Goal: Information Seeking & Learning: Learn about a topic

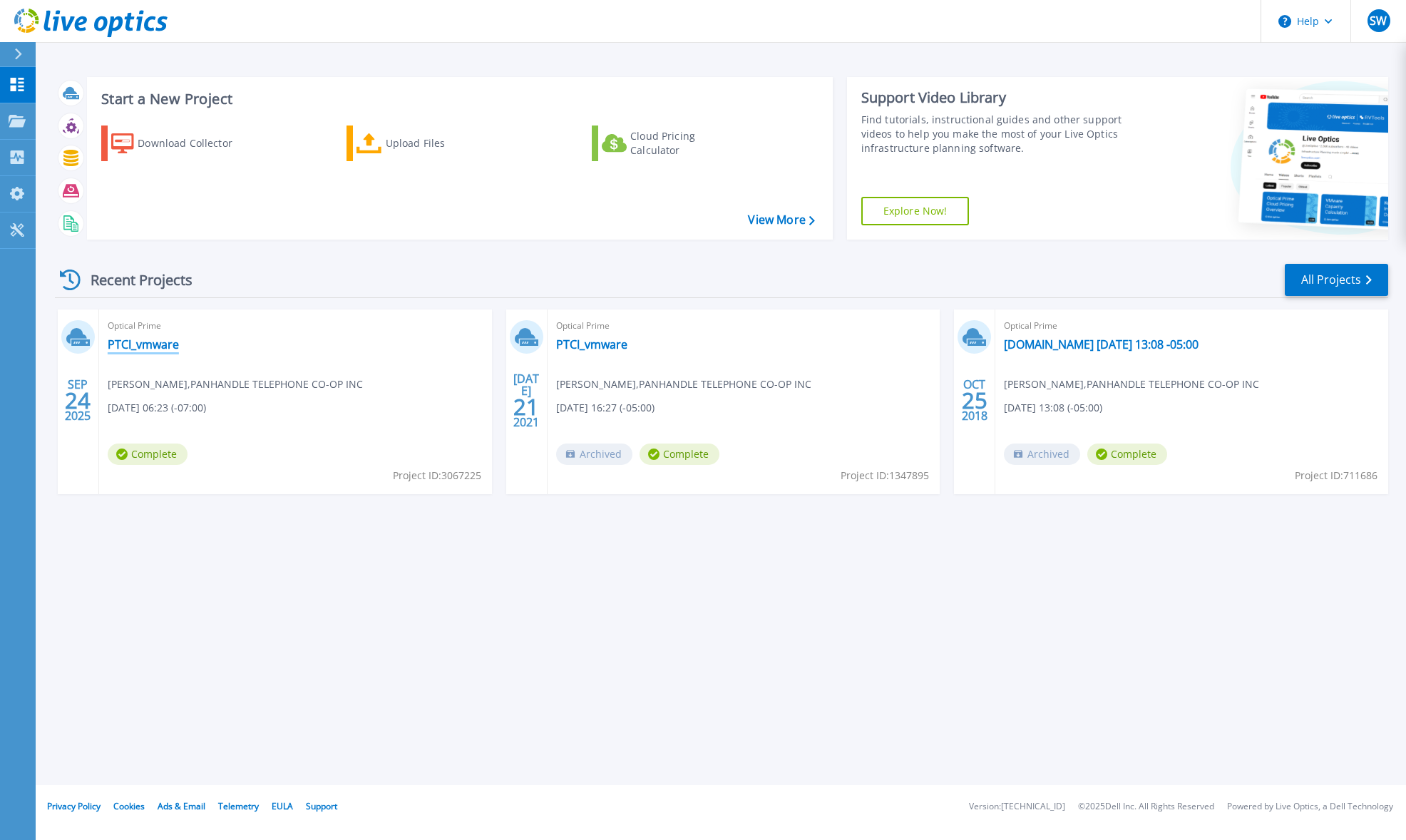
click at [140, 345] on link "PTCI_vmware" at bounding box center [143, 344] width 72 height 15
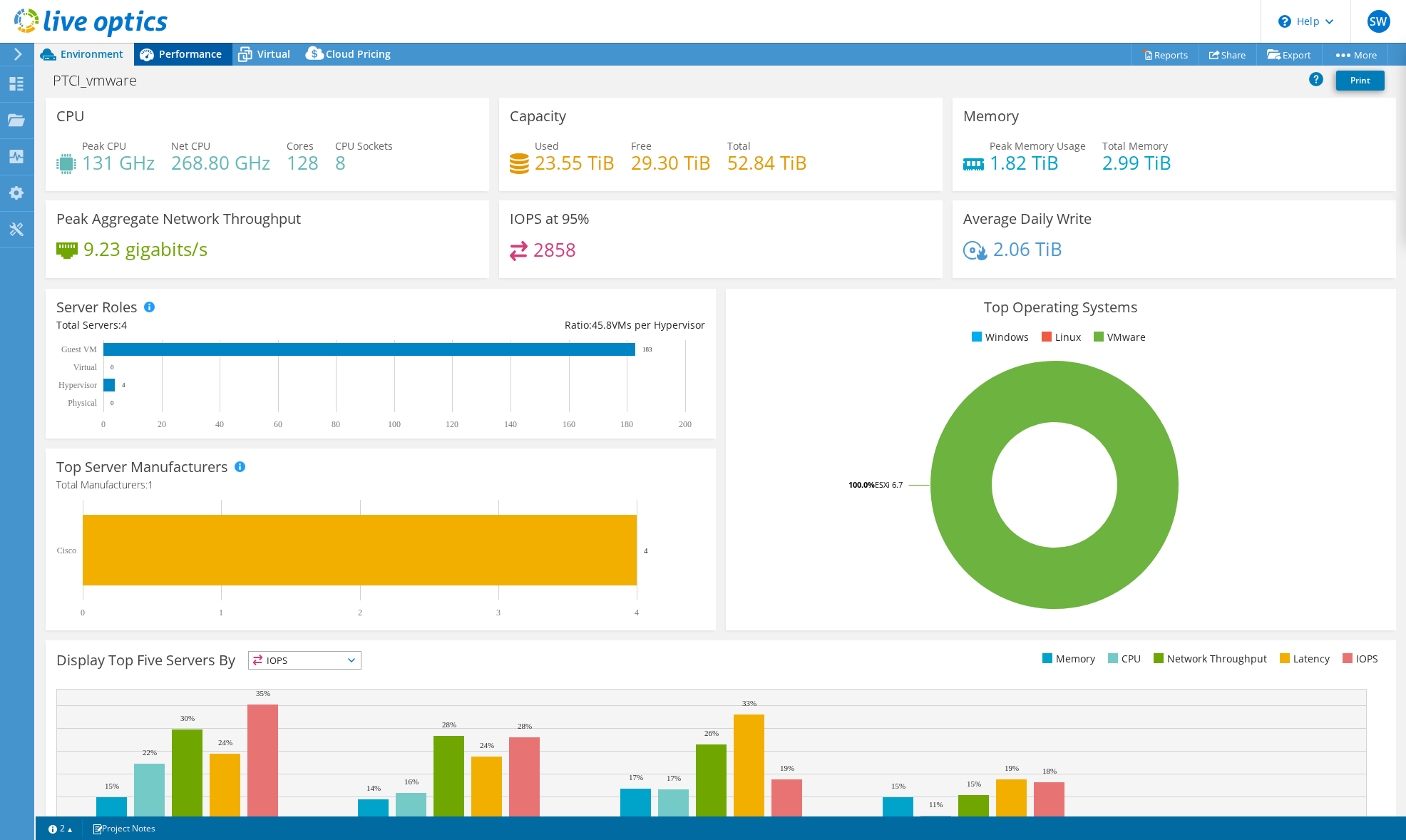
click at [172, 54] on span "Performance" at bounding box center [190, 54] width 62 height 14
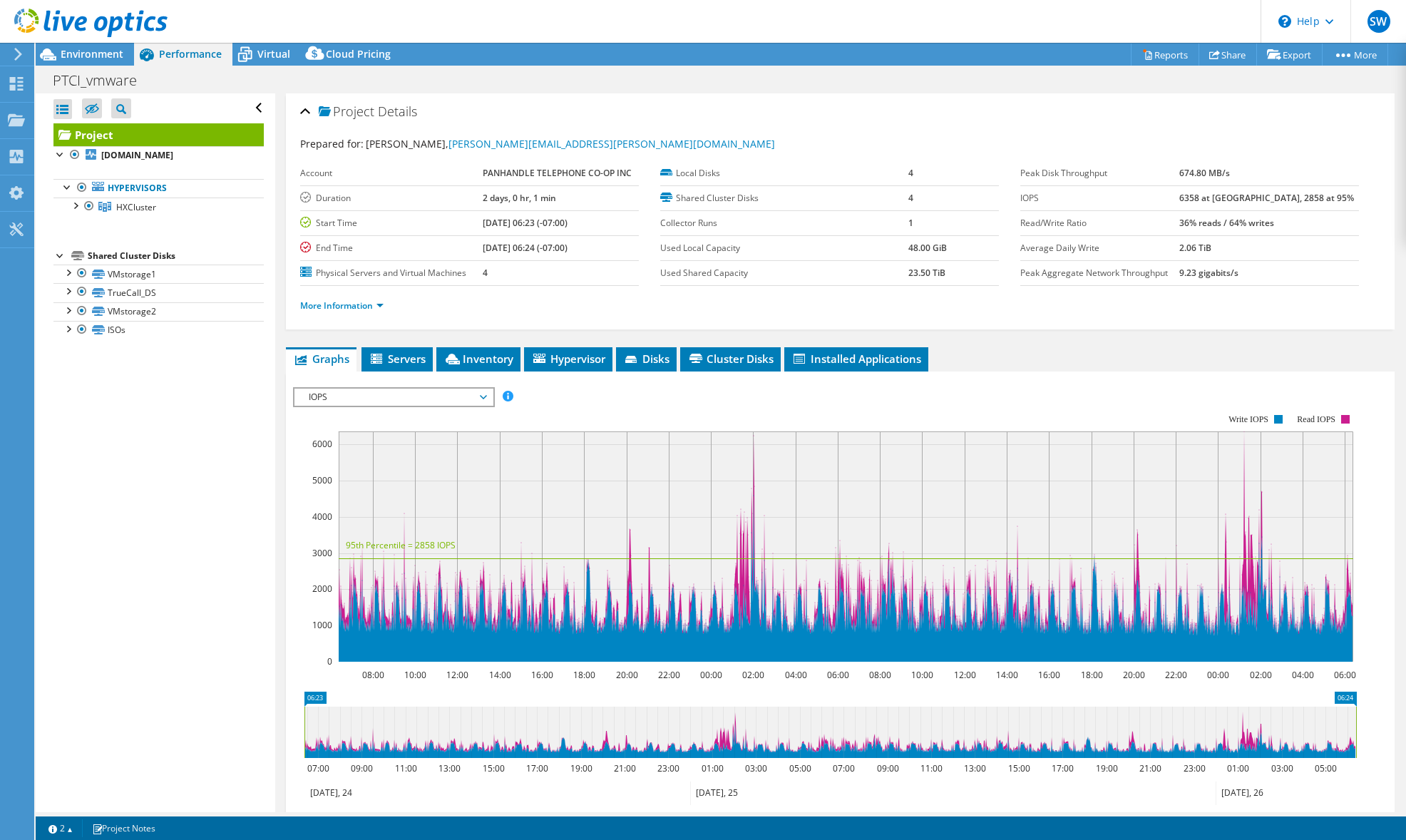
click at [407, 400] on span "IOPS" at bounding box center [393, 397] width 184 height 17
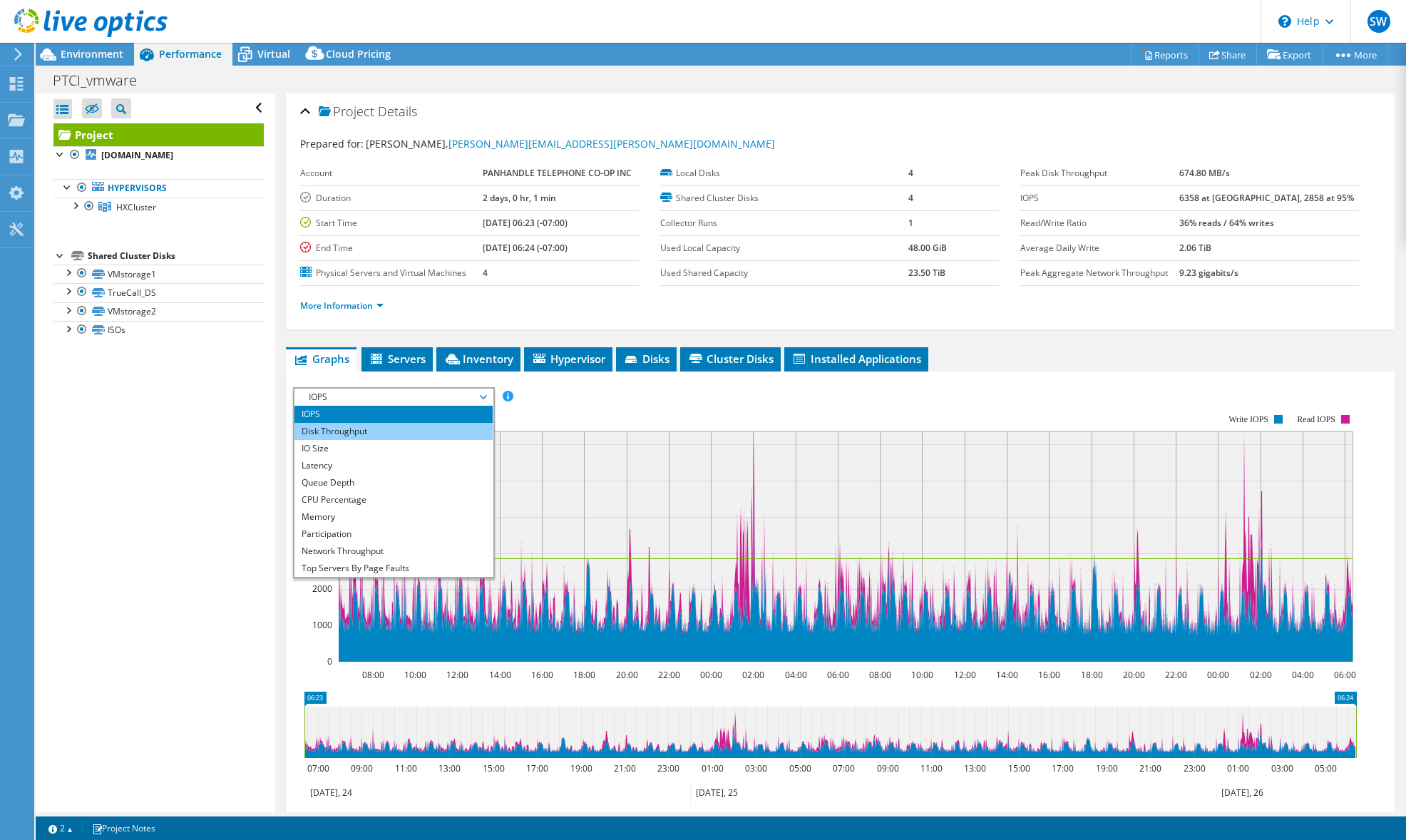
click at [400, 431] on li "Disk Throughput" at bounding box center [393, 431] width 197 height 17
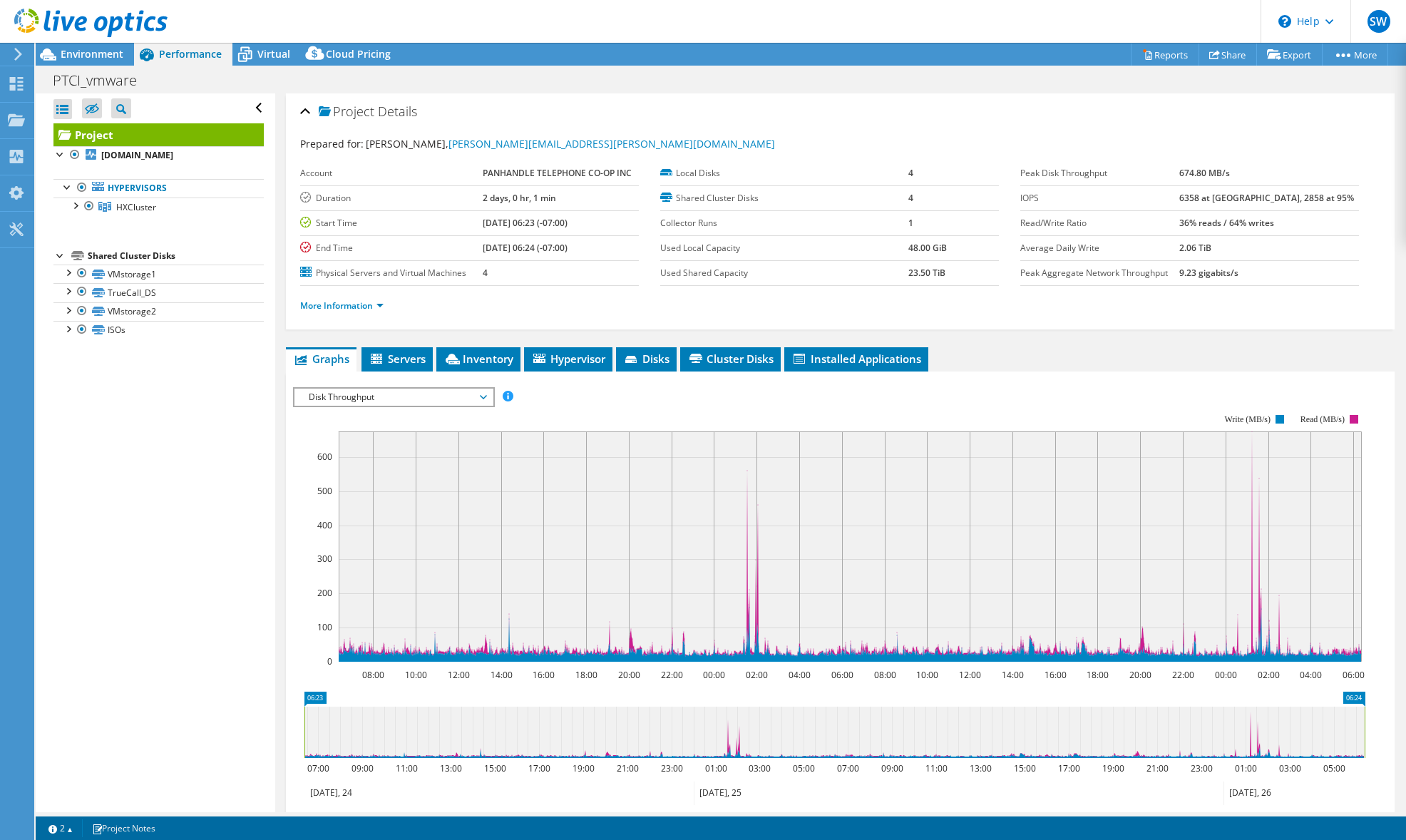
click at [404, 400] on span "Disk Throughput" at bounding box center [393, 397] width 184 height 17
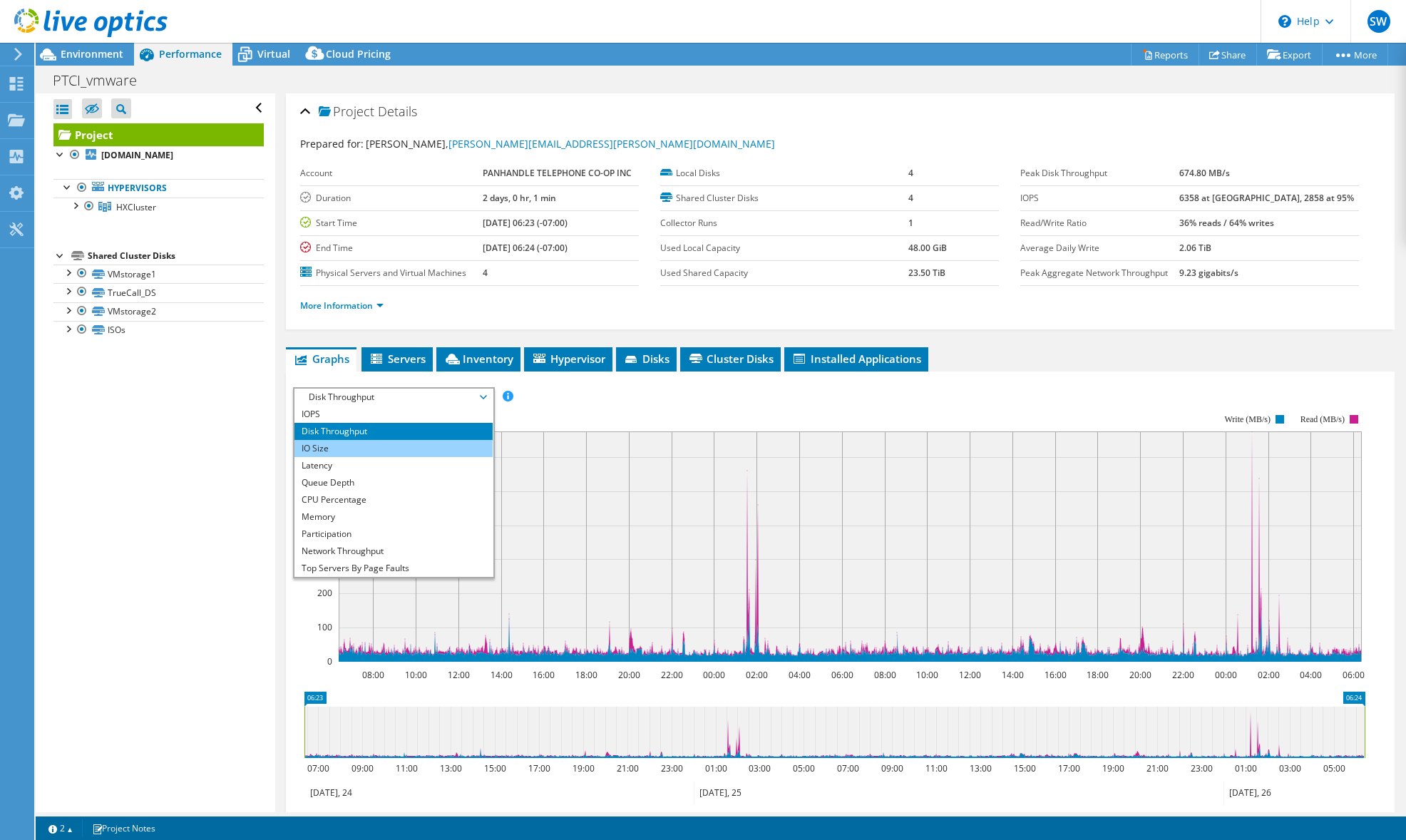
click at [389, 448] on li "IO Size" at bounding box center [393, 448] width 197 height 17
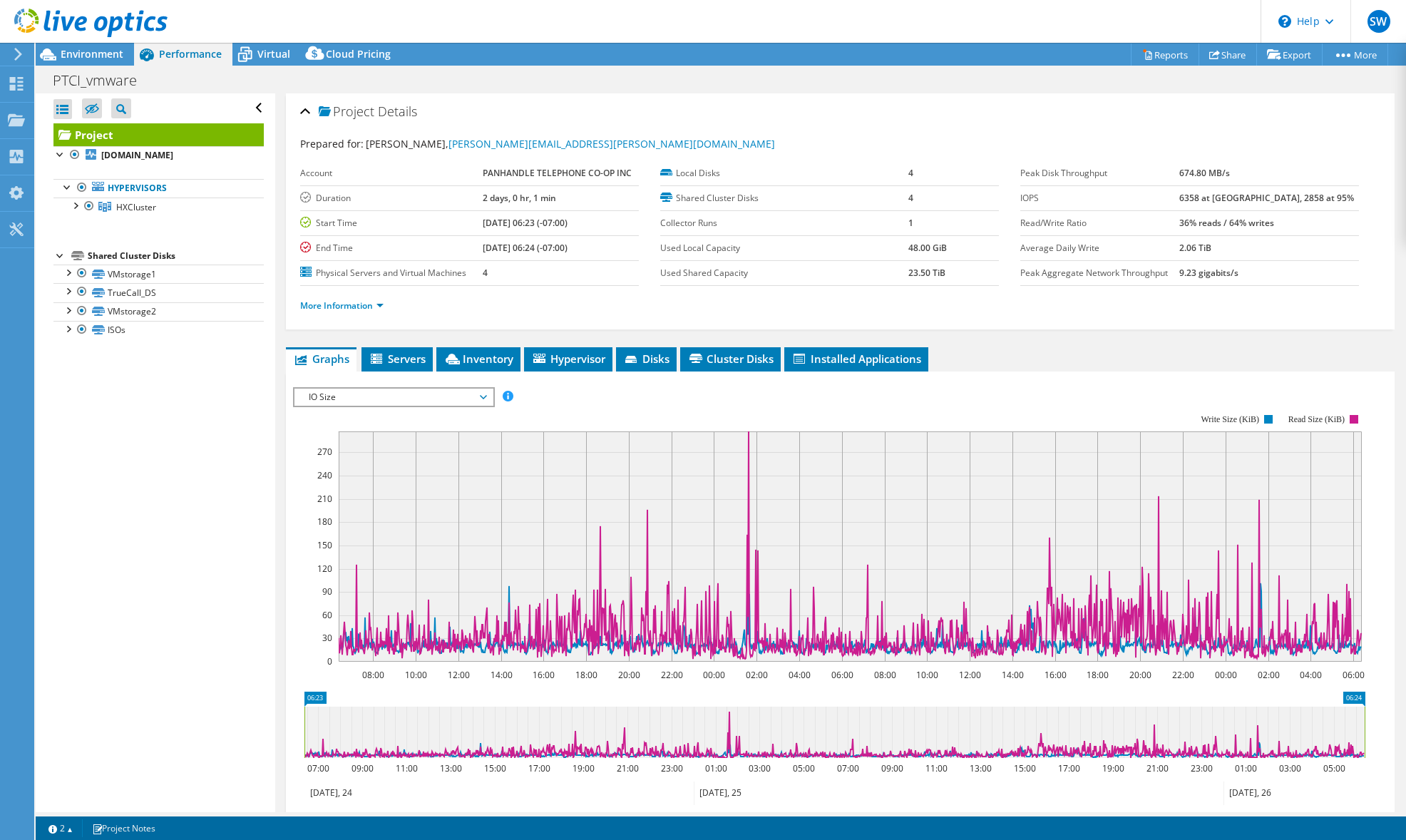
click at [411, 388] on span "IO Size" at bounding box center [393, 397] width 184 height 17
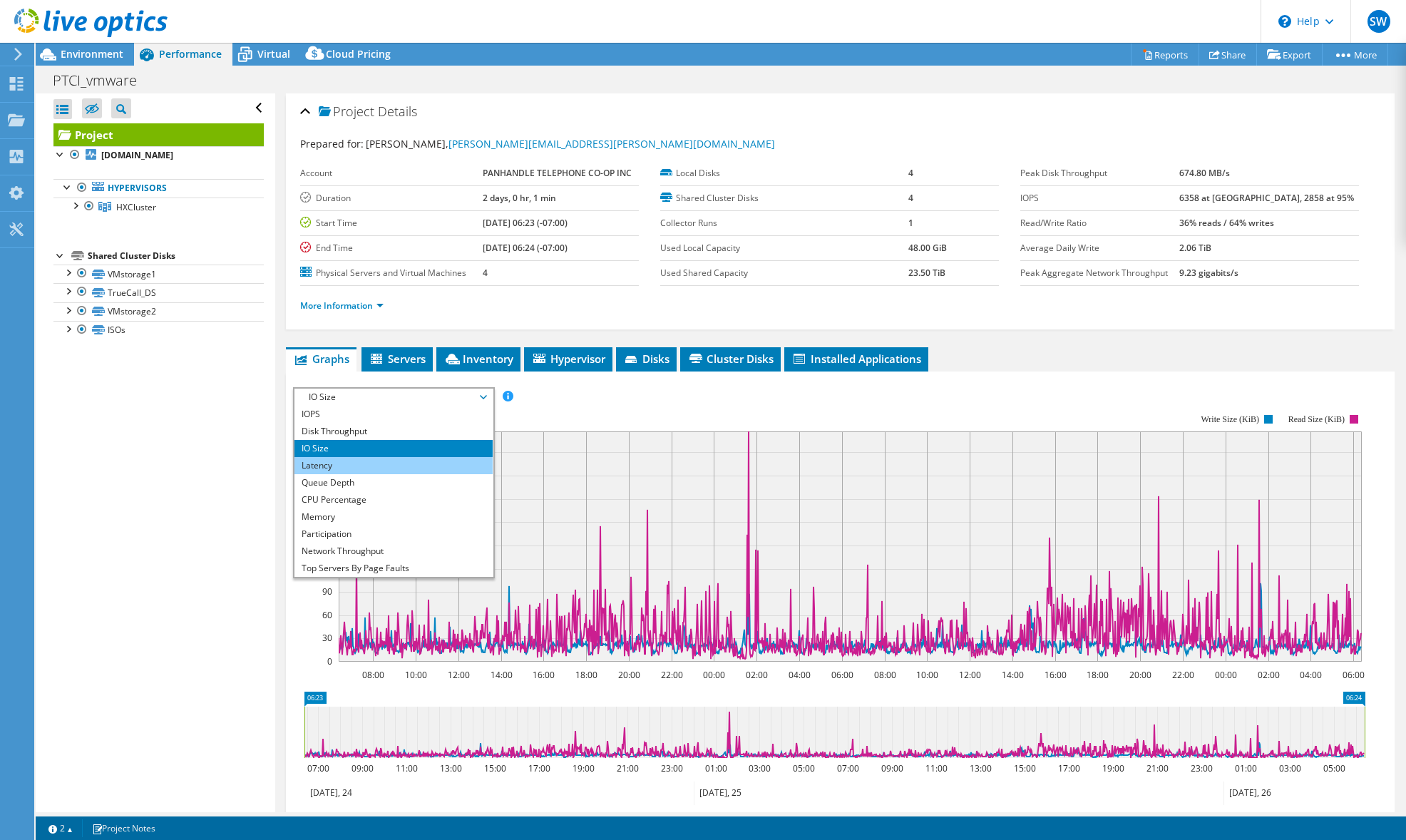
click at [385, 463] on li "Latency" at bounding box center [393, 465] width 197 height 17
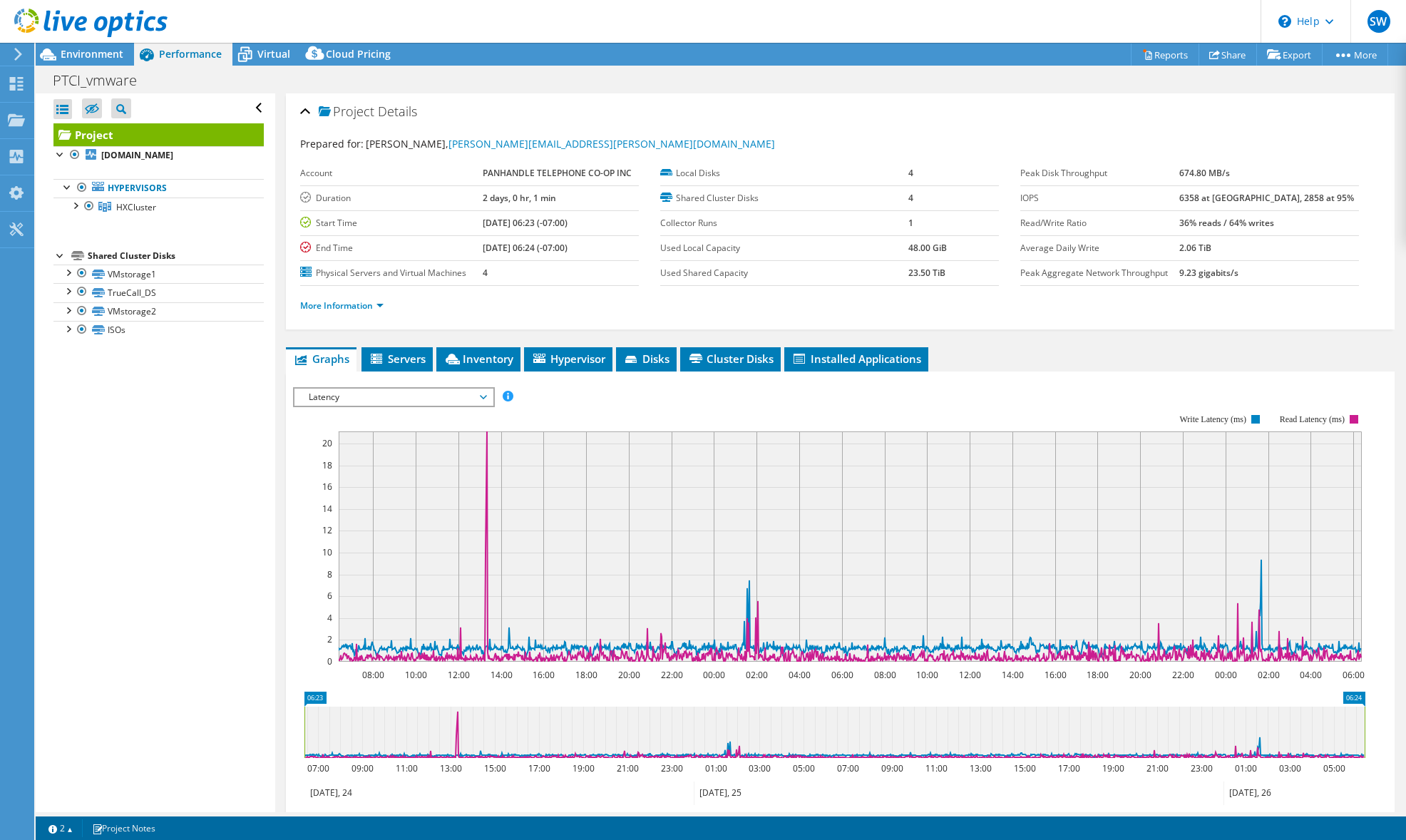
click at [393, 393] on span "Latency" at bounding box center [393, 397] width 184 height 17
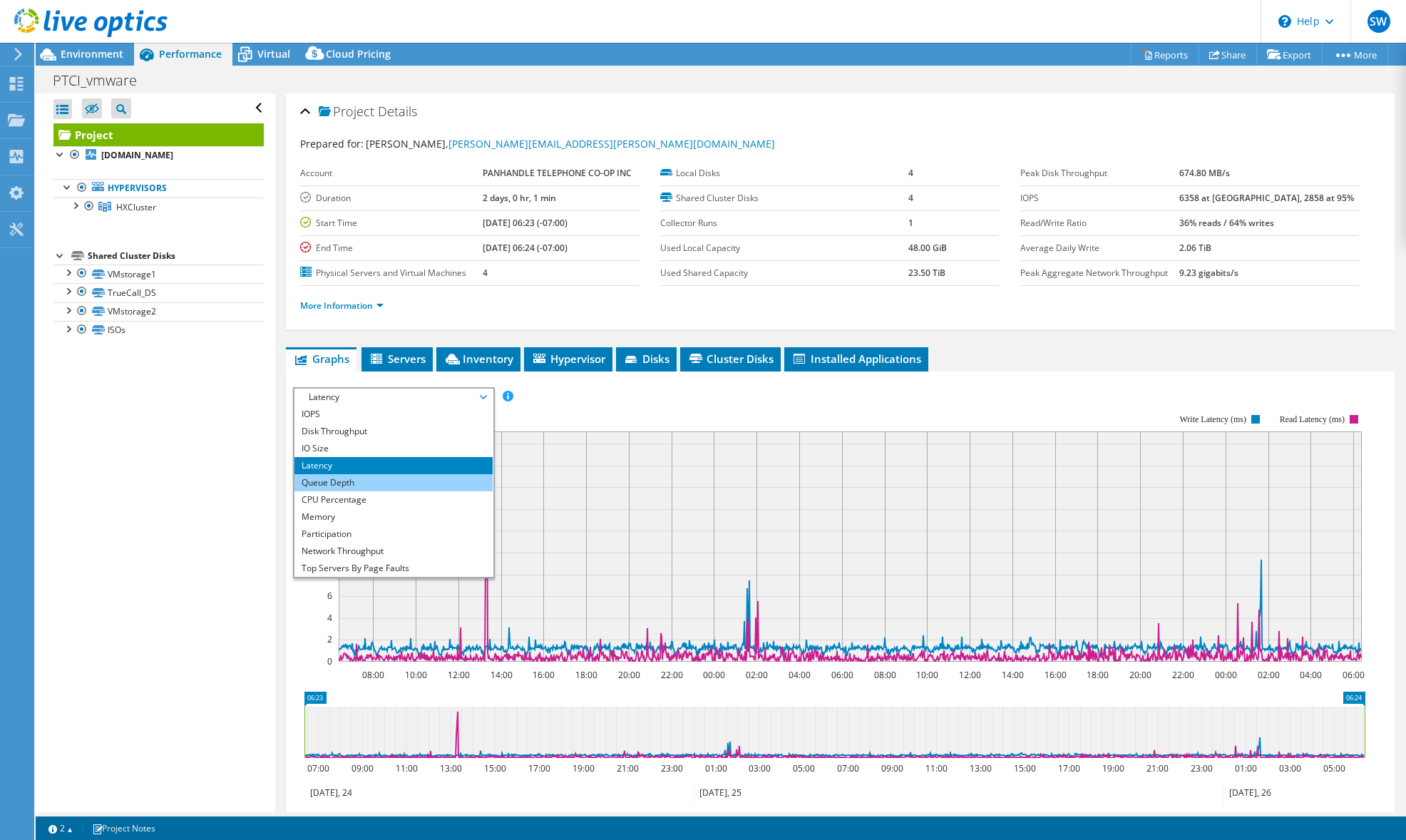
click at [374, 481] on li "Queue Depth" at bounding box center [393, 482] width 197 height 17
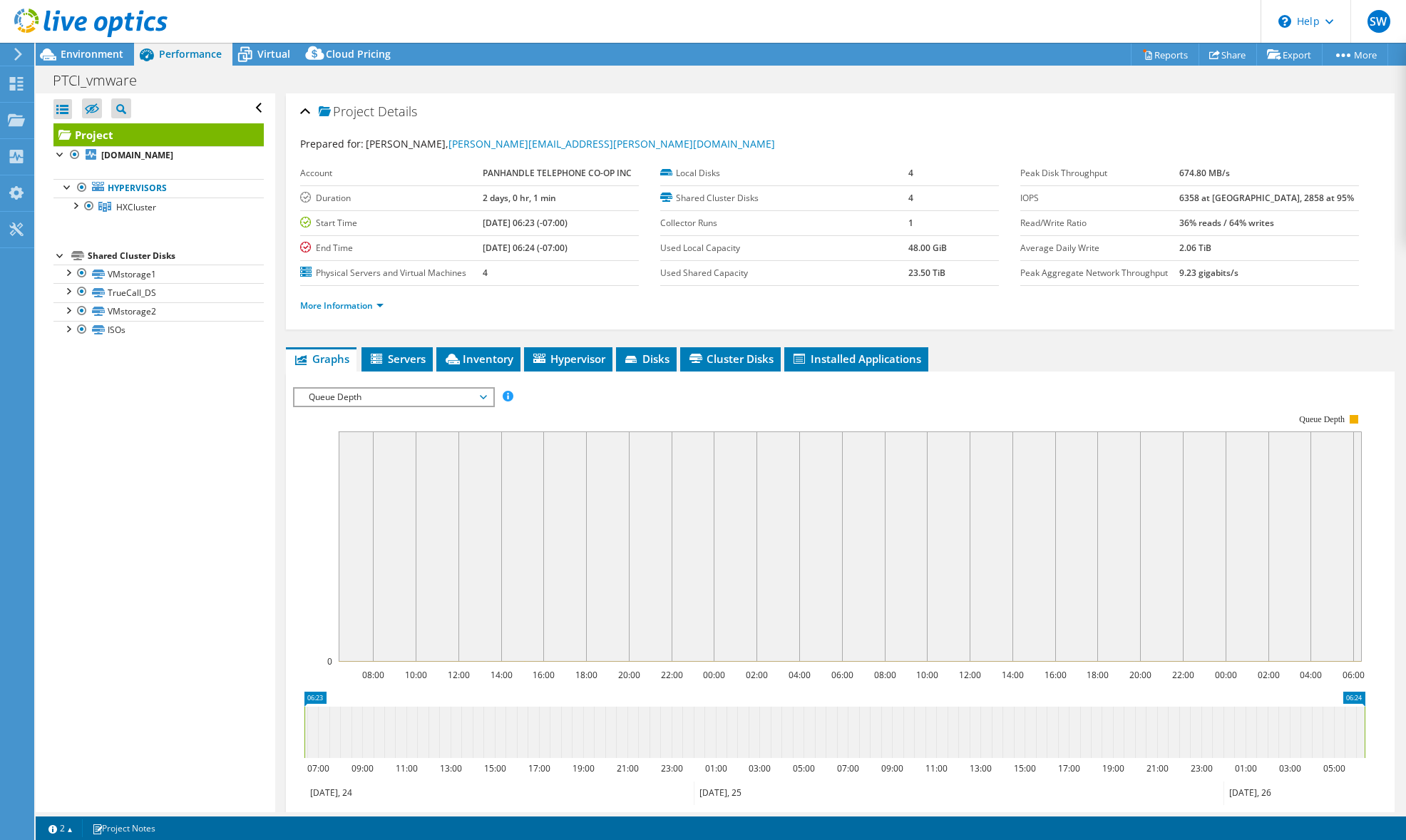
click at [393, 400] on span "Queue Depth" at bounding box center [393, 397] width 184 height 17
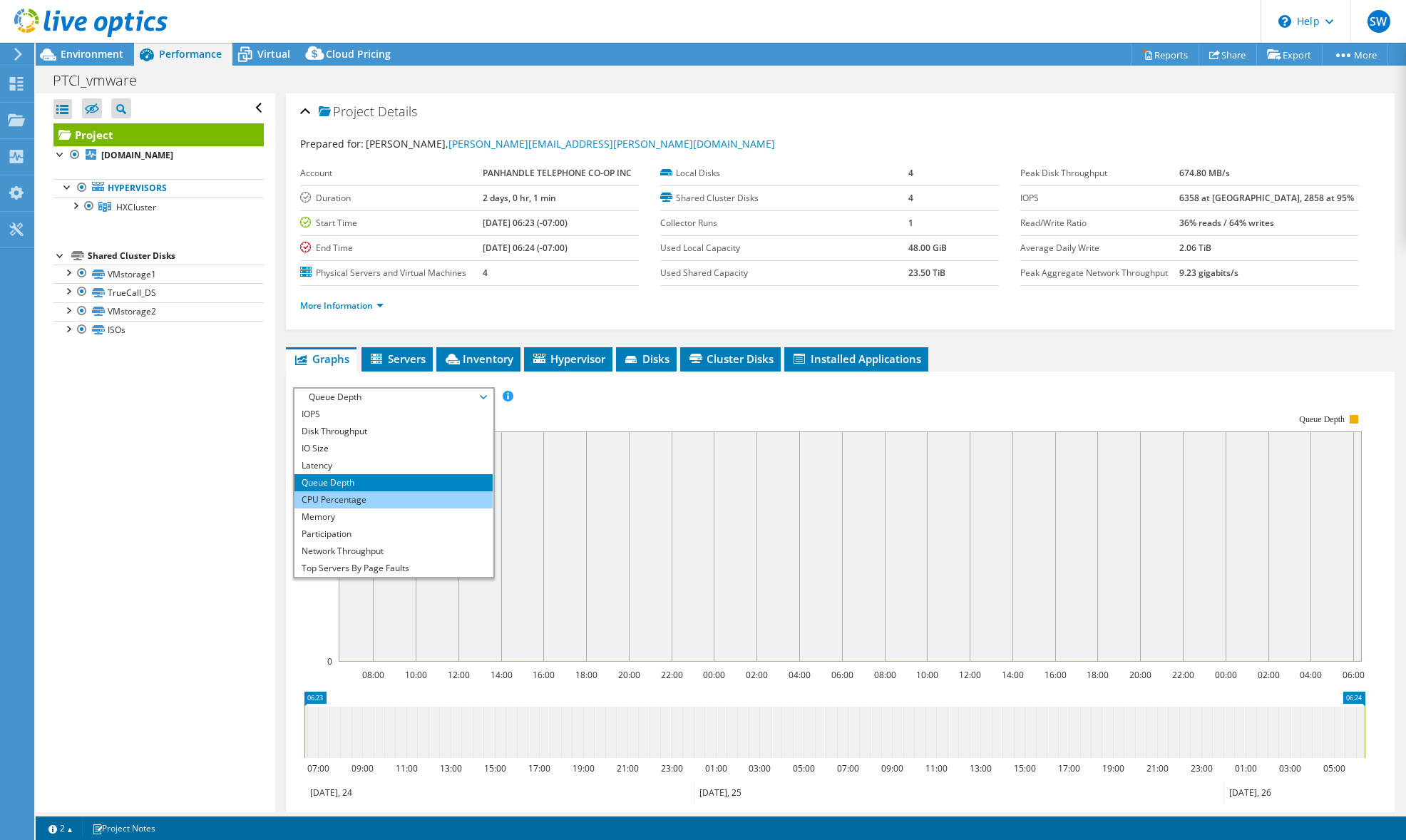
click at [379, 498] on li "CPU Percentage" at bounding box center [393, 499] width 197 height 17
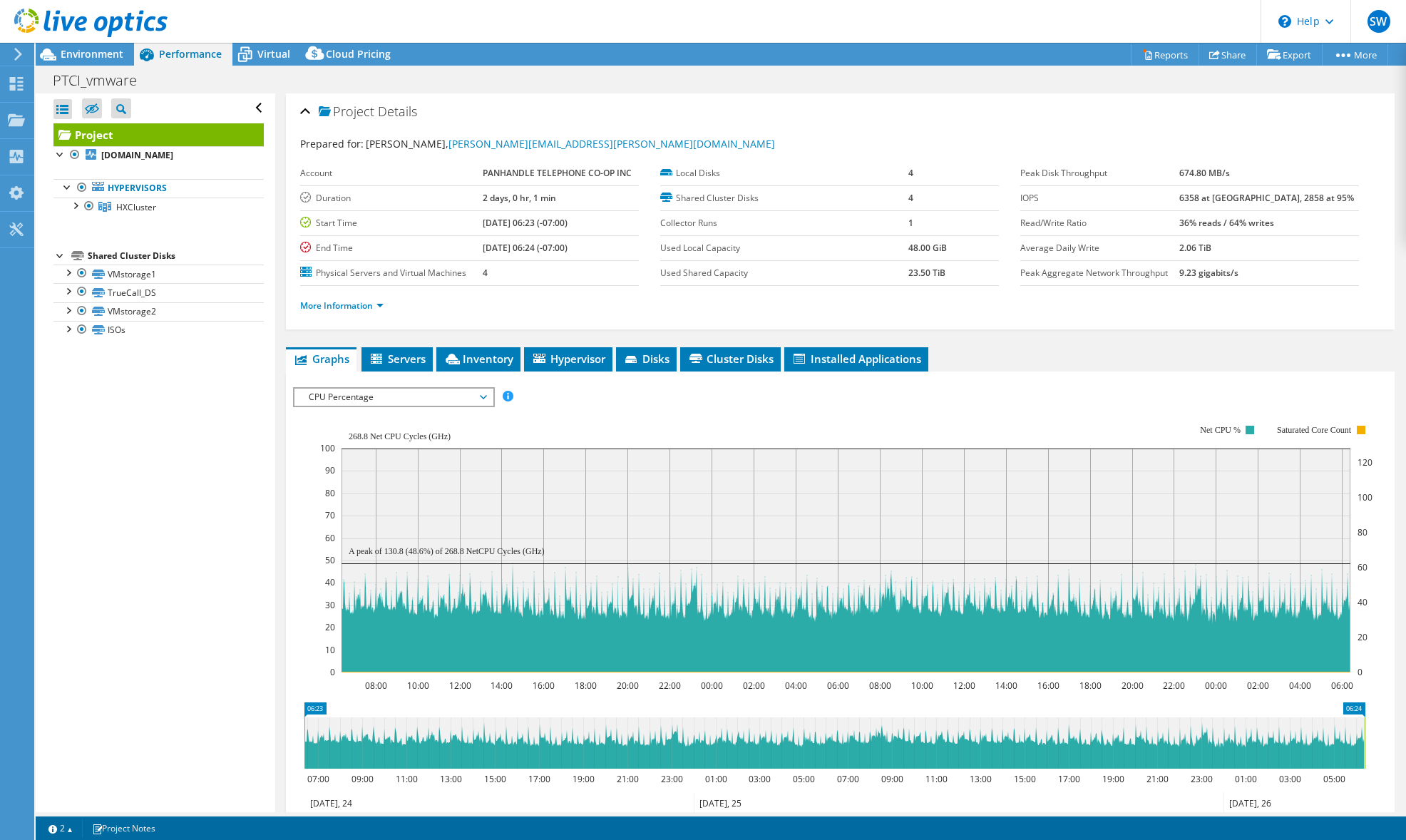
click at [385, 399] on span "CPU Percentage" at bounding box center [393, 397] width 184 height 17
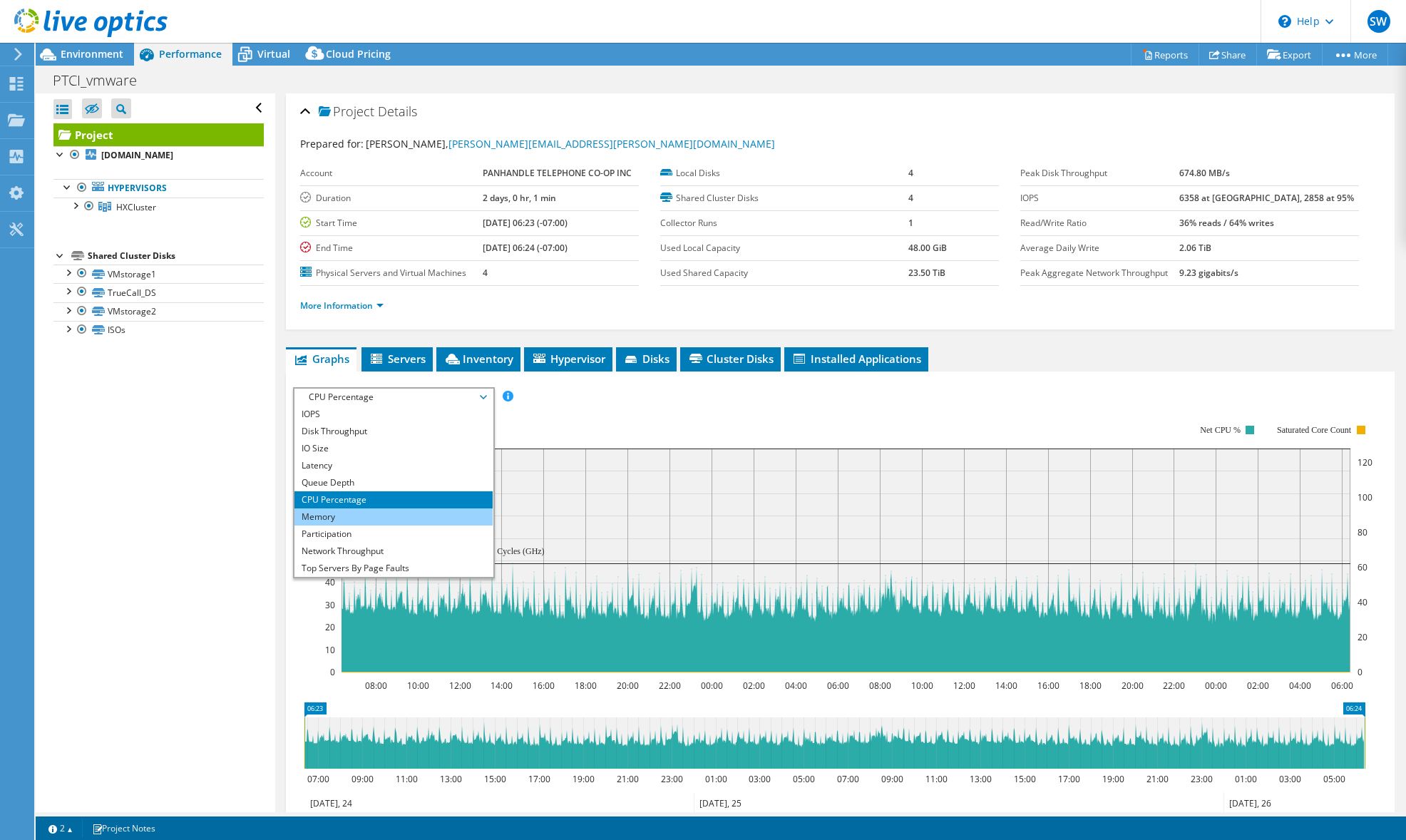
click at [378, 516] on li "Memory" at bounding box center [393, 516] width 197 height 17
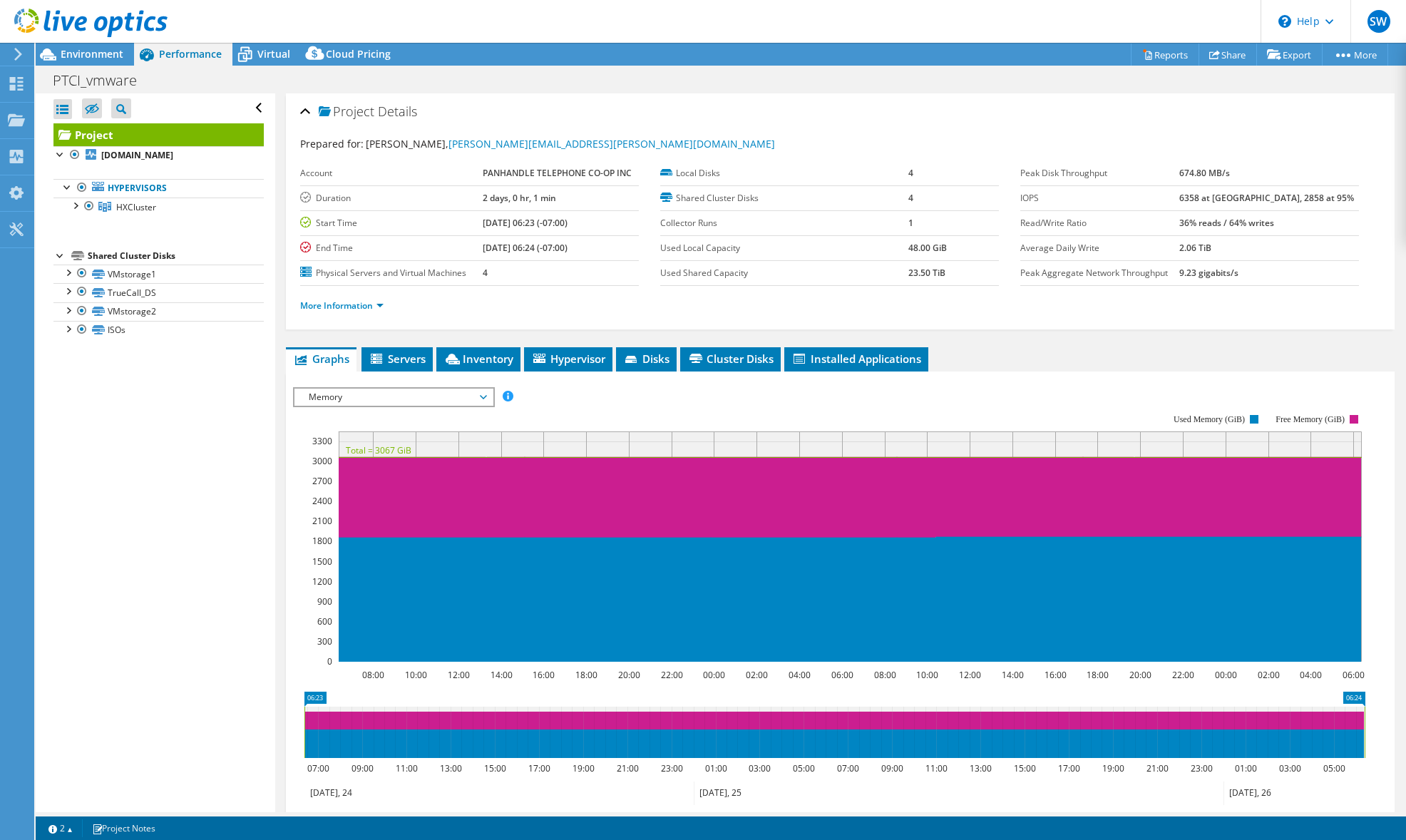
click at [394, 395] on span "Memory" at bounding box center [393, 397] width 184 height 17
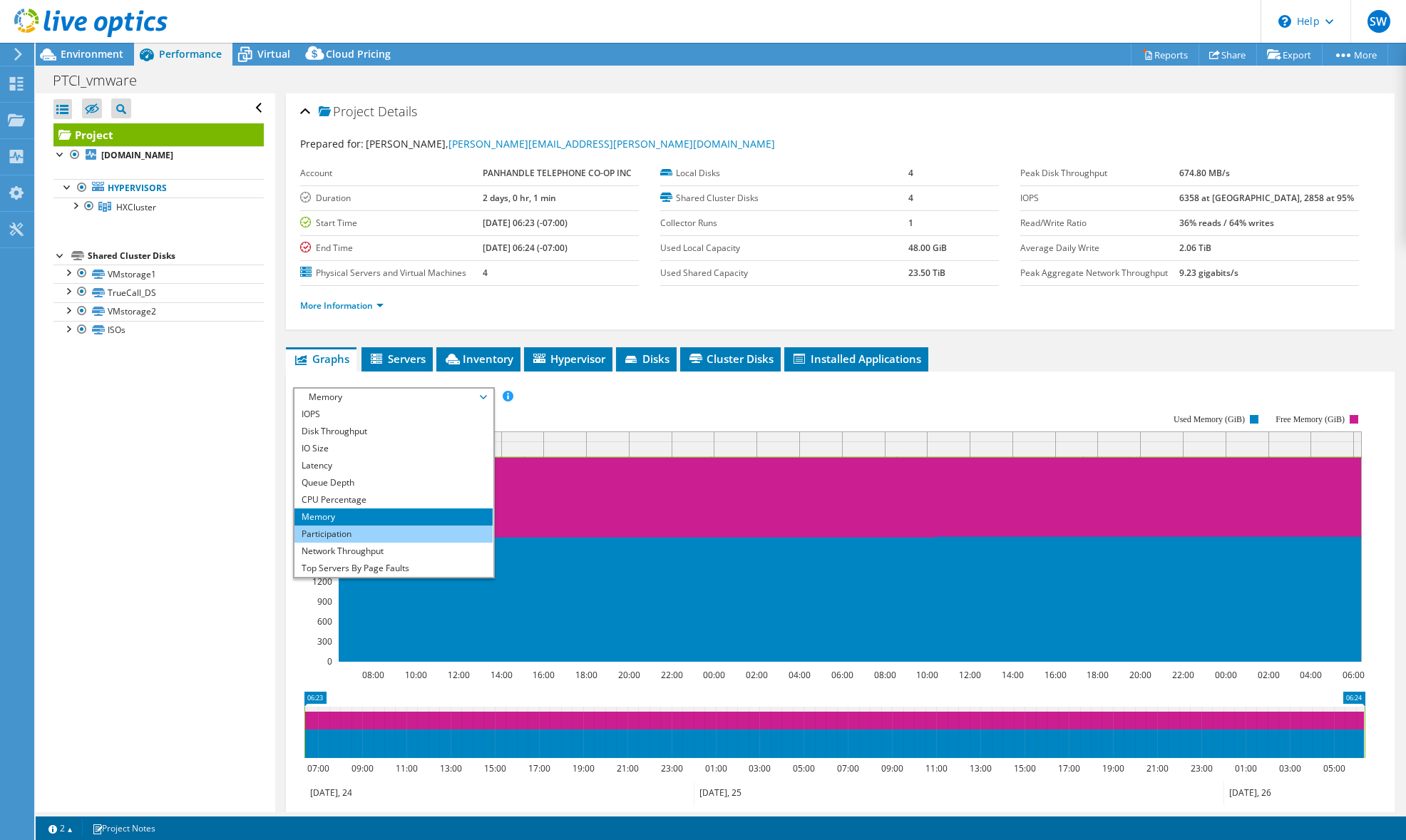
click at [381, 533] on li "Participation" at bounding box center [393, 534] width 197 height 17
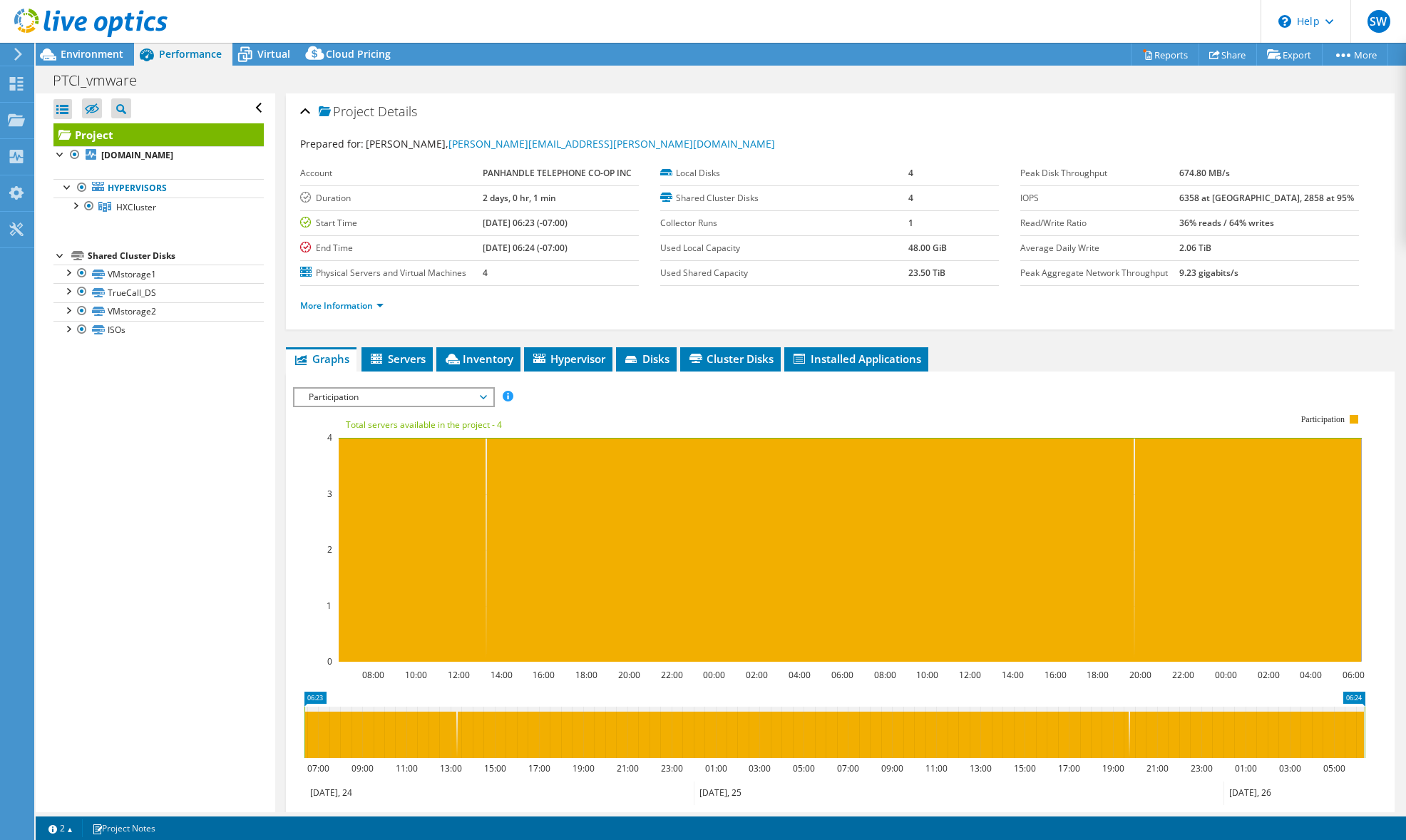
click at [404, 396] on span "Participation" at bounding box center [393, 397] width 184 height 17
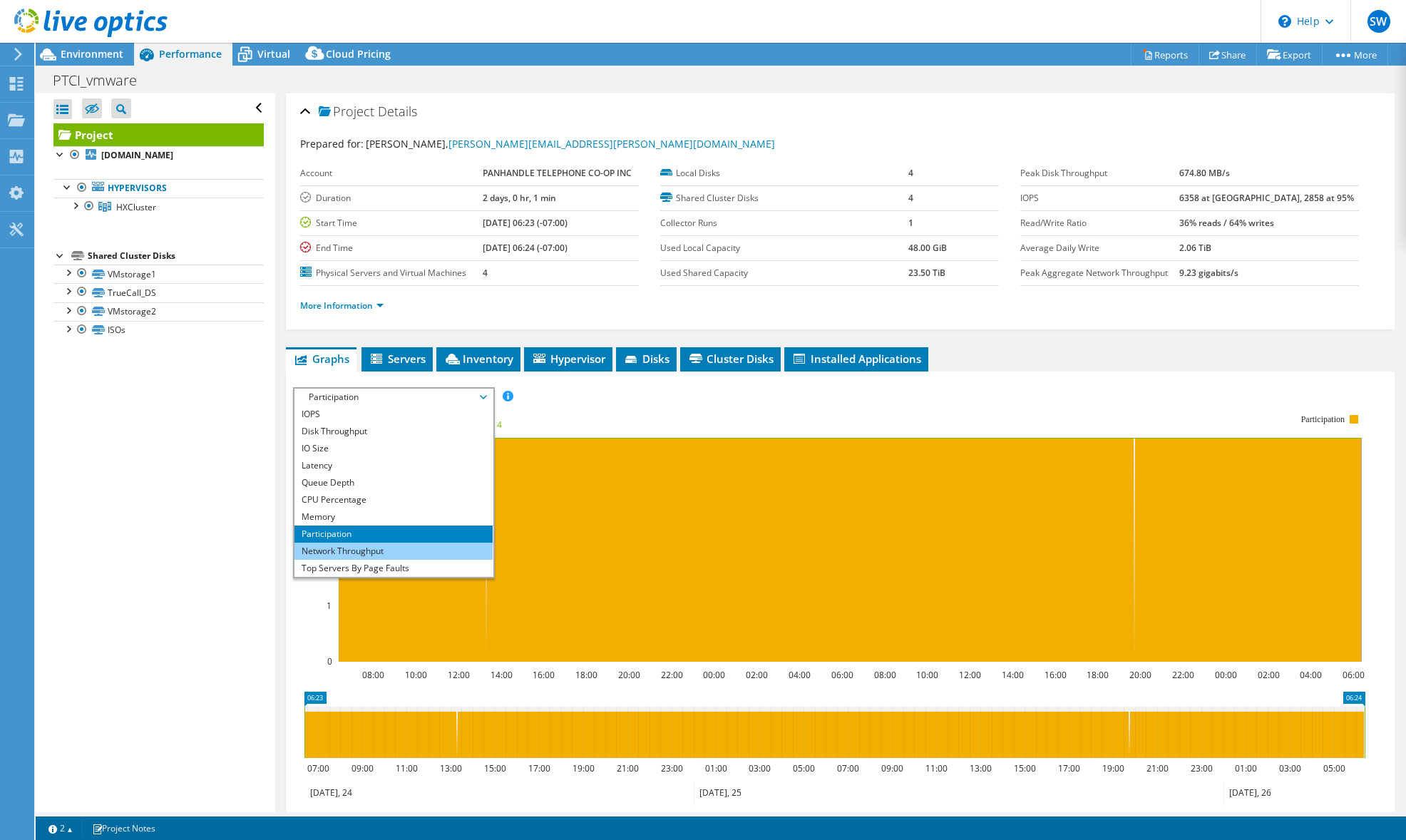
click at [377, 550] on li "Network Throughput" at bounding box center [393, 551] width 197 height 17
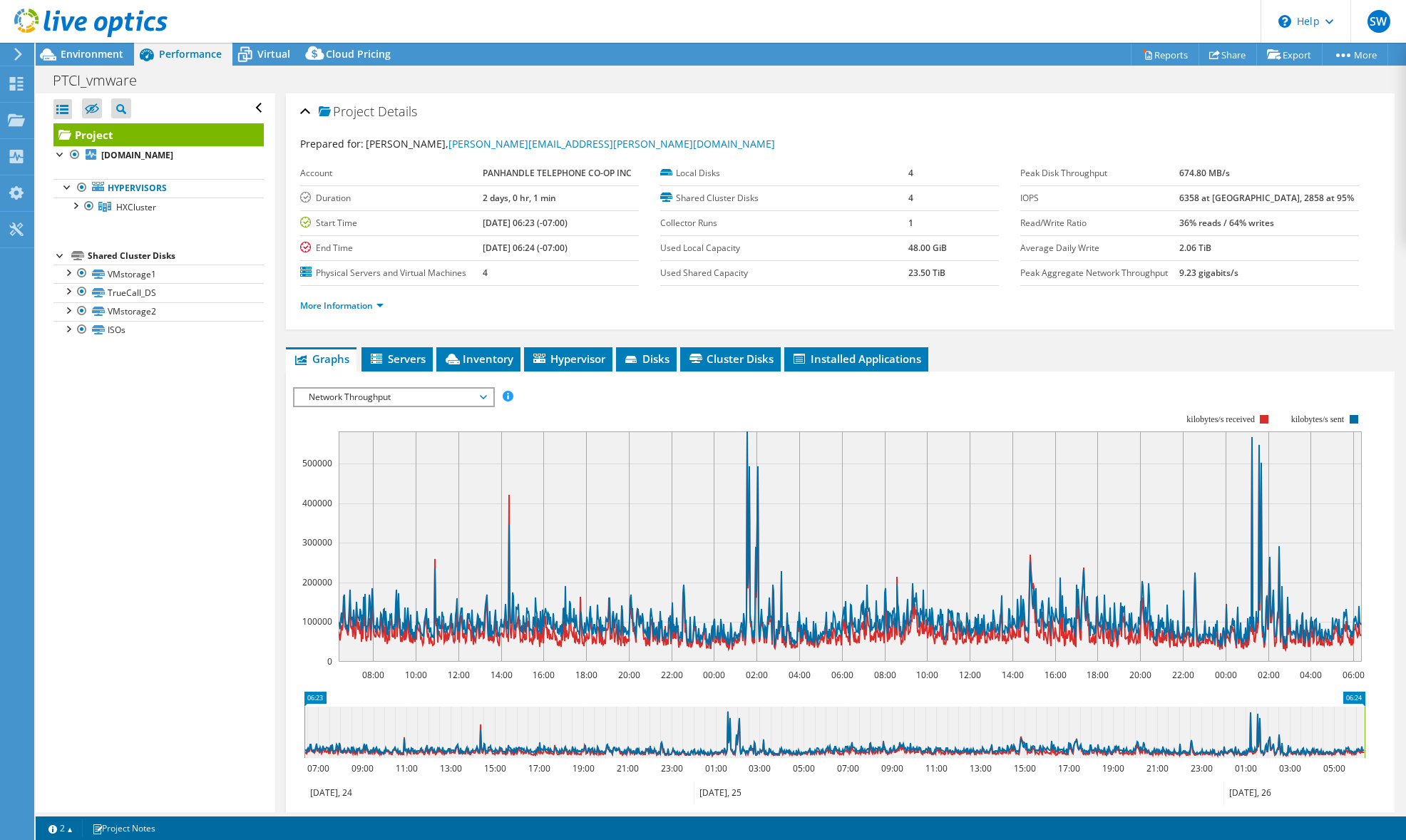
click at [403, 400] on span "Network Throughput" at bounding box center [393, 397] width 184 height 17
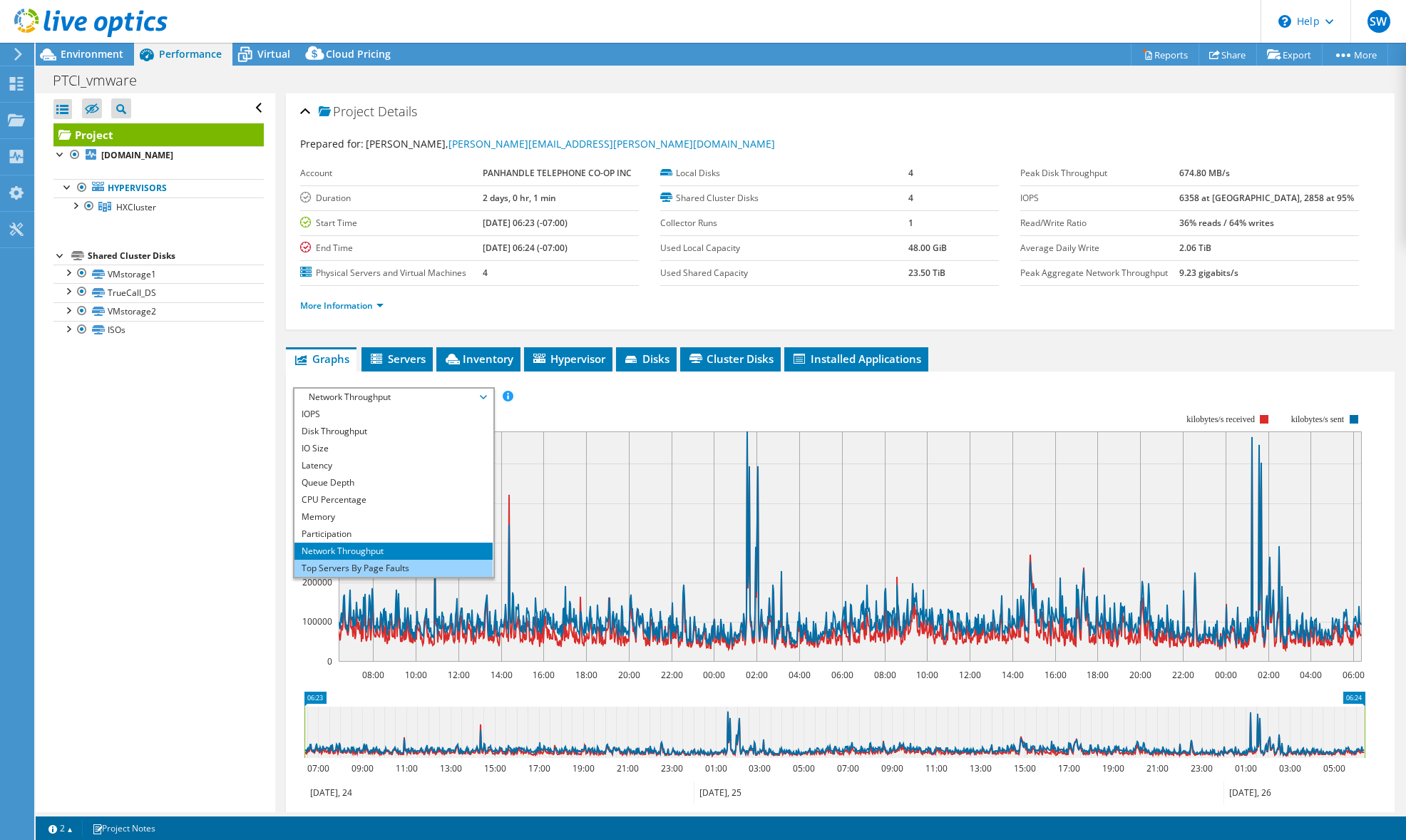
click at [384, 566] on li "Top Servers By Page Faults" at bounding box center [393, 569] width 197 height 17
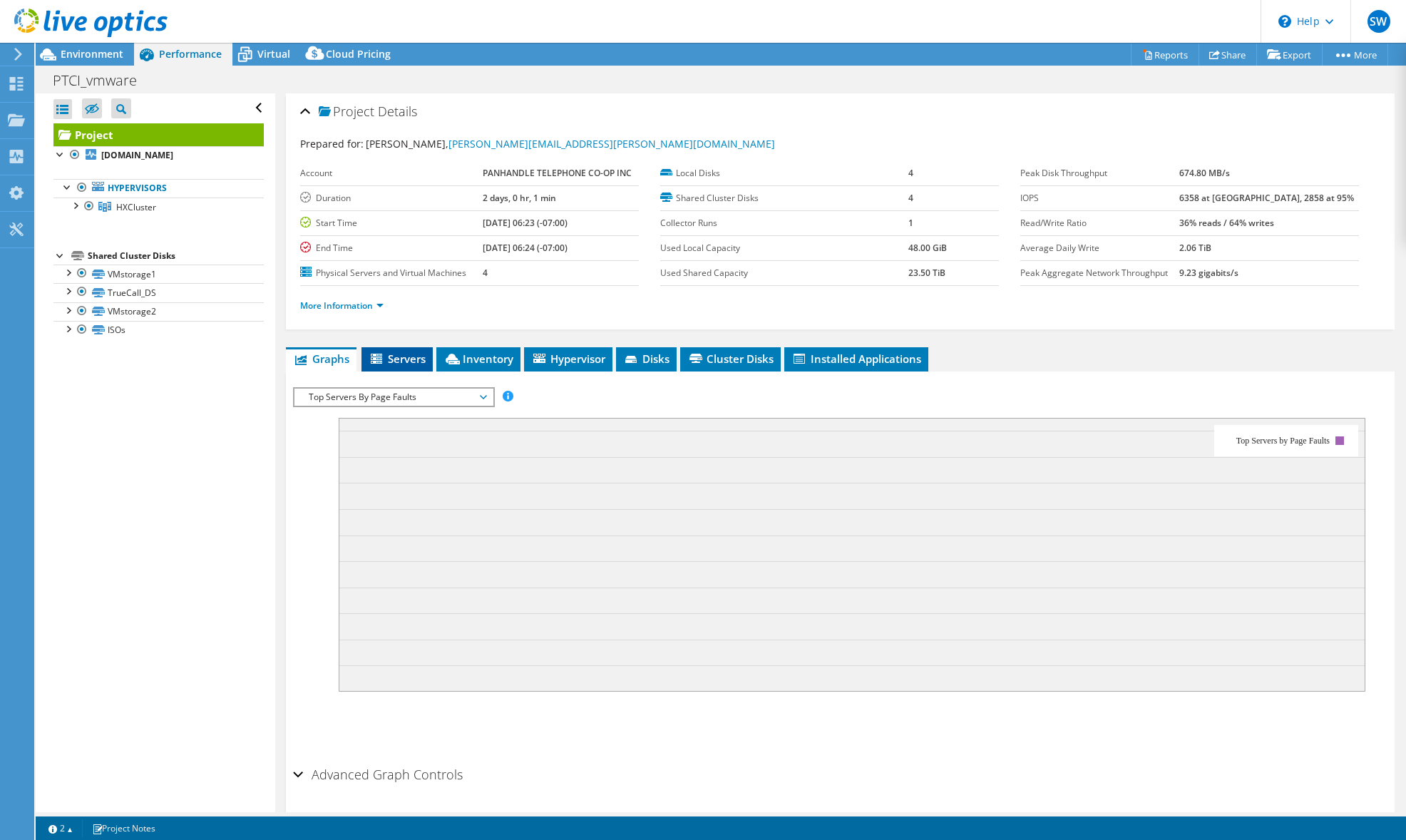
click at [400, 364] on span "Servers" at bounding box center [397, 359] width 57 height 15
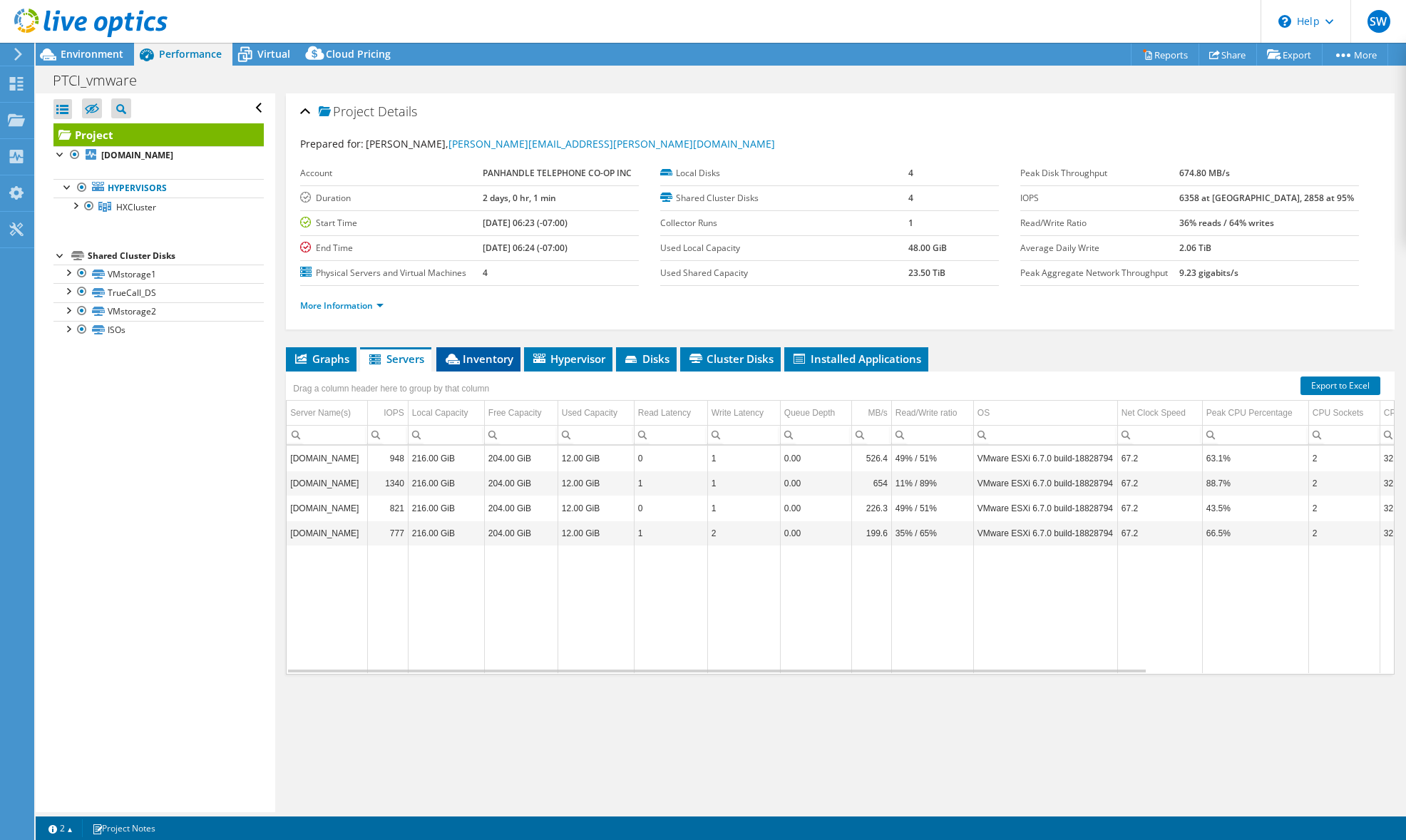
click at [507, 363] on span "Inventory" at bounding box center [478, 359] width 70 height 15
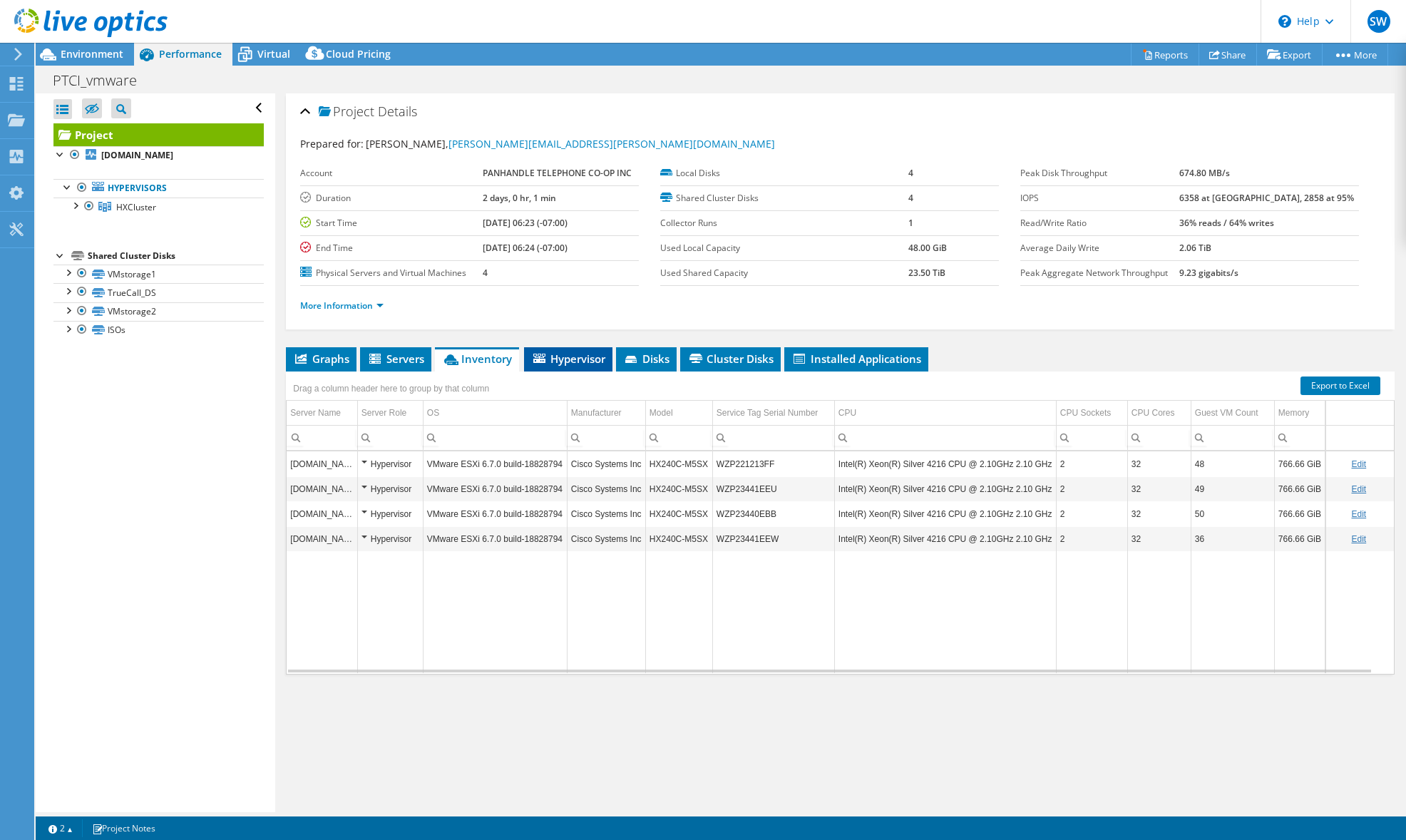
click at [565, 357] on span "Hypervisor" at bounding box center [568, 359] width 74 height 15
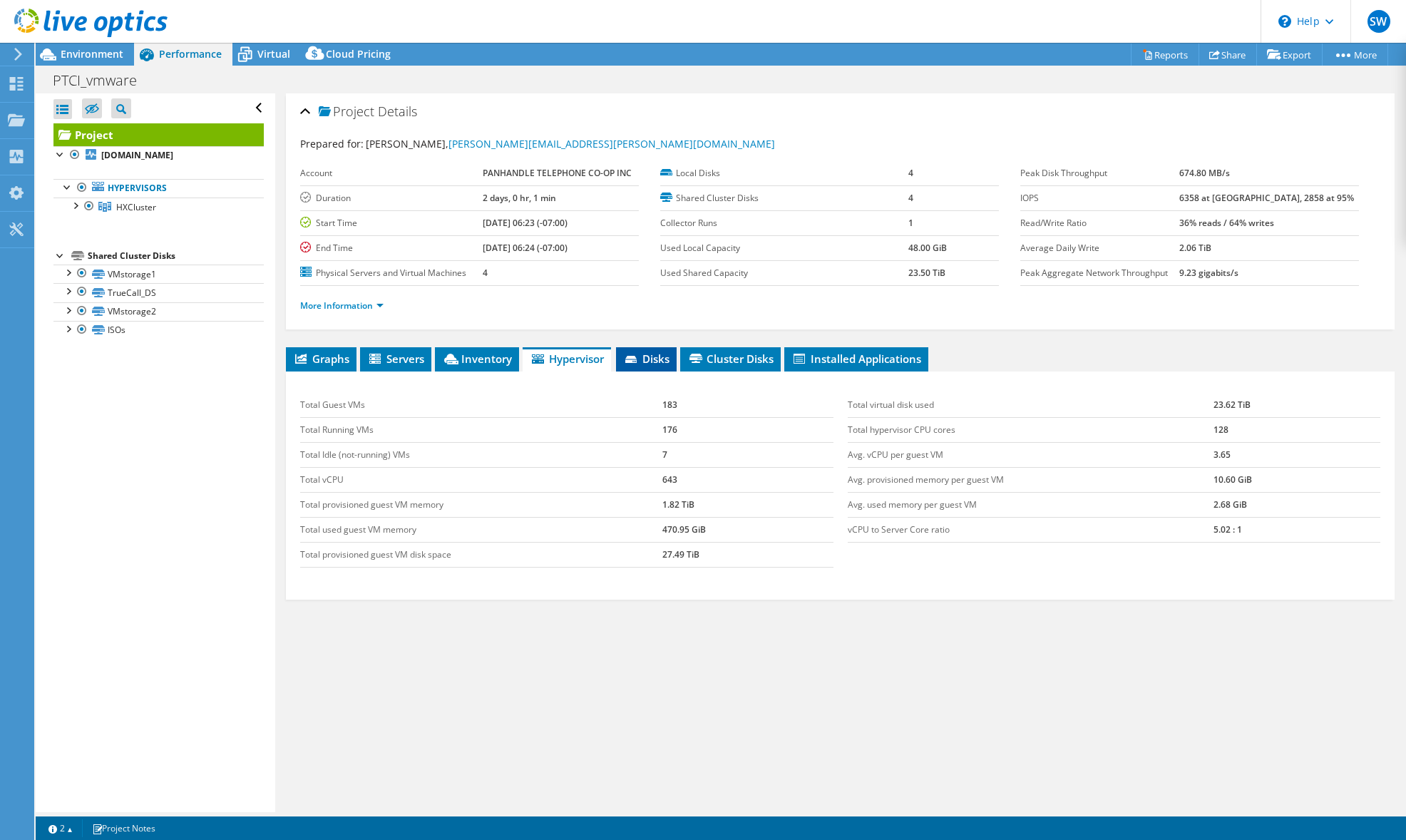
click at [645, 357] on span "Disks" at bounding box center [646, 359] width 46 height 15
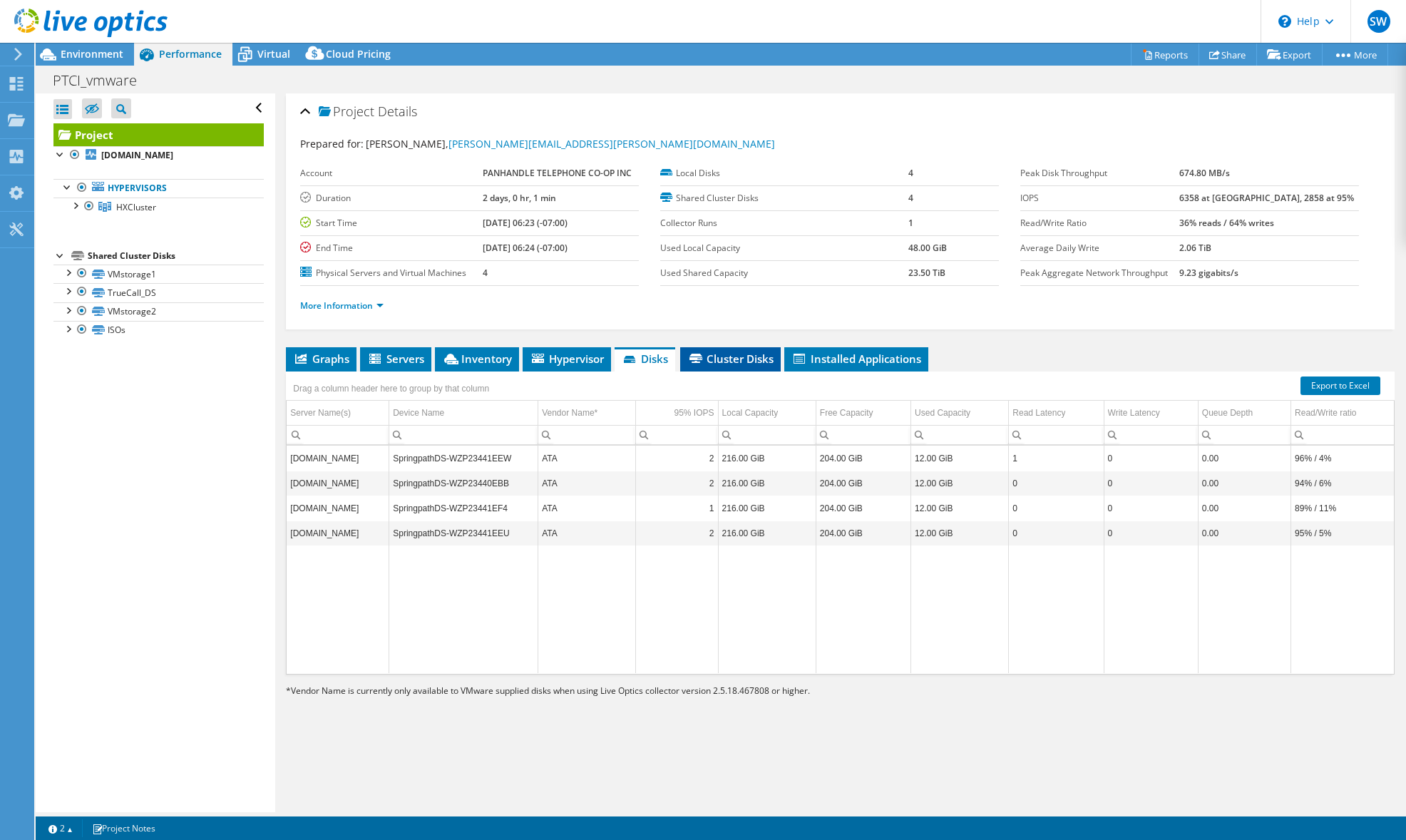
click at [733, 359] on span "Cluster Disks" at bounding box center [730, 359] width 86 height 15
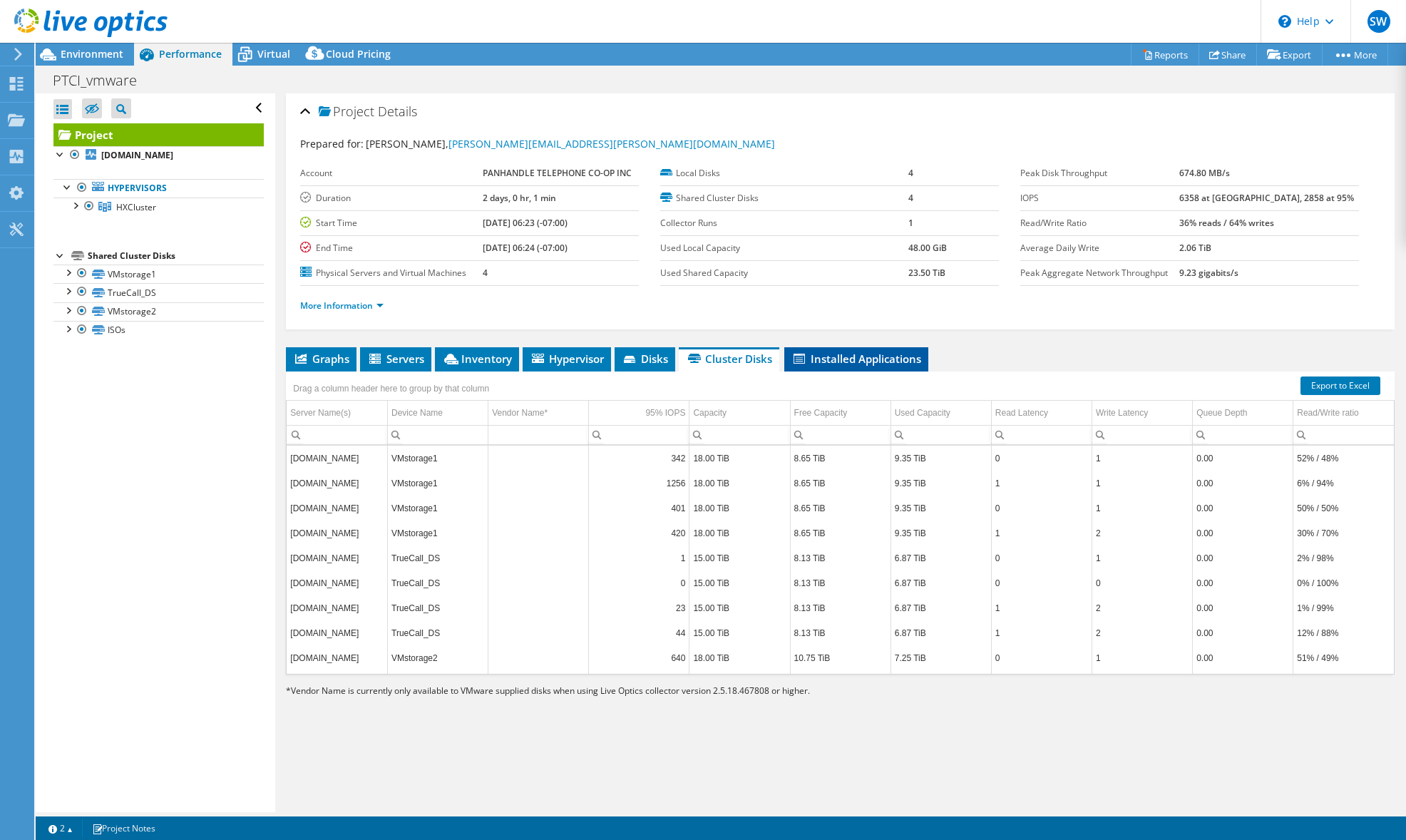
click at [855, 356] on span "Installed Applications" at bounding box center [856, 359] width 130 height 15
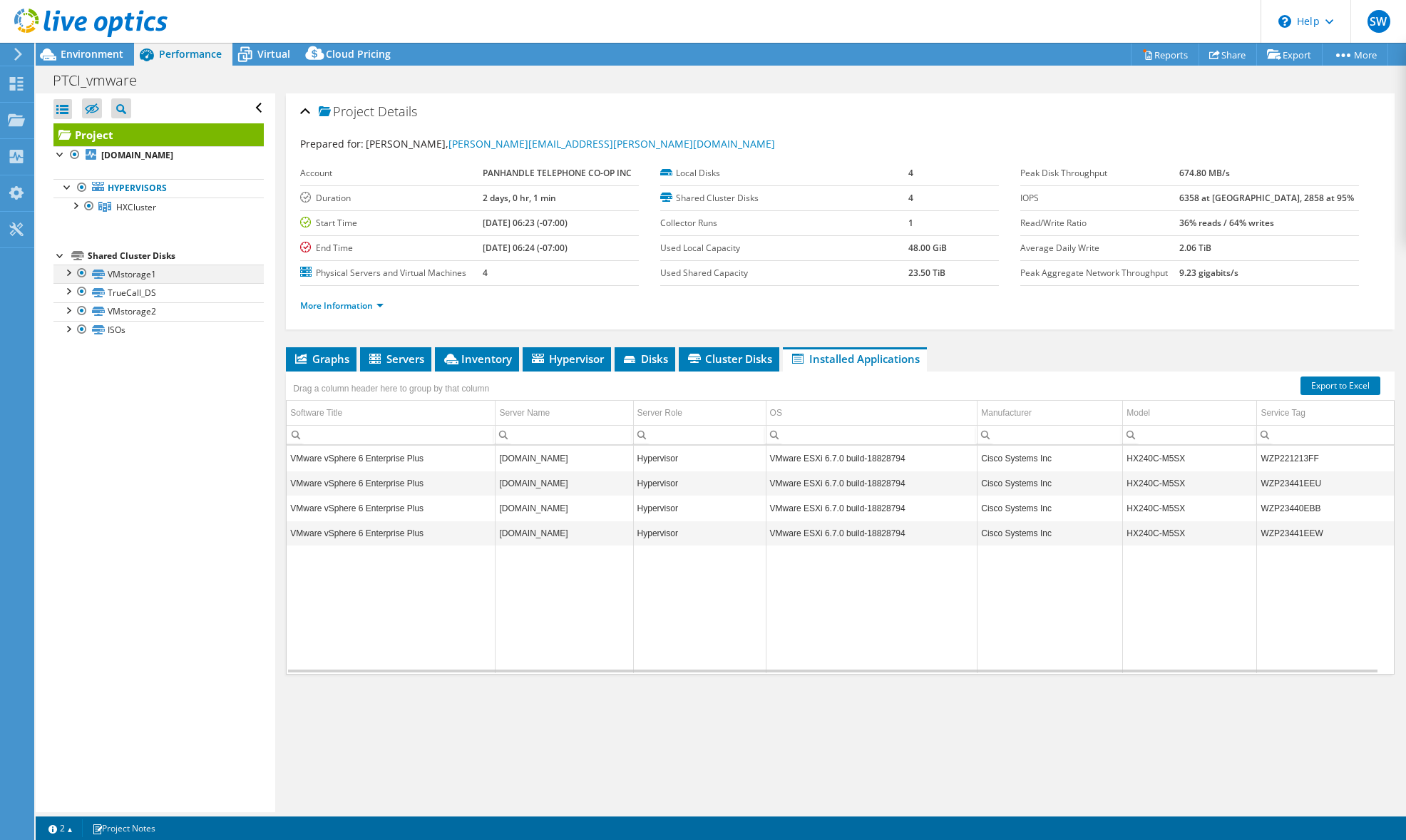
click at [73, 272] on div at bounding box center [67, 271] width 15 height 15
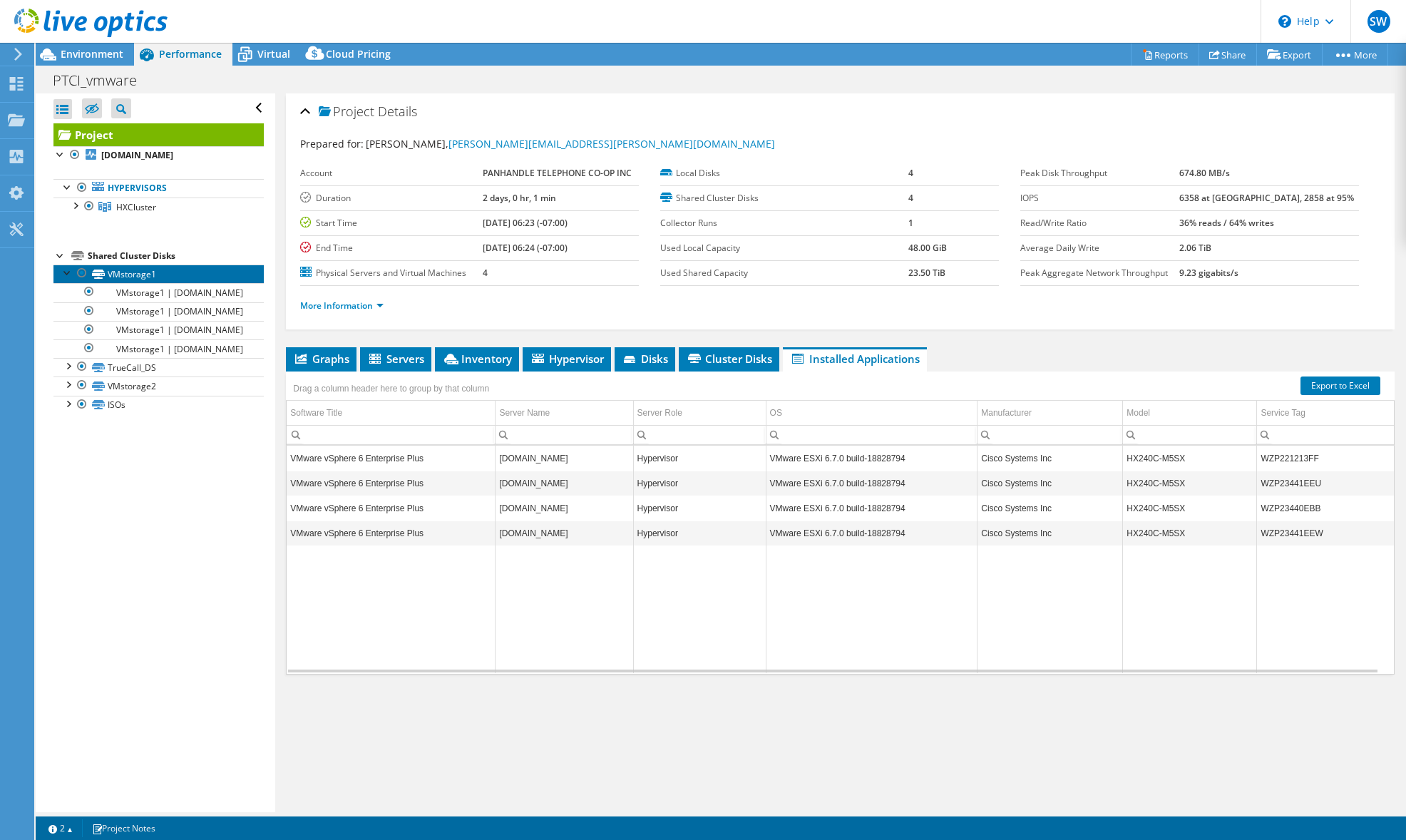
click at [166, 271] on link "VMstorage1" at bounding box center [159, 274] width 210 height 19
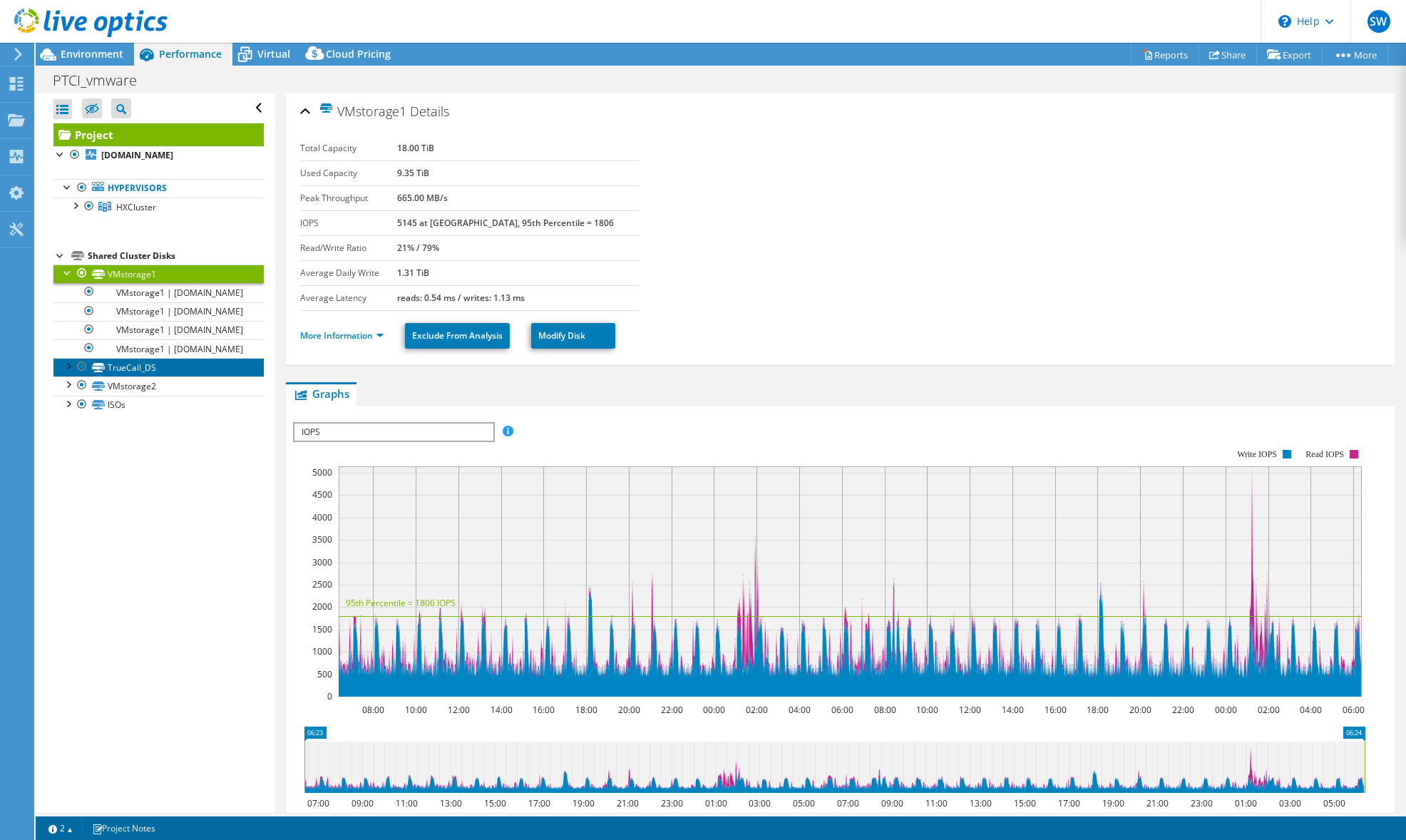
click at [136, 372] on link "TrueCall_DS" at bounding box center [159, 367] width 210 height 19
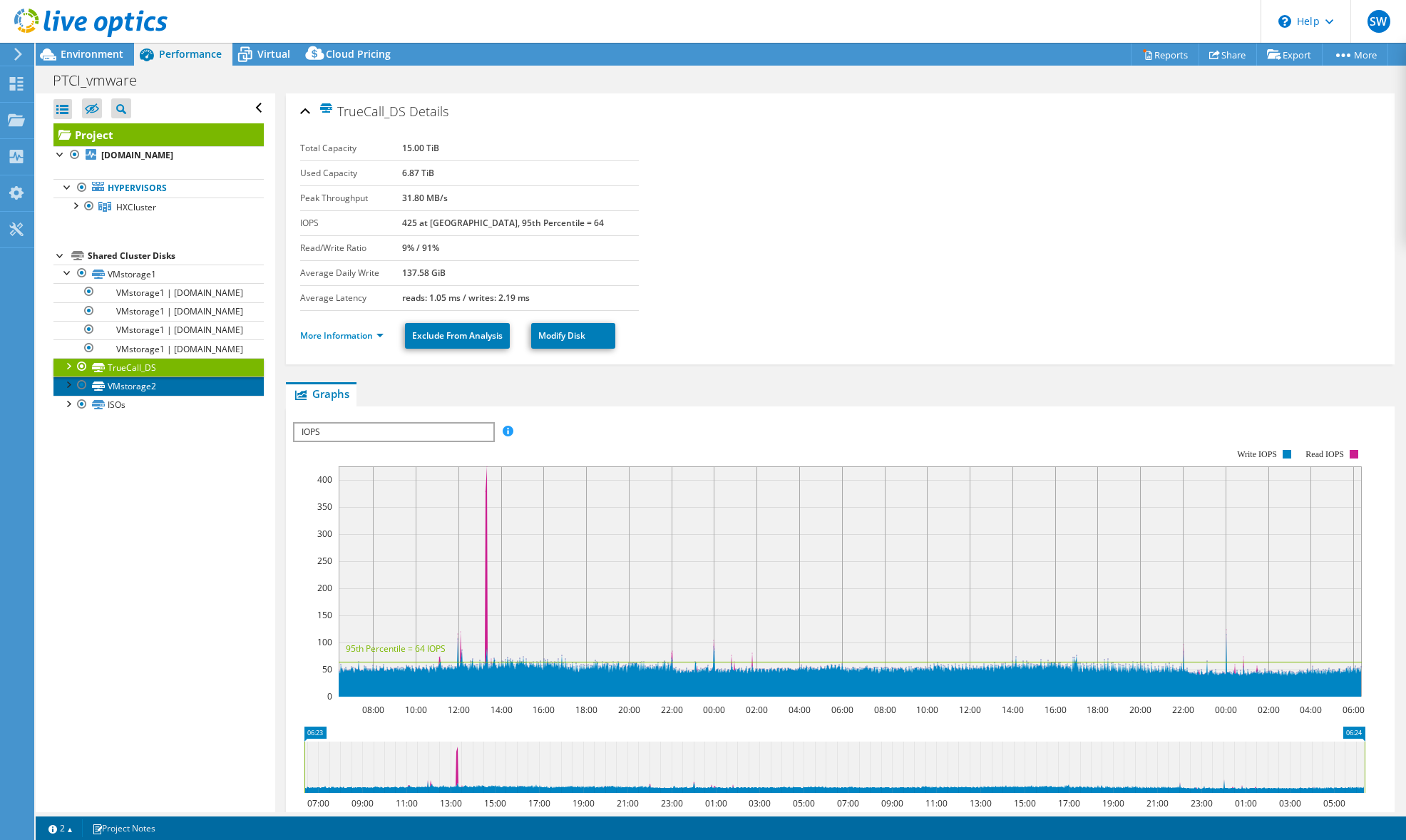
click at [131, 389] on link "VMstorage2" at bounding box center [159, 386] width 210 height 19
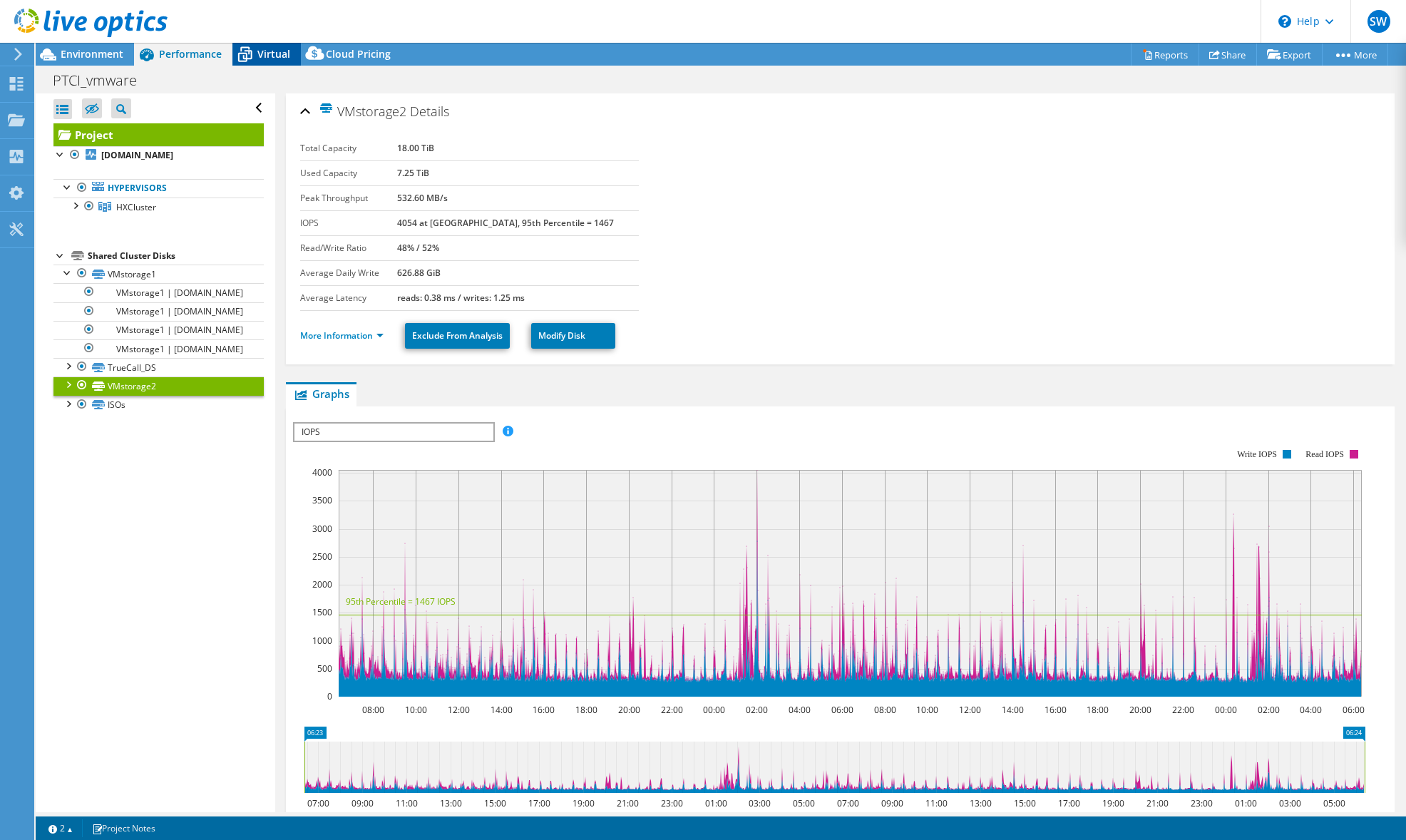
click at [263, 55] on span "Virtual" at bounding box center [273, 54] width 32 height 14
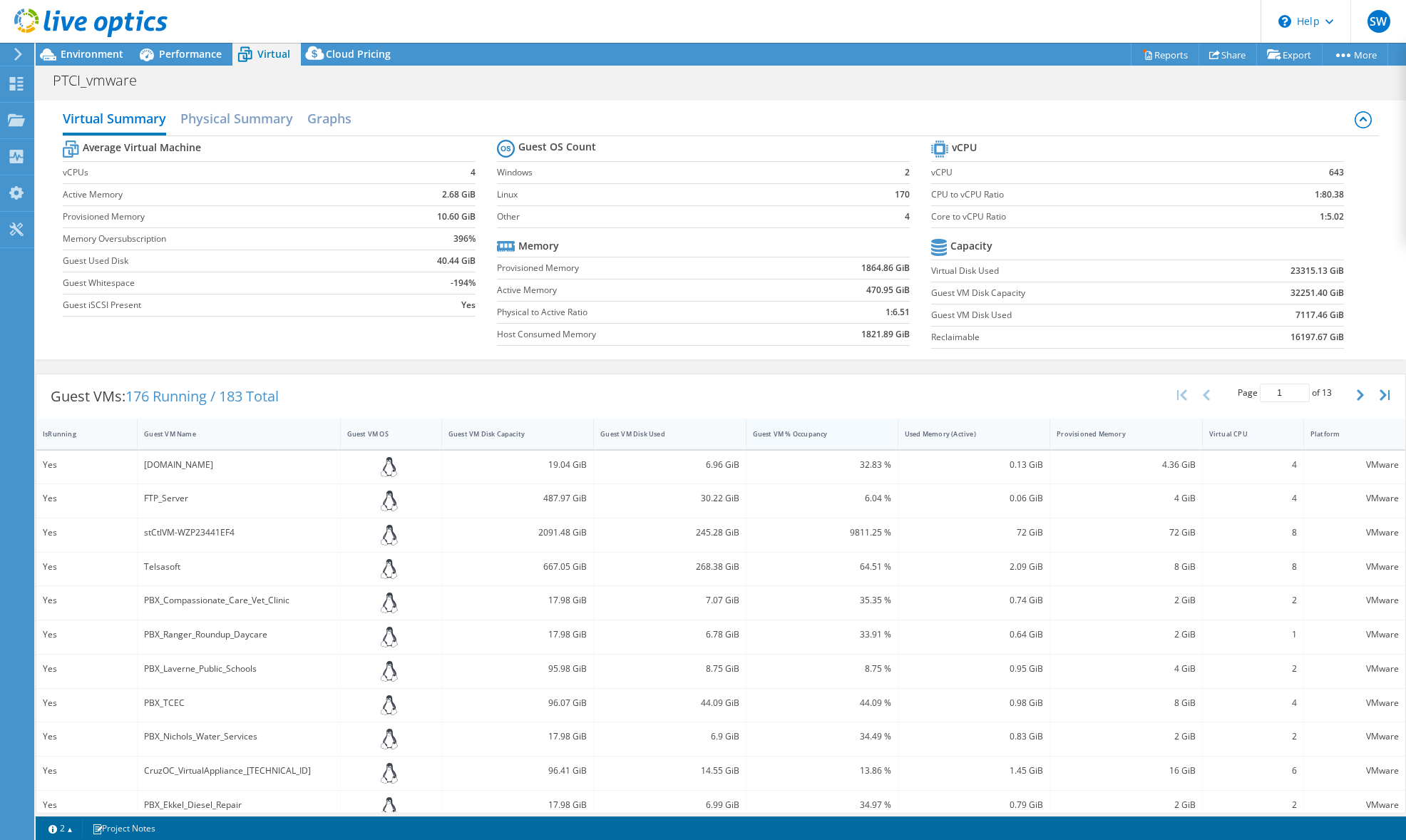
click at [858, 432] on div "Guest VM % Occupancy" at bounding box center [814, 434] width 121 height 9
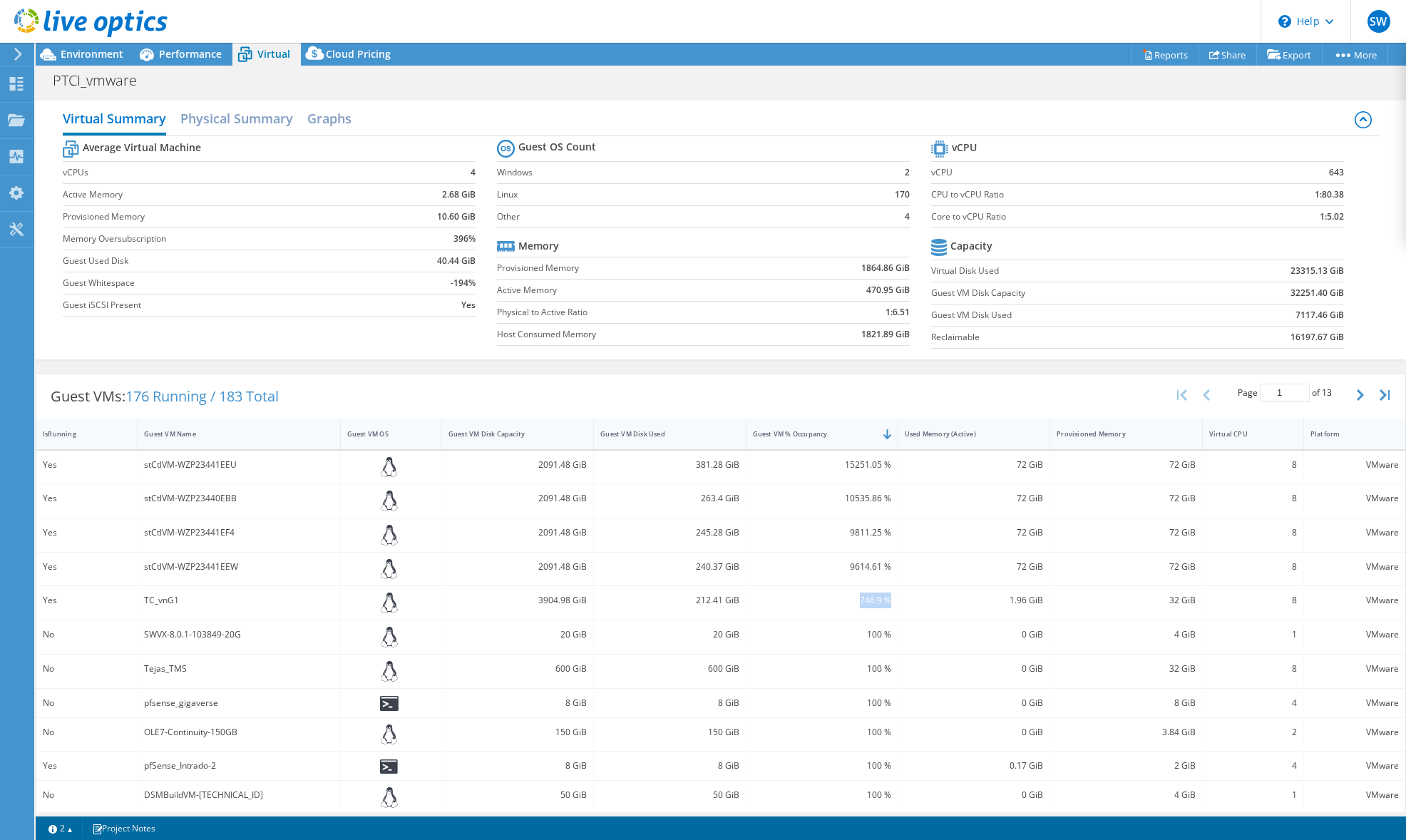
drag, startPoint x: 849, startPoint y: 602, endPoint x: 886, endPoint y: 603, distance: 37.0
click at [886, 603] on div "746.9 %" at bounding box center [822, 602] width 152 height 33
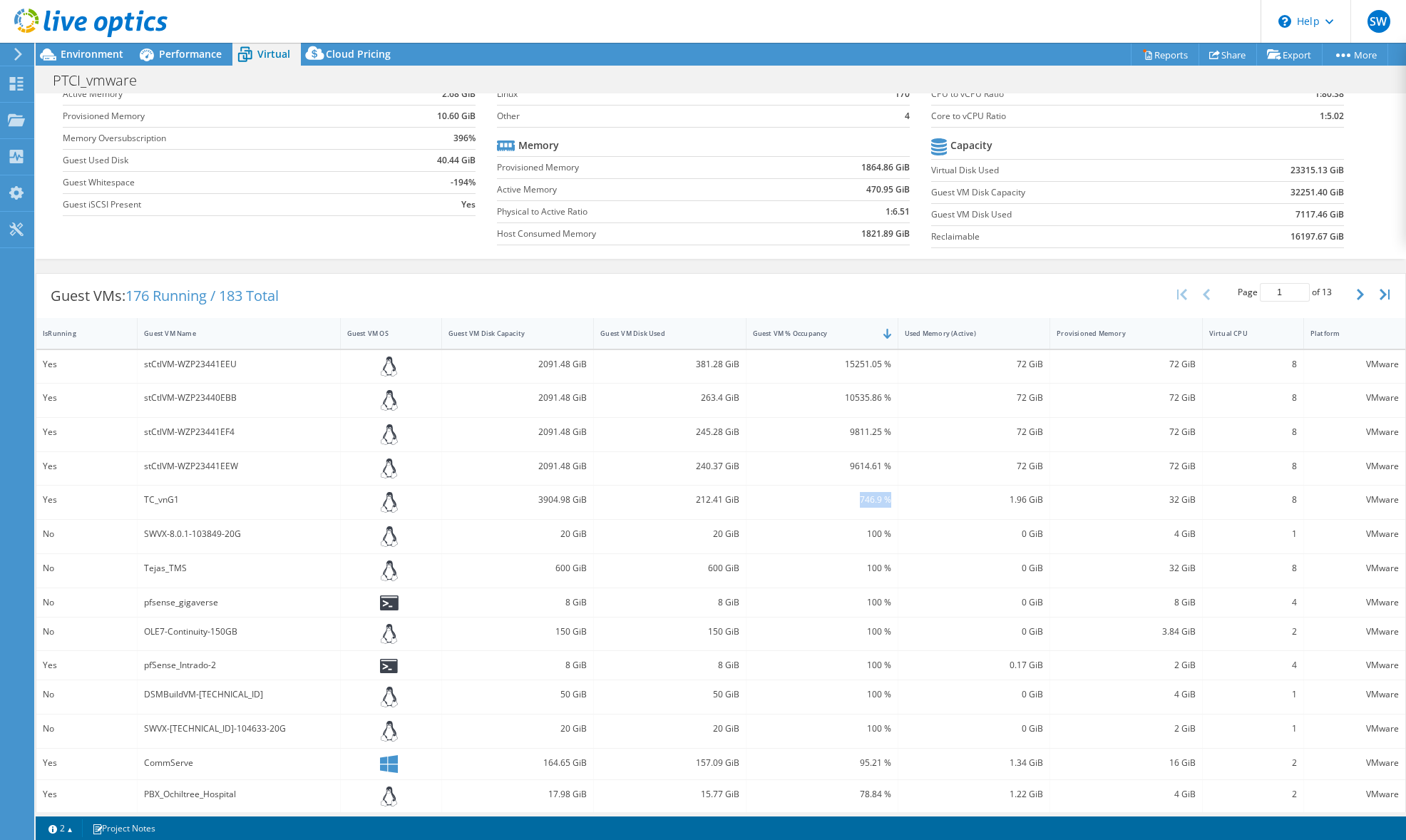
scroll to position [143, 0]
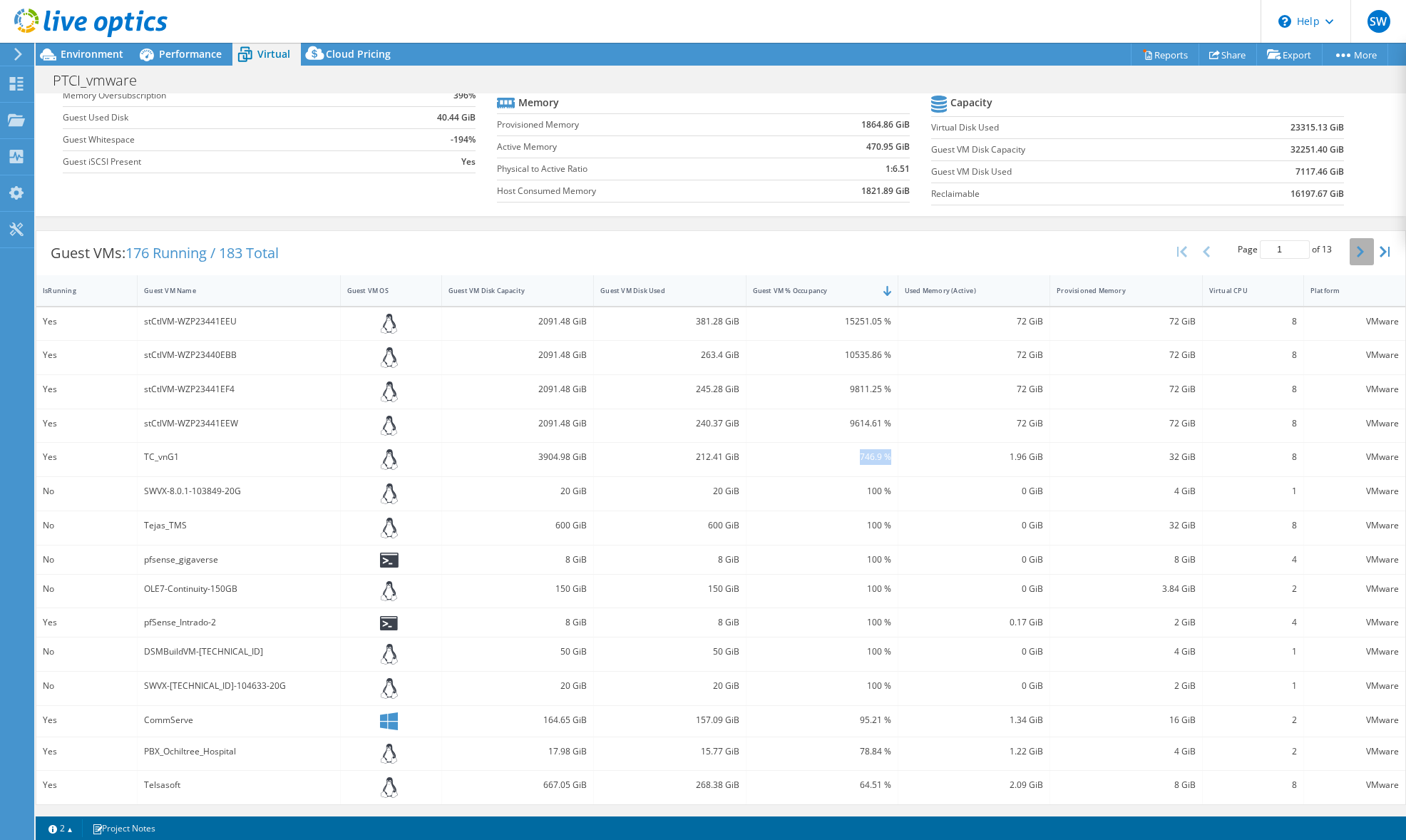
click at [1356, 248] on icon "button" at bounding box center [1360, 251] width 7 height 11
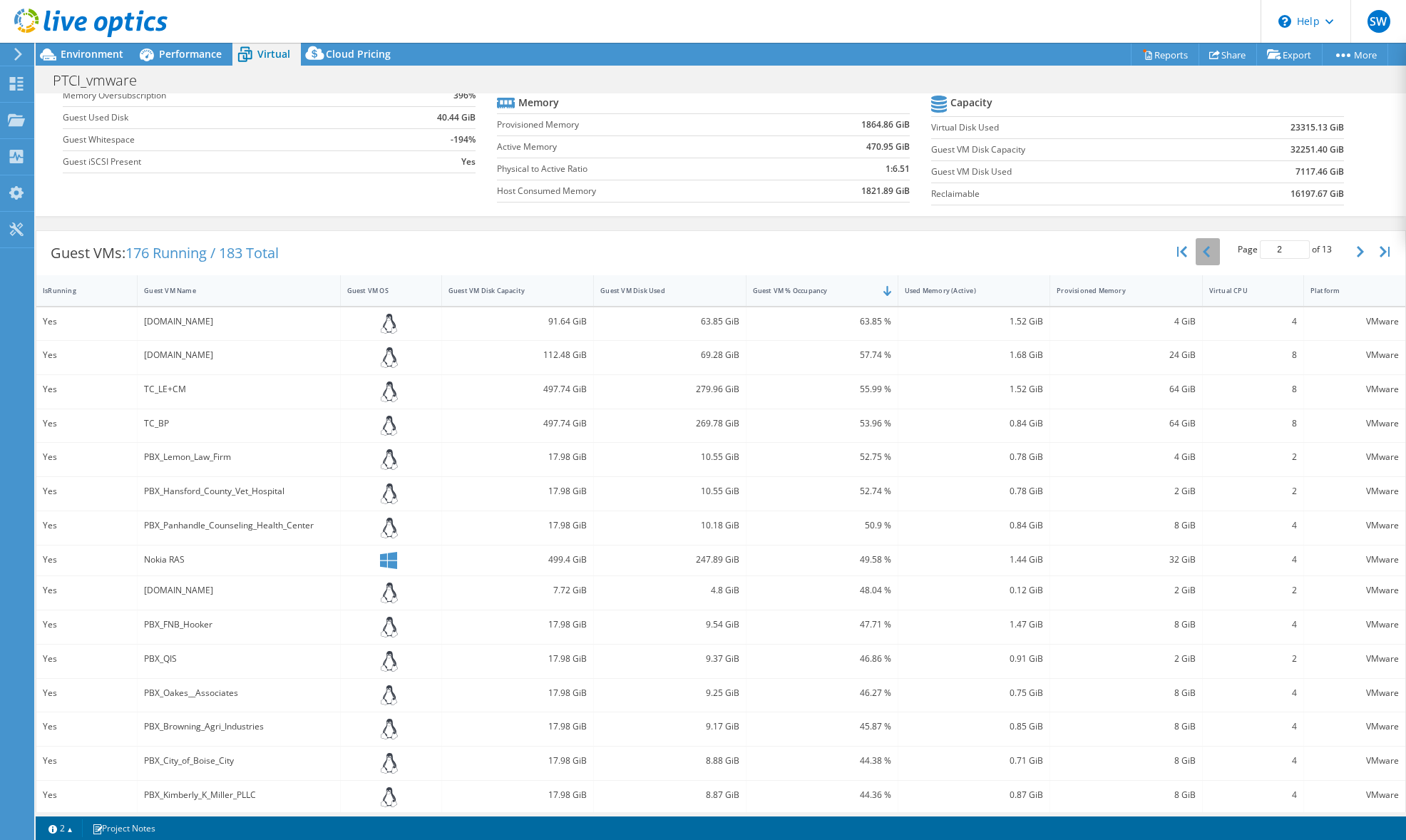
click at [1203, 249] on icon "button" at bounding box center [1206, 251] width 7 height 11
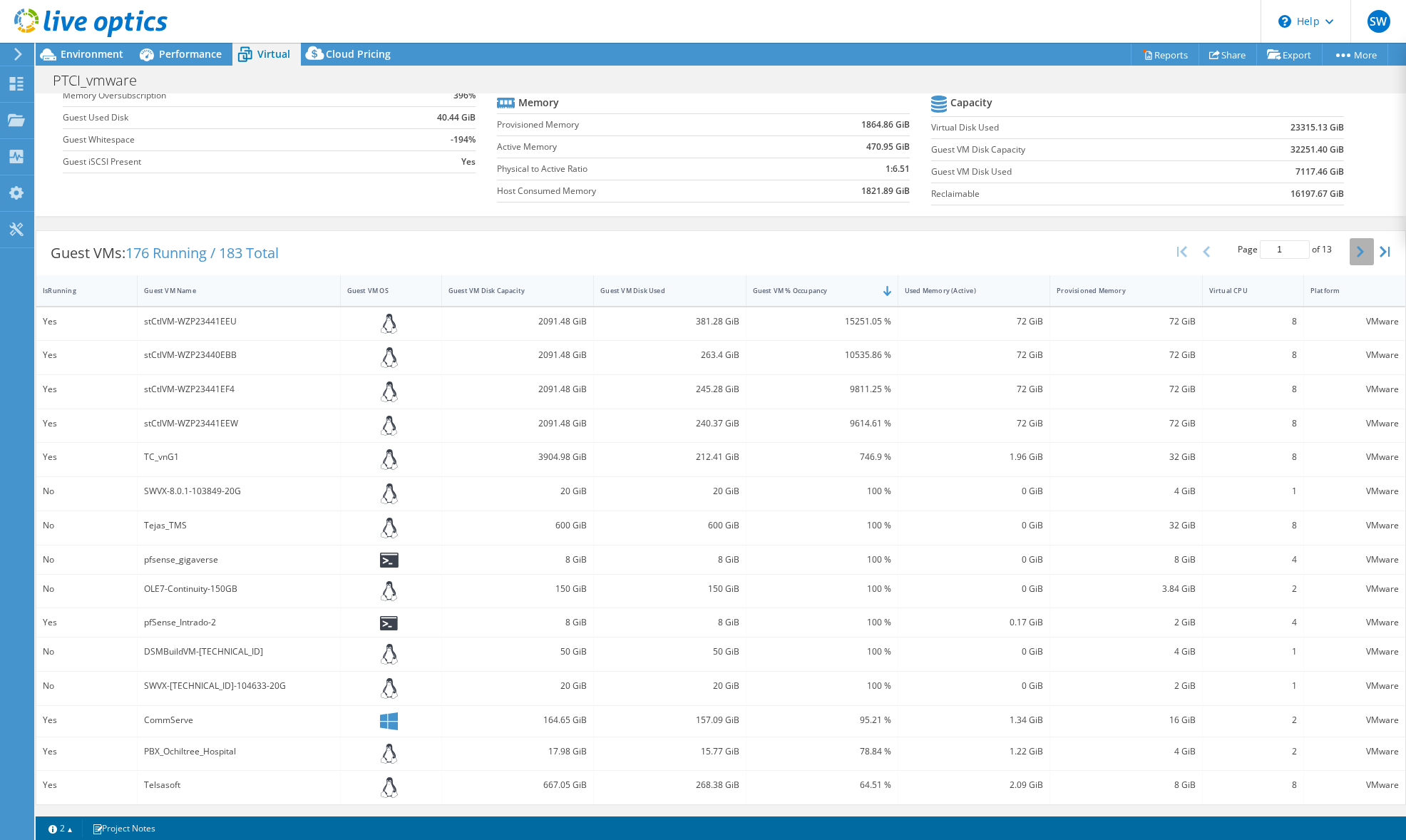
click at [1356, 249] on icon "button" at bounding box center [1360, 251] width 7 height 11
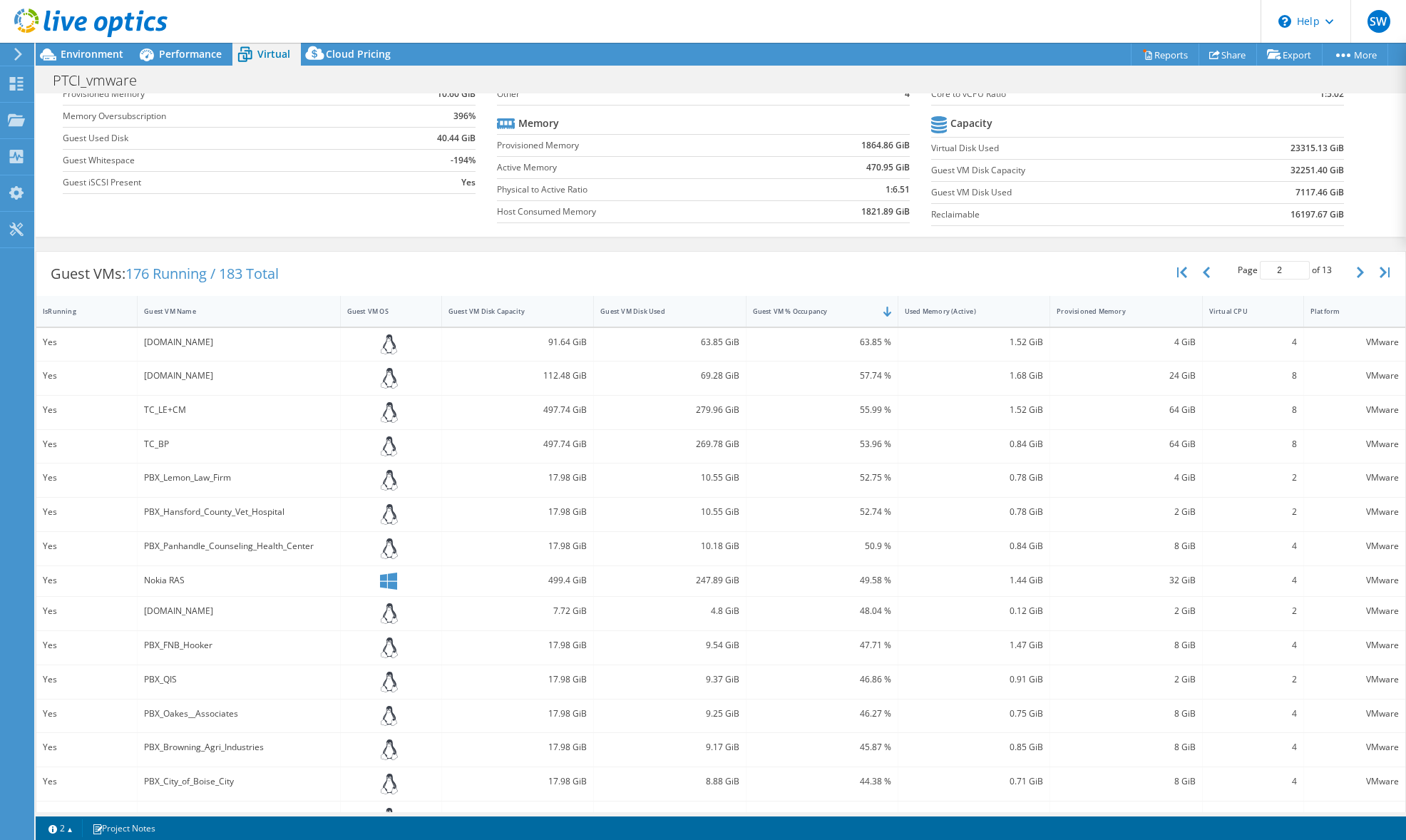
scroll to position [153, 0]
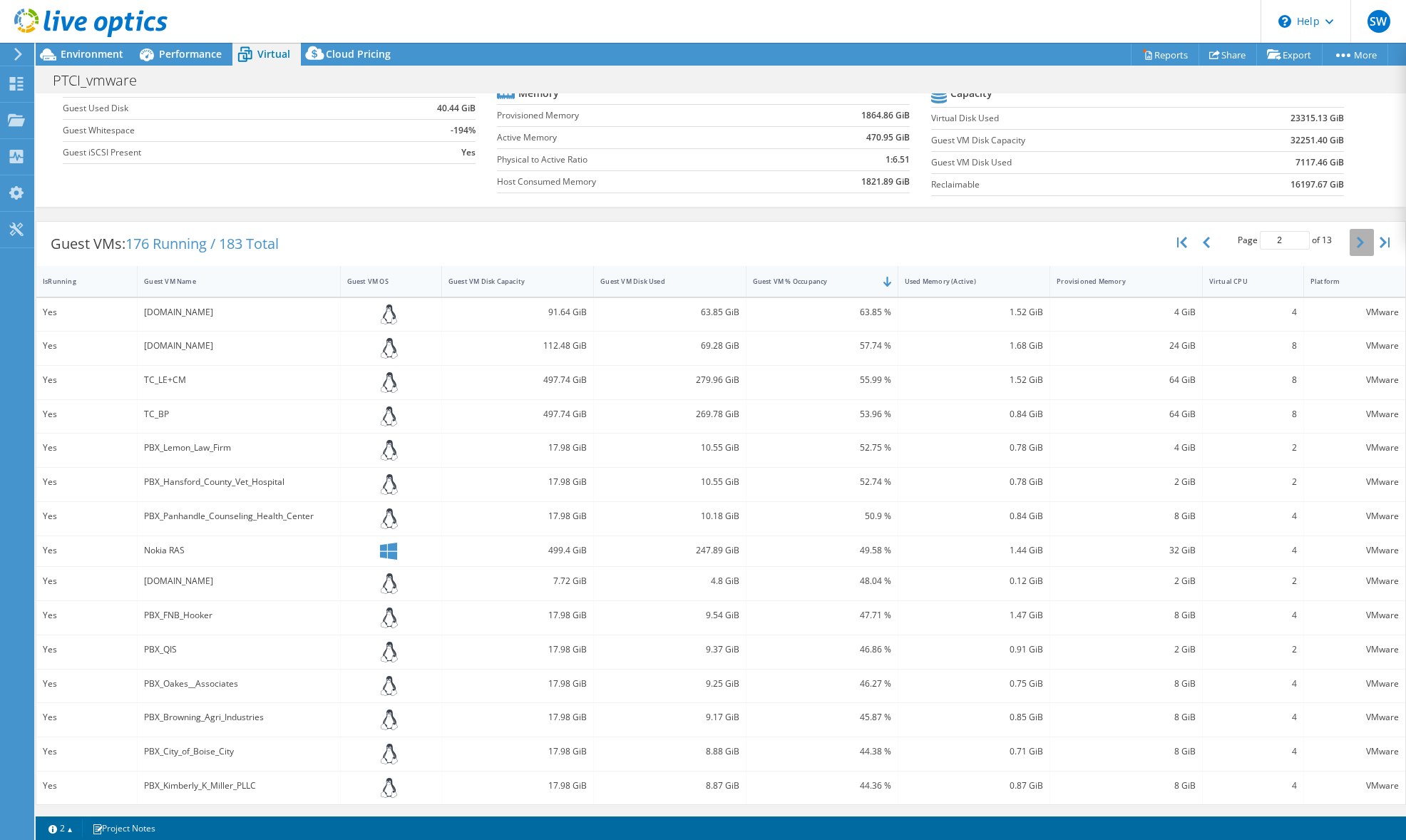
click at [1356, 241] on icon "button" at bounding box center [1360, 242] width 7 height 11
click at [1356, 242] on icon "button" at bounding box center [1360, 242] width 7 height 11
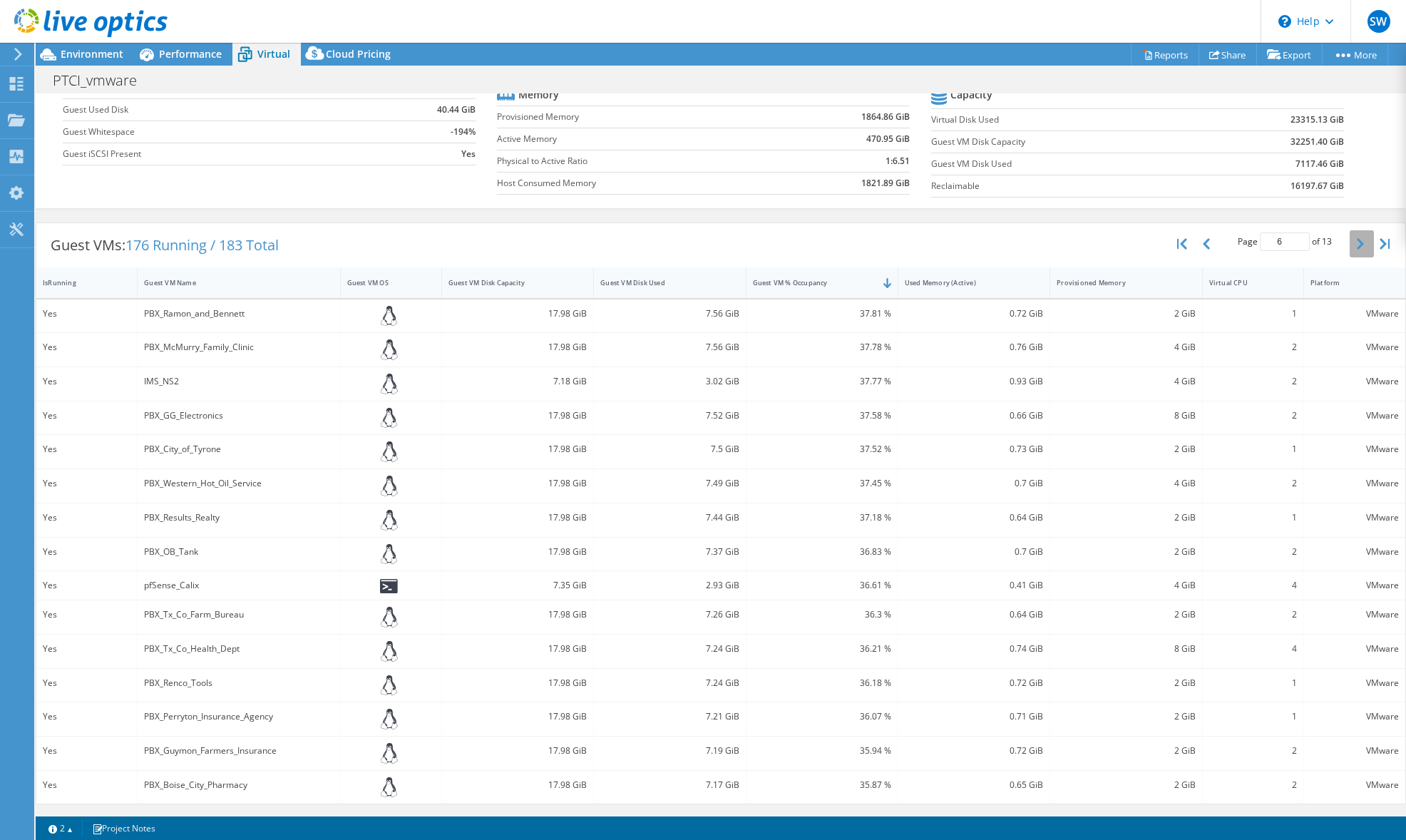
click at [1356, 243] on icon "button" at bounding box center [1360, 243] width 7 height 11
click at [1356, 244] on icon "button" at bounding box center [1360, 242] width 7 height 11
click at [1356, 243] on icon "button" at bounding box center [1360, 242] width 7 height 11
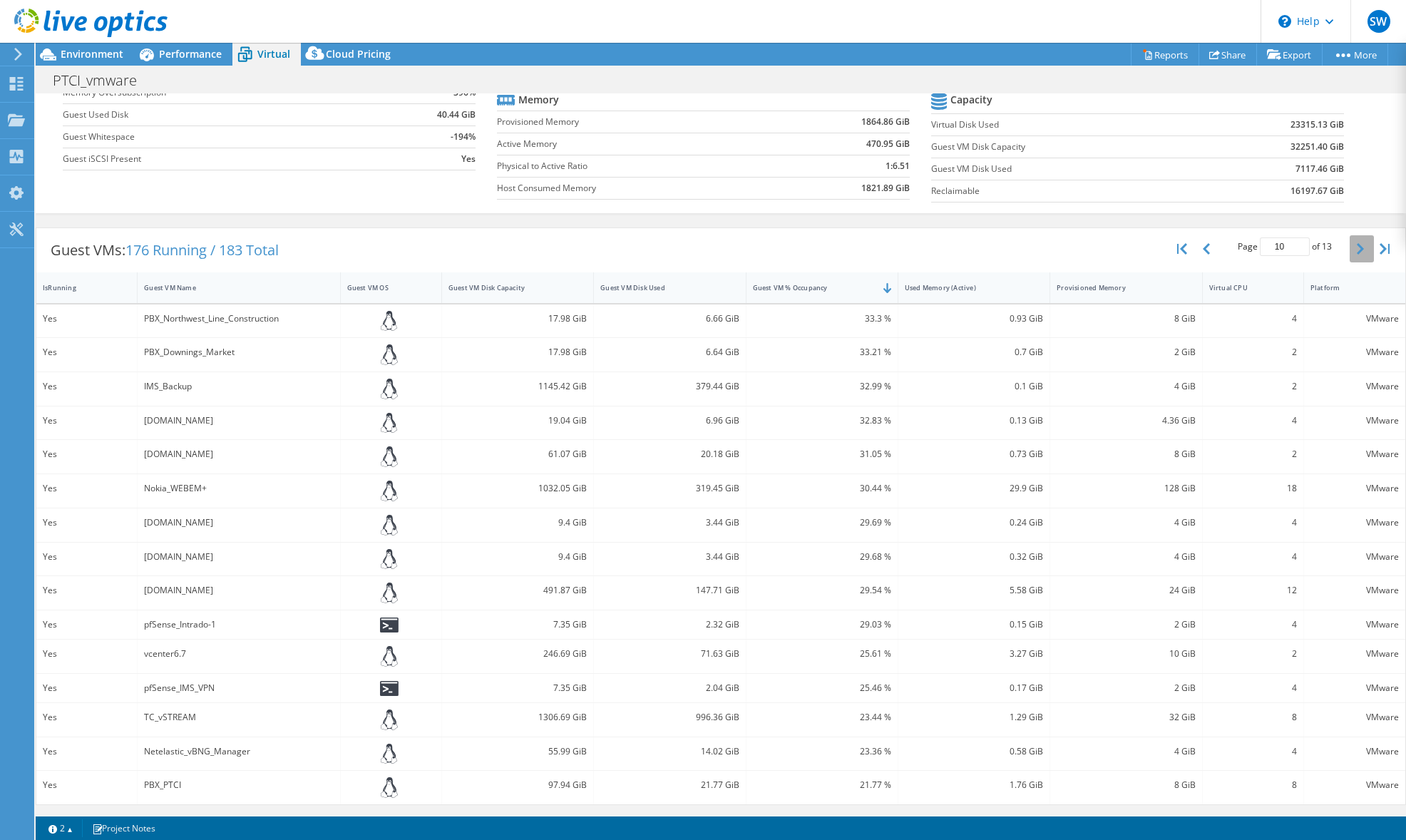
click at [1356, 243] on icon "button" at bounding box center [1360, 248] width 7 height 11
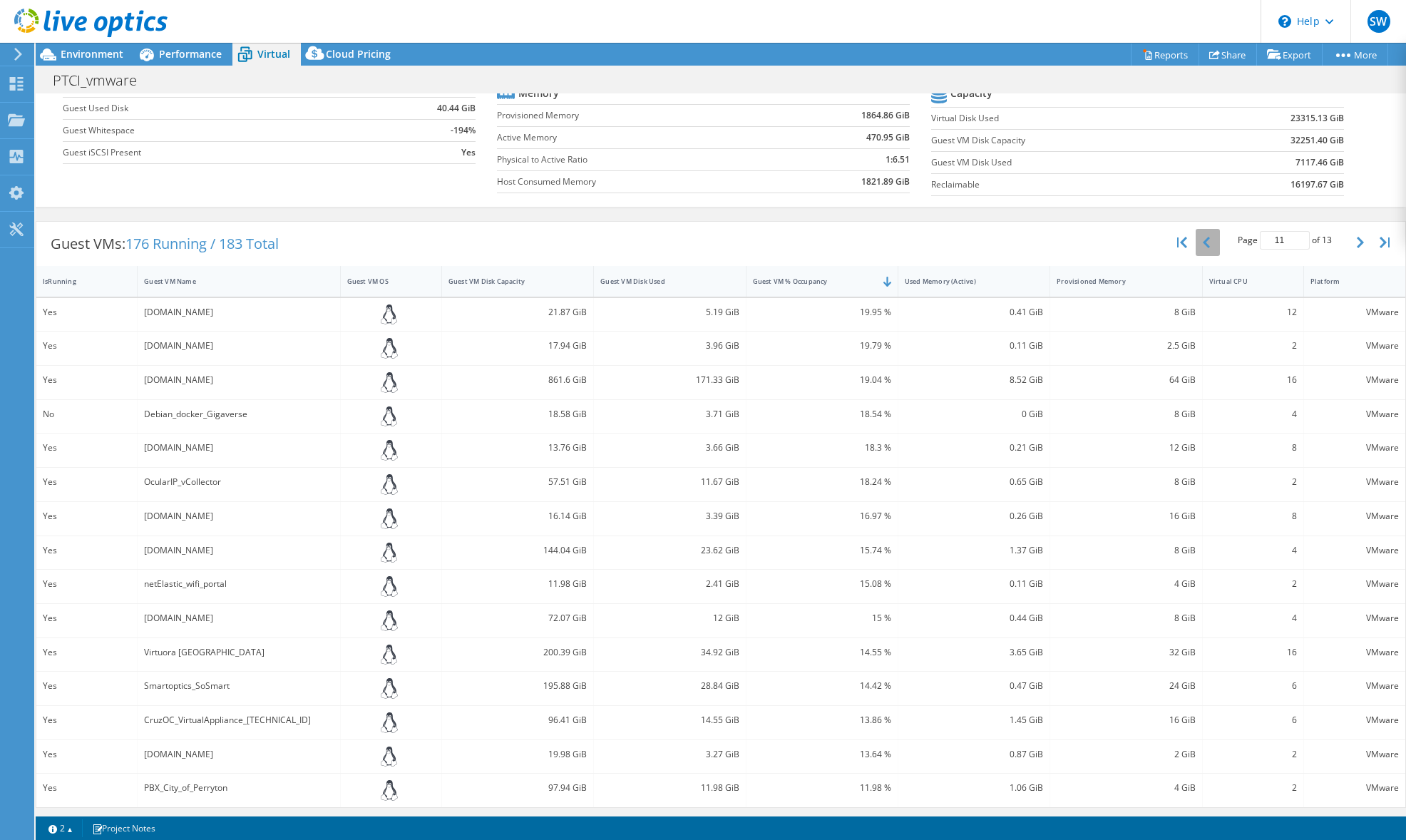
click at [1195, 243] on button "button" at bounding box center [1207, 242] width 24 height 27
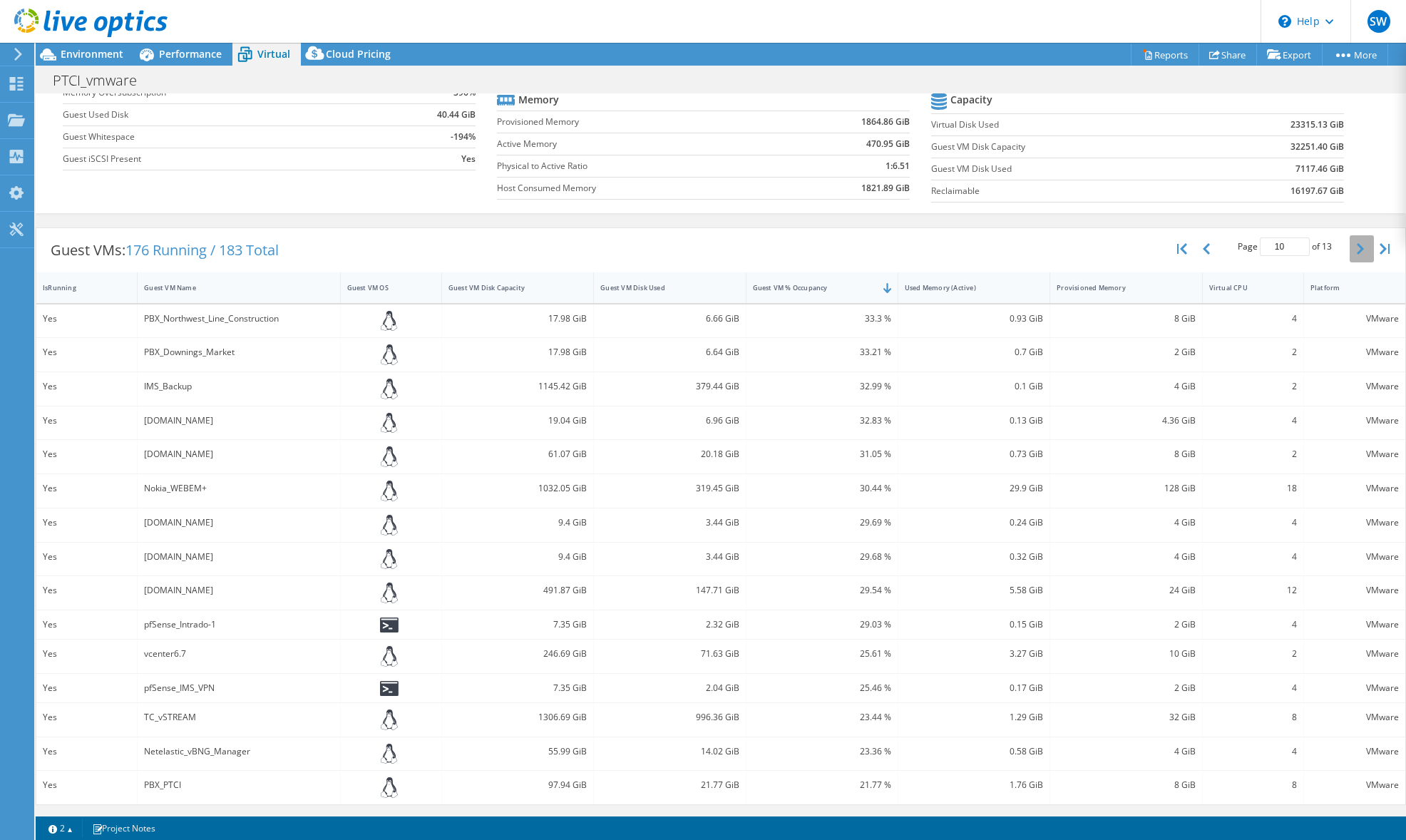
click at [1356, 250] on icon "button" at bounding box center [1360, 248] width 7 height 11
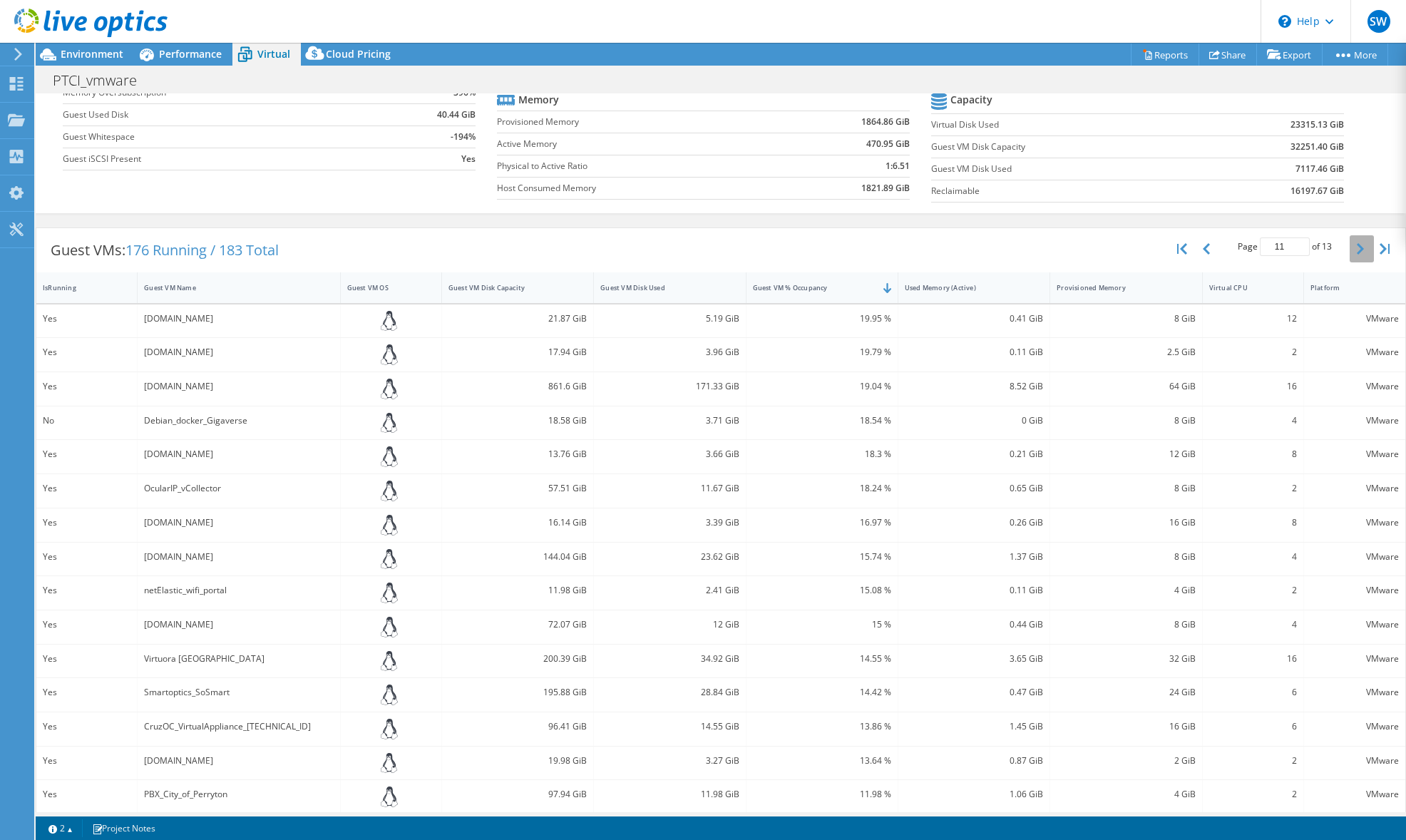
click at [1356, 250] on icon "button" at bounding box center [1360, 248] width 7 height 11
type input "13"
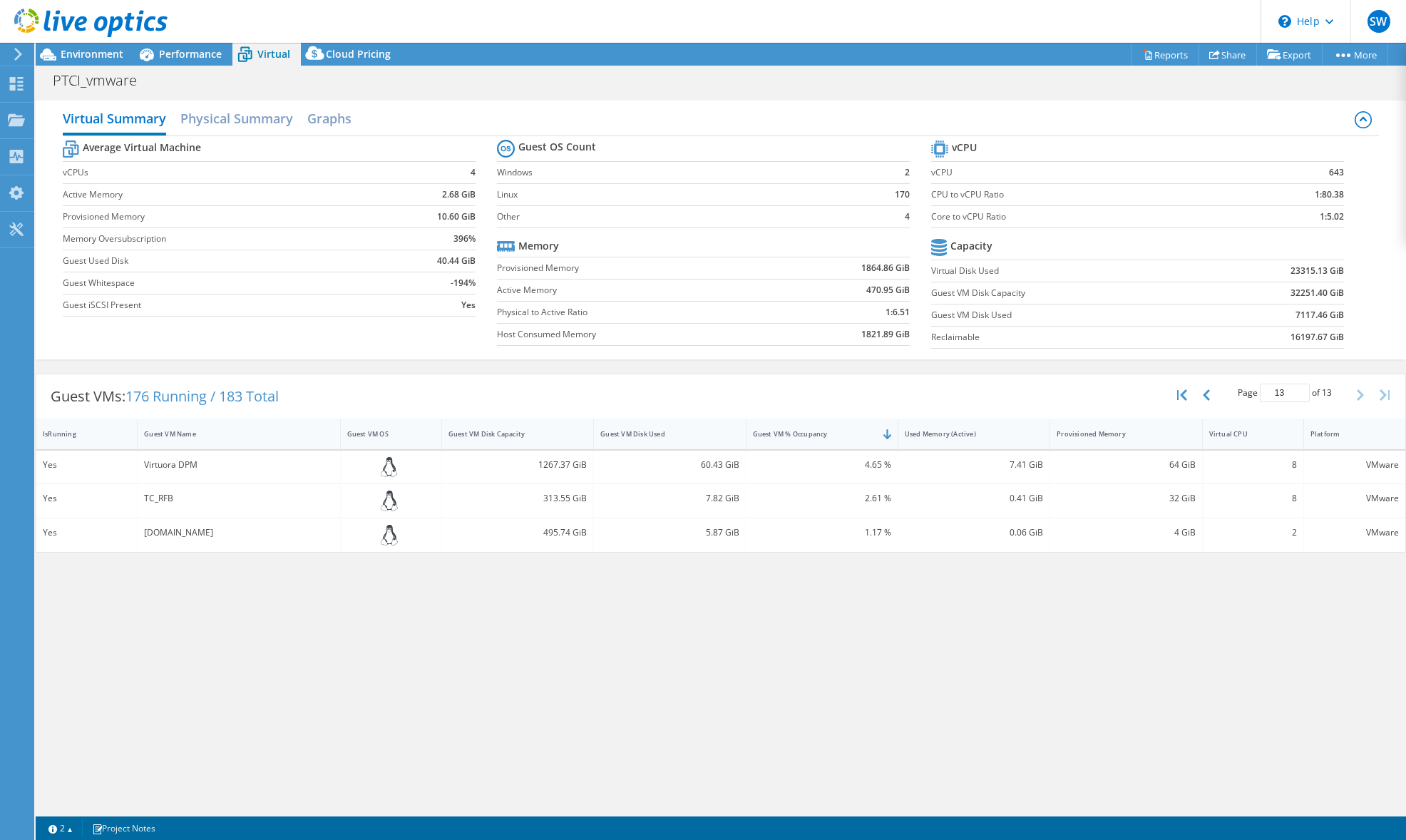
drag, startPoint x: 1235, startPoint y: 577, endPoint x: 1078, endPoint y: 633, distance: 166.7
click at [1078, 633] on div "Virtual Summary Physical Summary Graphs Average Virtual Machine vCPUs 4 Active …" at bounding box center [721, 452] width 1370 height 719
click at [1152, 54] on link "Reports" at bounding box center [1164, 55] width 68 height 22
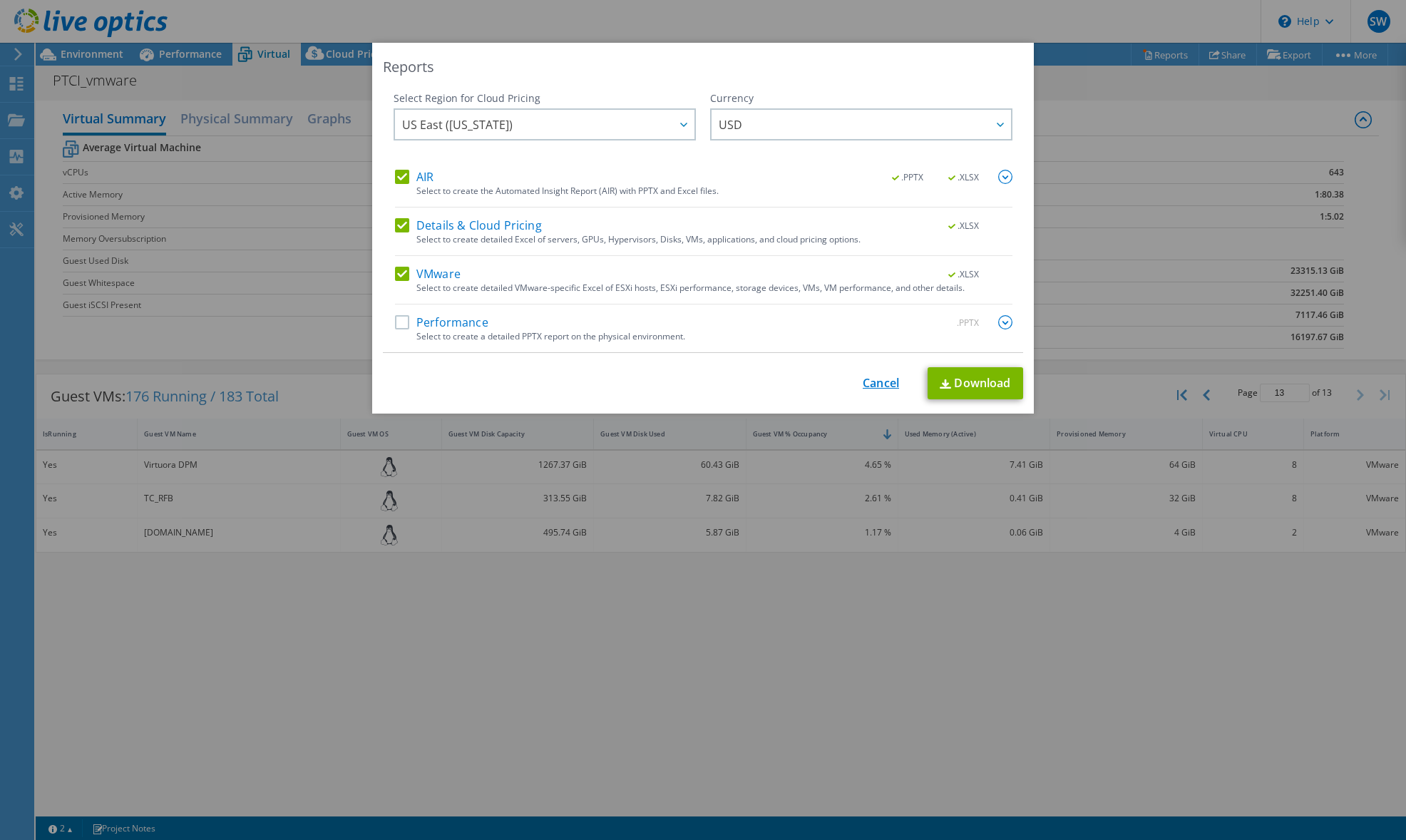
click at [883, 382] on link "Cancel" at bounding box center [880, 383] width 37 height 14
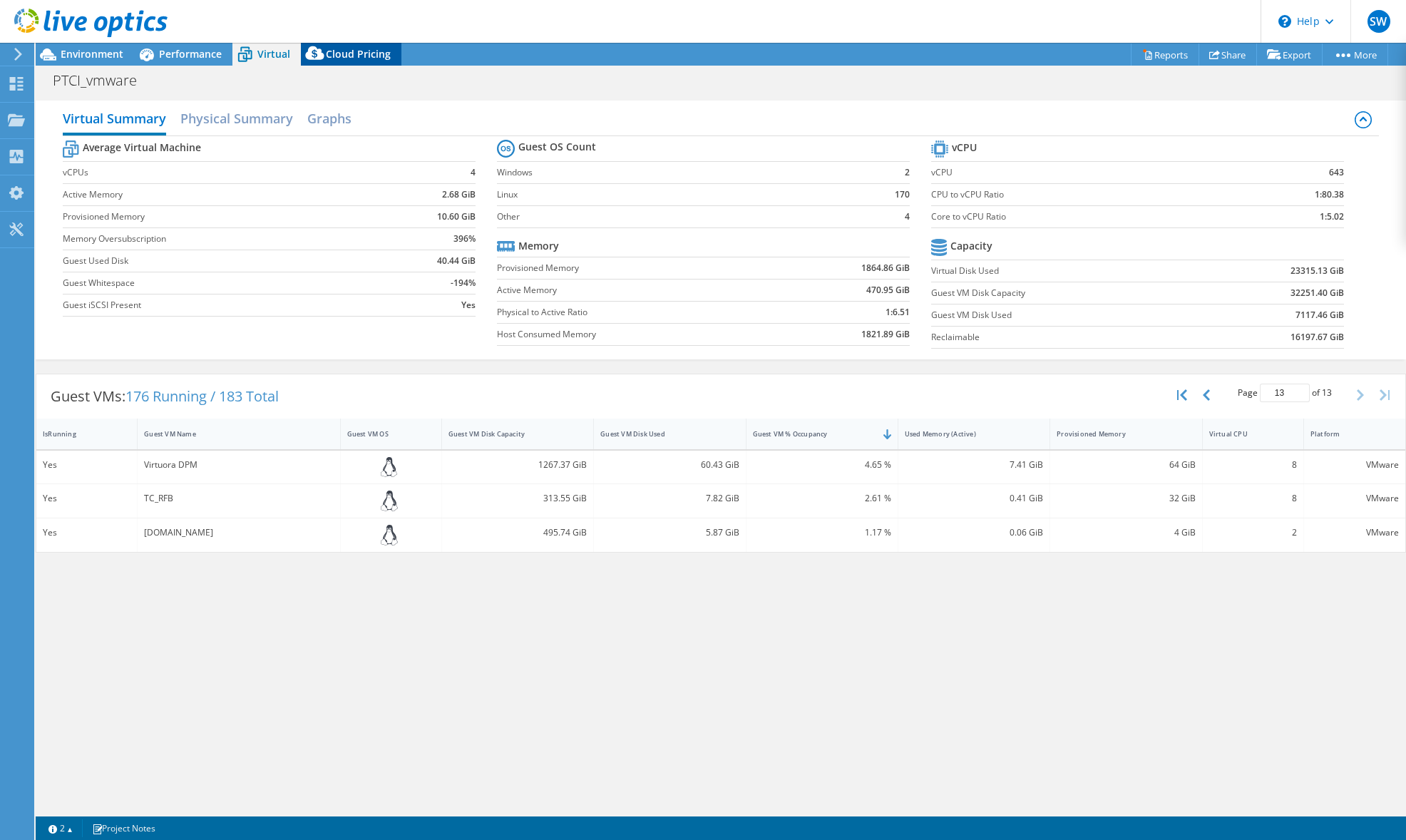
click at [319, 58] on icon at bounding box center [314, 53] width 19 height 14
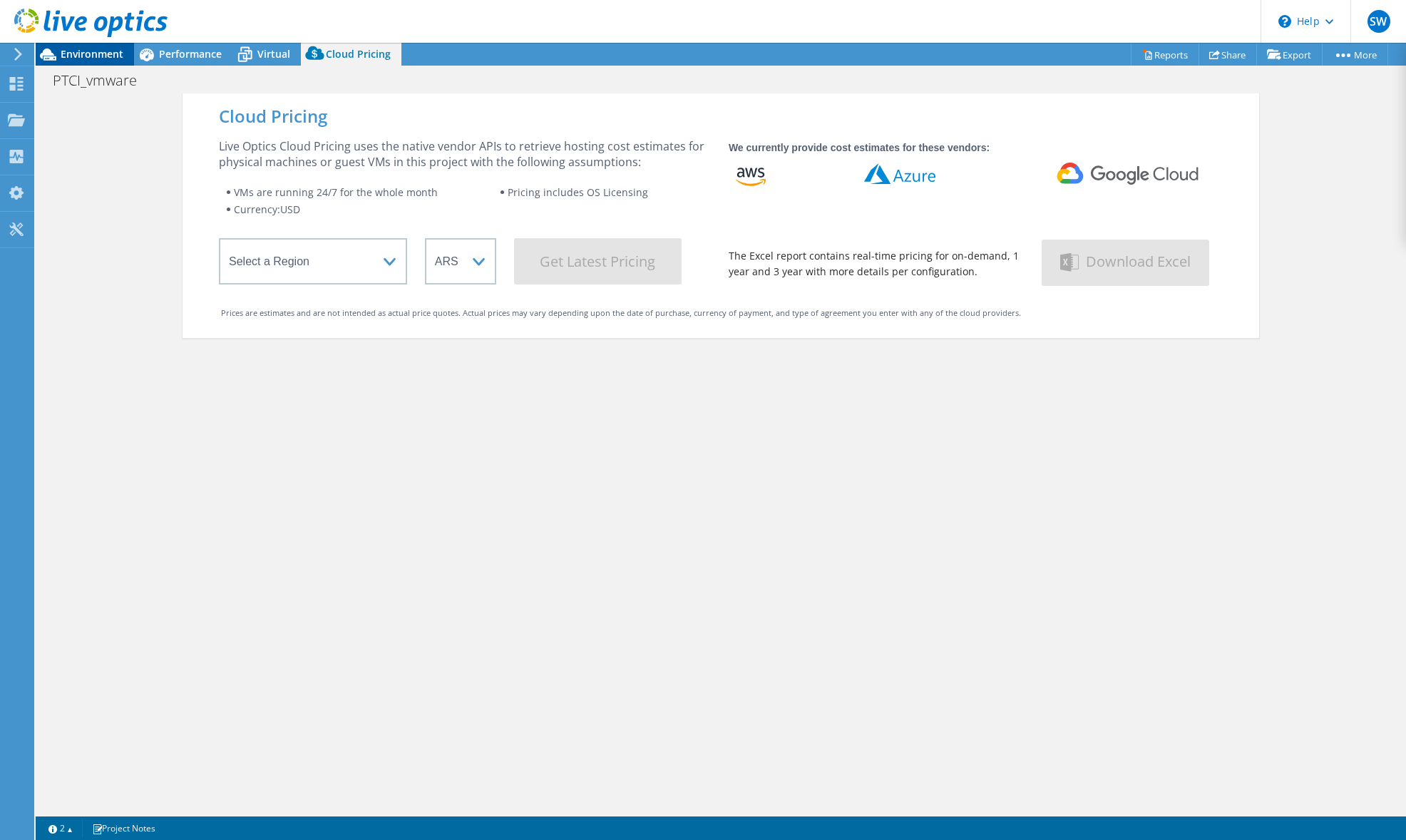
click at [86, 52] on span "Environment" at bounding box center [91, 54] width 62 height 14
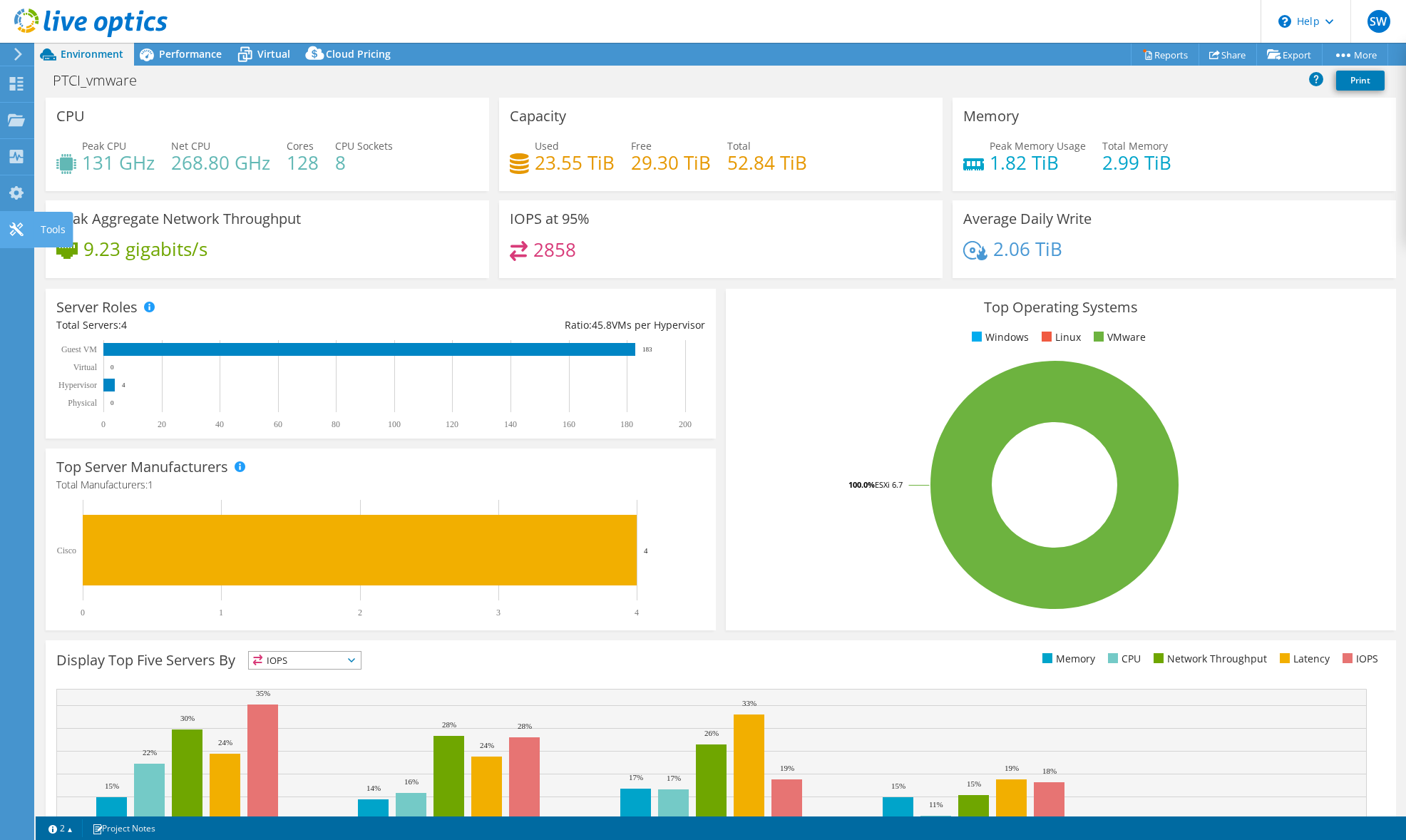
click at [18, 225] on use at bounding box center [16, 230] width 14 height 14
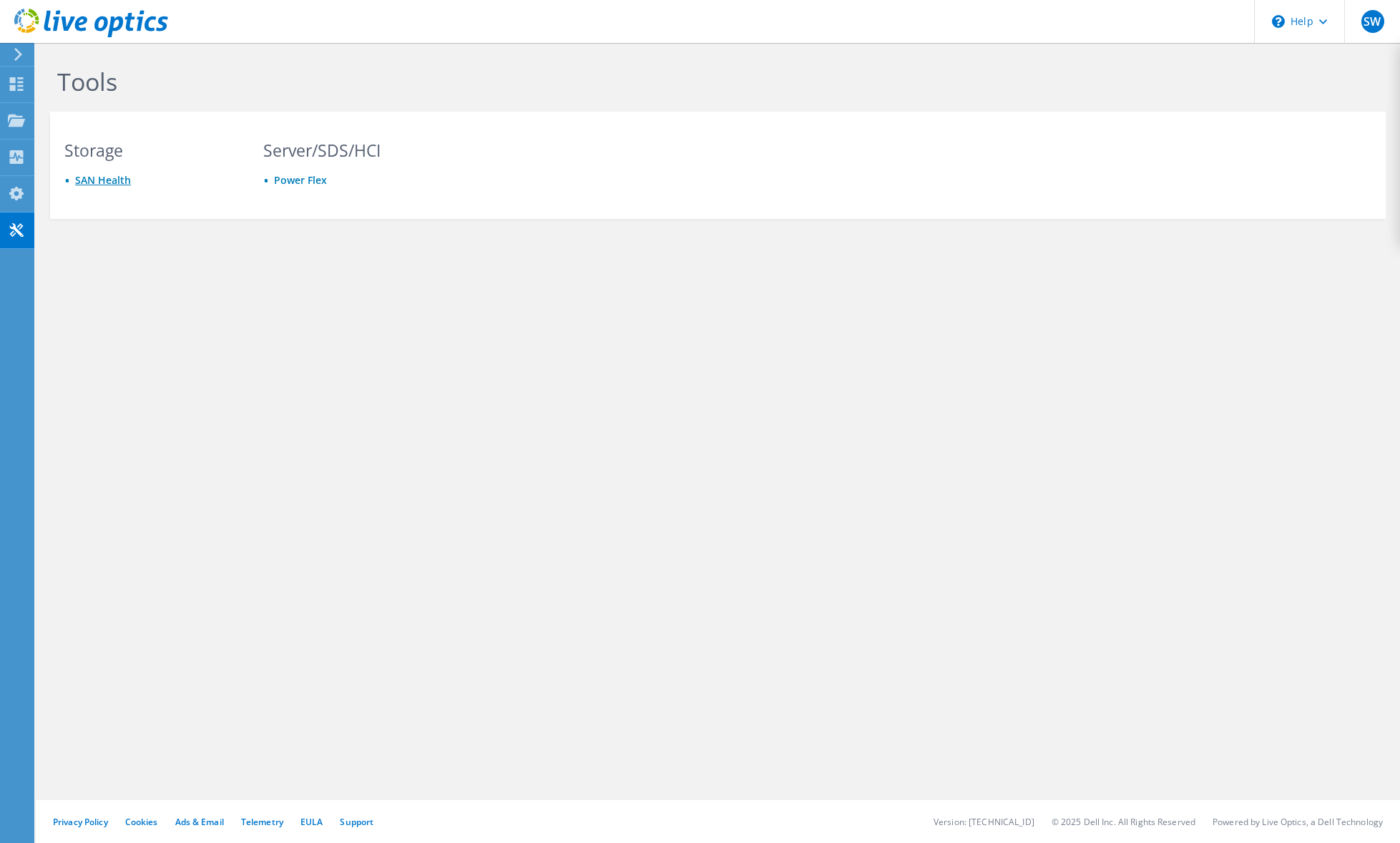
click at [99, 182] on link "SAN Health" at bounding box center [103, 180] width 56 height 14
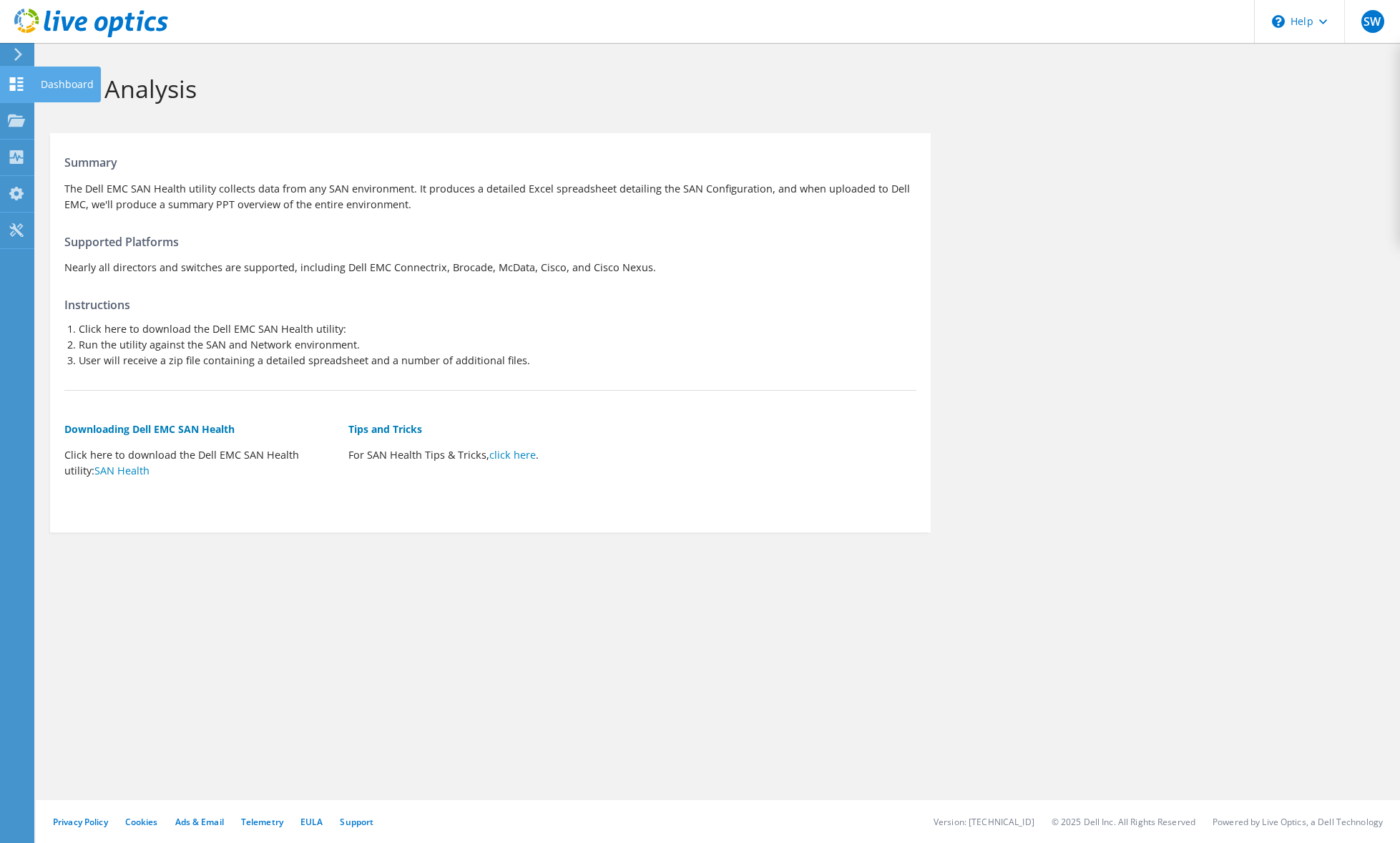
click at [15, 83] on icon at bounding box center [16, 84] width 17 height 14
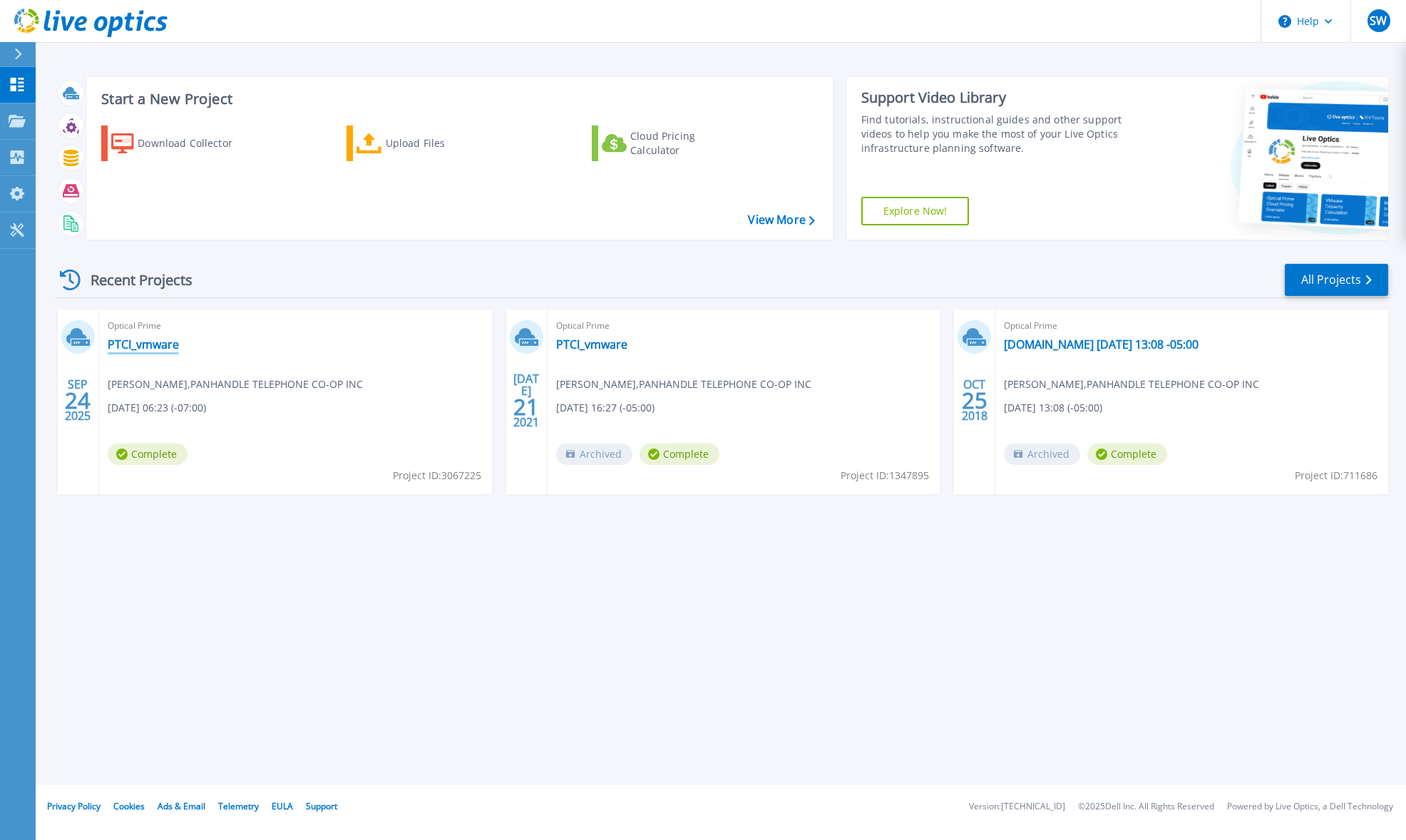
click at [136, 341] on link "PTCI_vmware" at bounding box center [143, 344] width 72 height 15
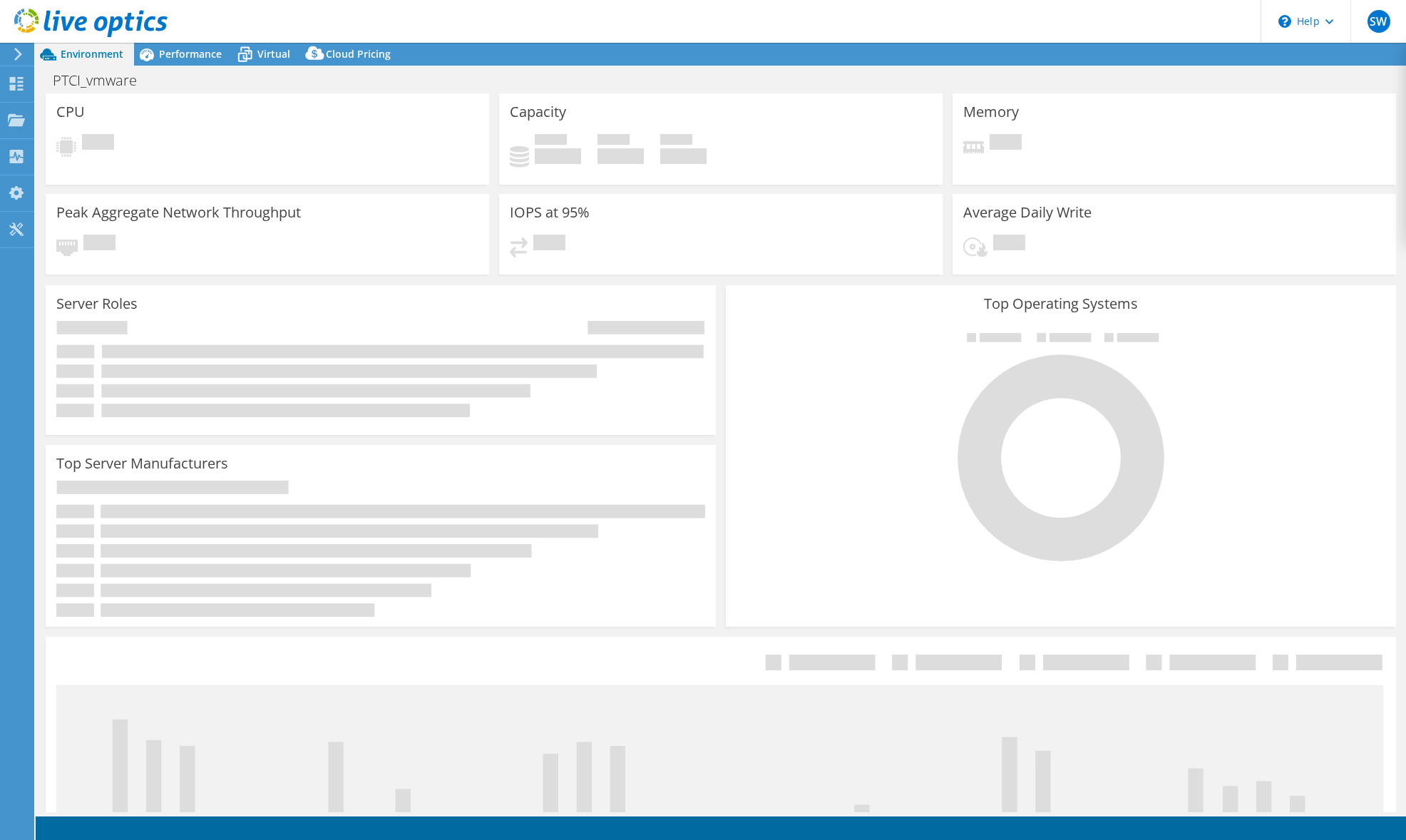
select select "USD"
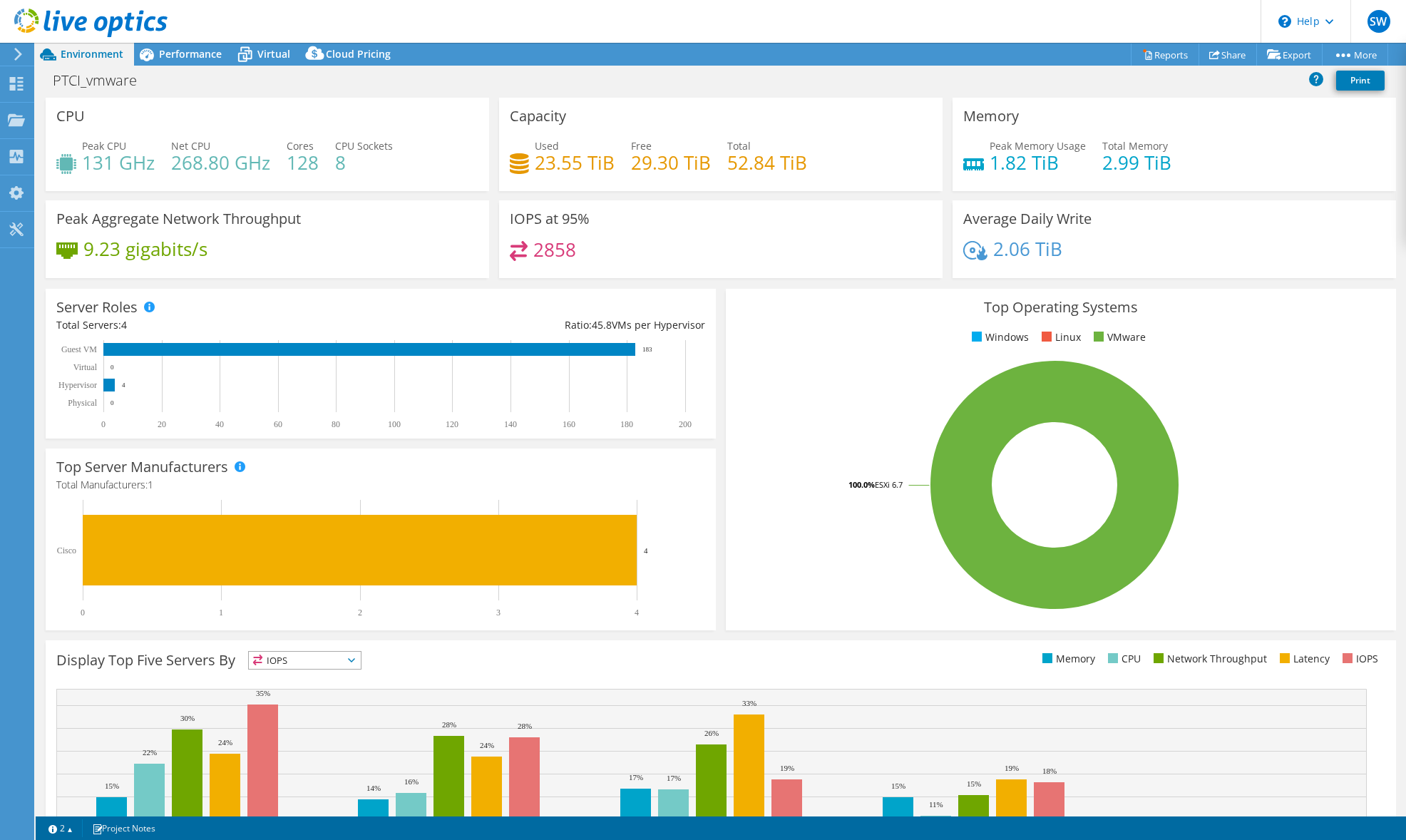
click at [1079, 16] on header "SW End User [PERSON_NAME] [PERSON_NAME][EMAIL_ADDRESS][PERSON_NAME][DOMAIN_NAME…" at bounding box center [703, 21] width 1406 height 43
click at [1047, 17] on header "SW End User [PERSON_NAME] [PERSON_NAME][EMAIL_ADDRESS][PERSON_NAME][DOMAIN_NAME…" at bounding box center [703, 21] width 1406 height 43
click at [906, 20] on header "SW End User [PERSON_NAME] [PERSON_NAME][EMAIL_ADDRESS][PERSON_NAME][DOMAIN_NAME…" at bounding box center [703, 21] width 1406 height 43
click at [1177, 15] on header "SW End User [PERSON_NAME] [PERSON_NAME][EMAIL_ADDRESS][PERSON_NAME][DOMAIN_NAME…" at bounding box center [703, 21] width 1406 height 43
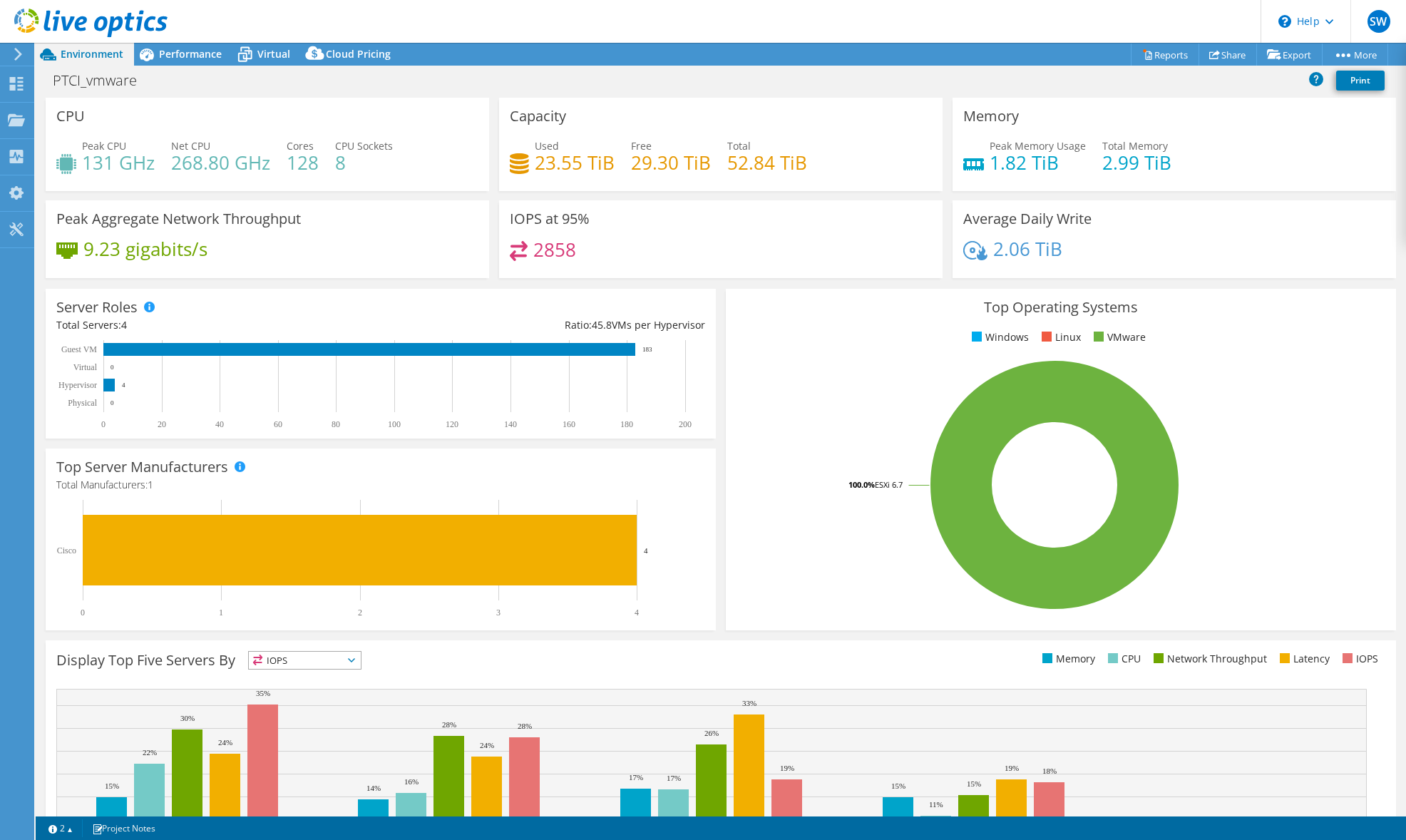
click at [343, 660] on span "IOPS" at bounding box center [304, 660] width 112 height 17
click at [326, 694] on li "Memory" at bounding box center [304, 698] width 112 height 20
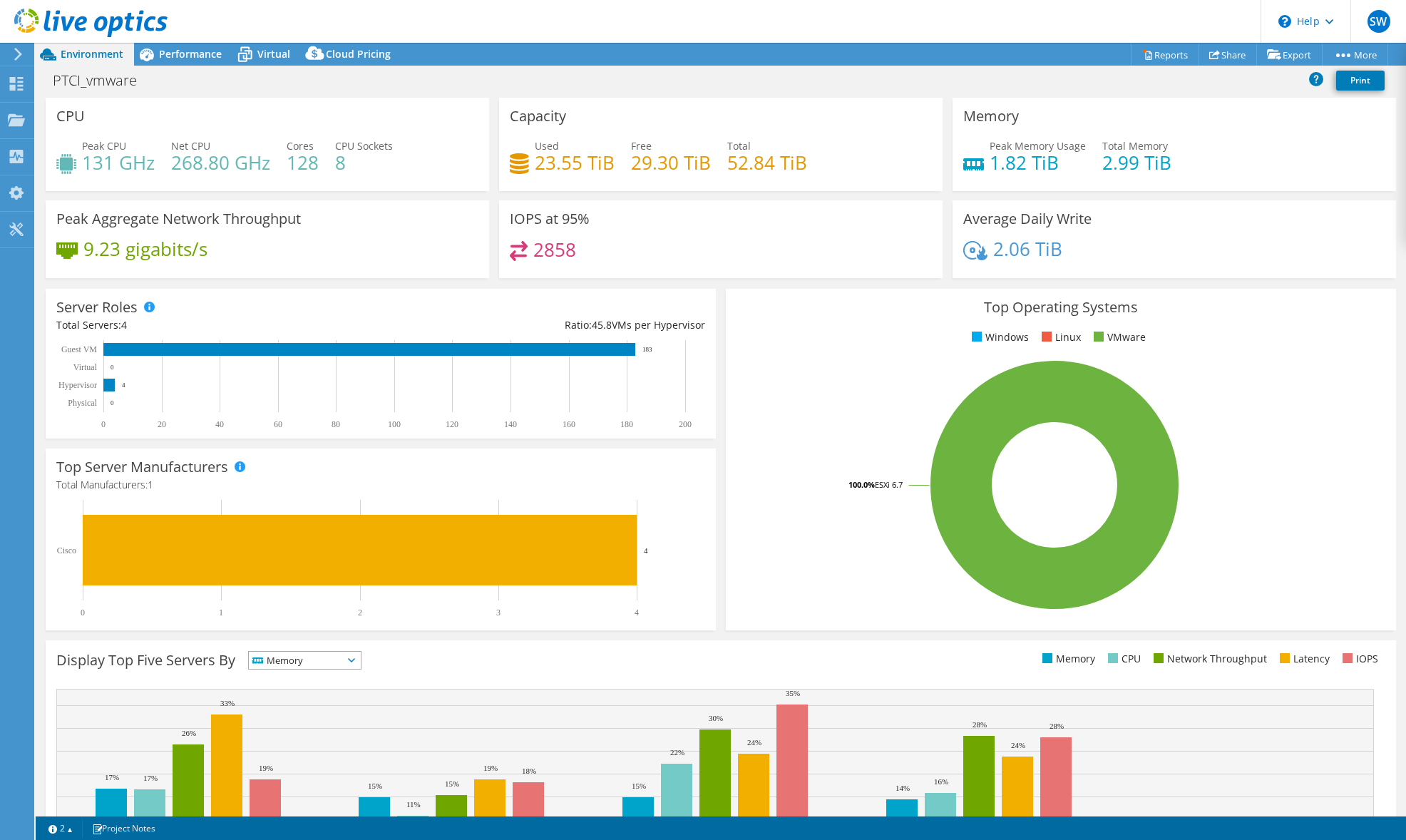
scroll to position [112, 0]
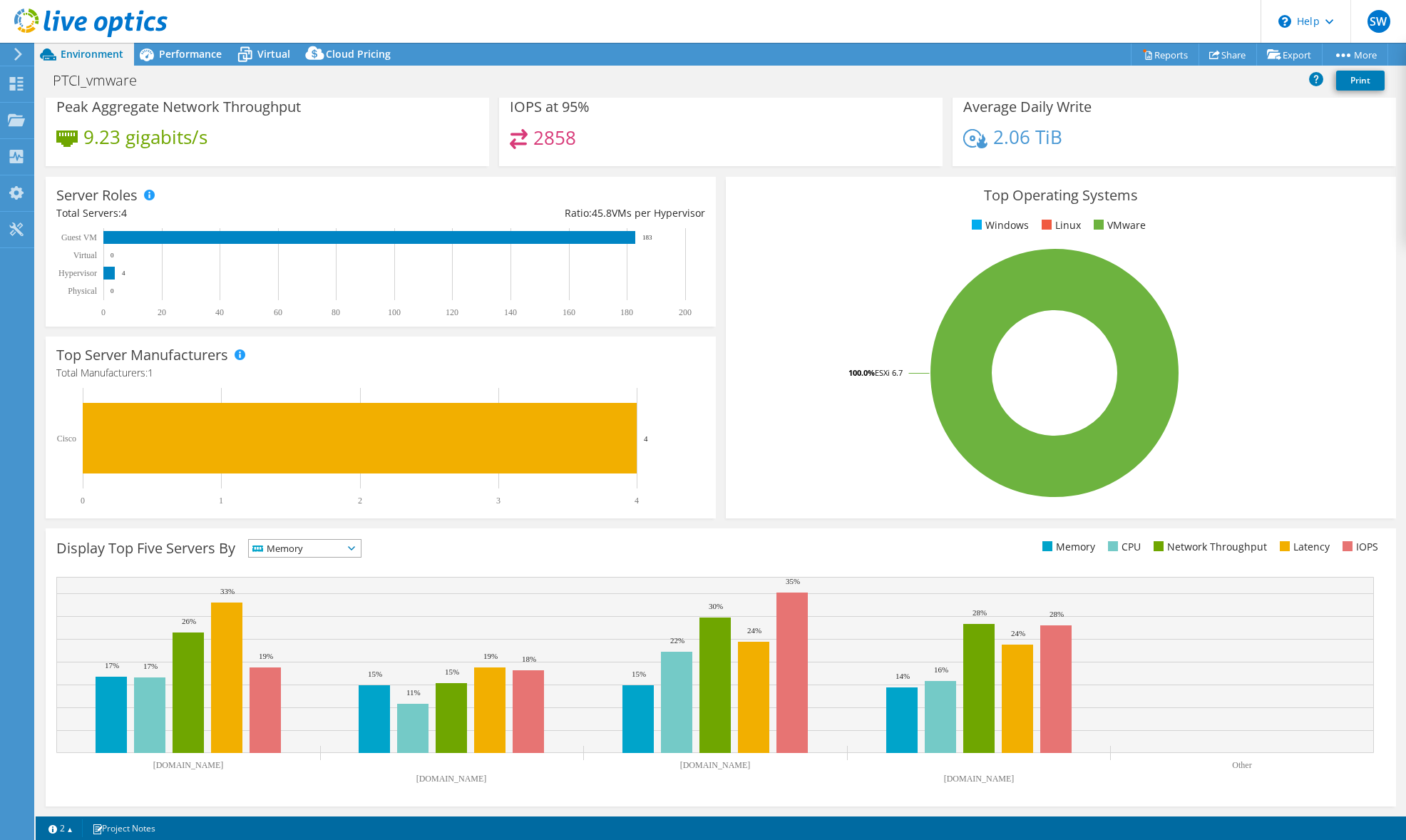
click at [332, 546] on span "Memory" at bounding box center [295, 548] width 94 height 17
click at [312, 566] on li "IOPS" at bounding box center [304, 566] width 112 height 20
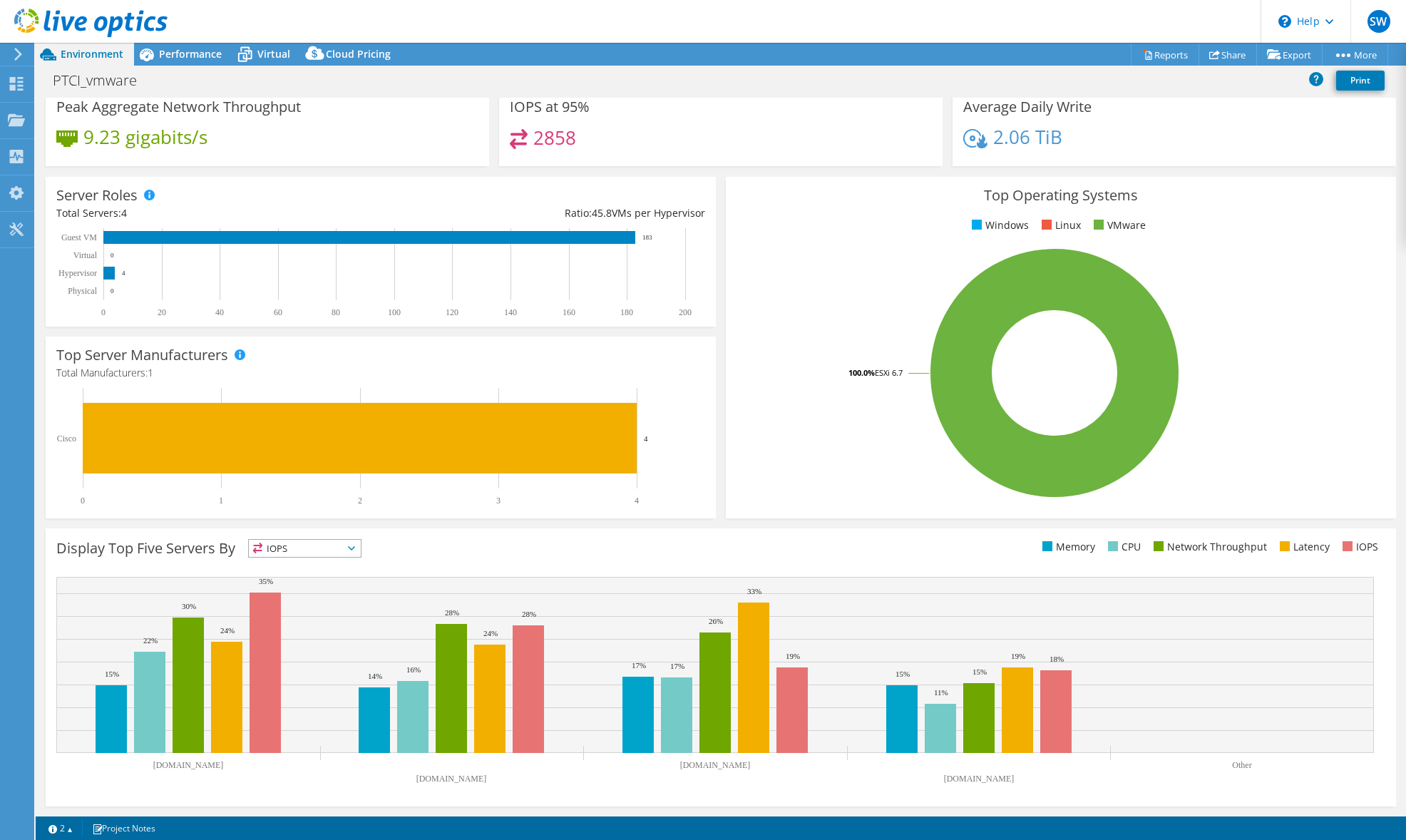
click at [343, 540] on span "IOPS" at bounding box center [295, 548] width 94 height 17
click at [319, 622] on li "Network Throughput" at bounding box center [304, 626] width 112 height 20
click at [1089, 12] on header "SW End User [PERSON_NAME] [PERSON_NAME][EMAIL_ADDRESS][PERSON_NAME][DOMAIN_NAME…" at bounding box center [703, 21] width 1406 height 43
click at [988, 18] on header "SW End User [PERSON_NAME] [PERSON_NAME][EMAIL_ADDRESS][PERSON_NAME][DOMAIN_NAME…" at bounding box center [703, 21] width 1406 height 43
click at [800, 20] on header "SW End User [PERSON_NAME] [PERSON_NAME][EMAIL_ADDRESS][PERSON_NAME][DOMAIN_NAME…" at bounding box center [703, 21] width 1406 height 43
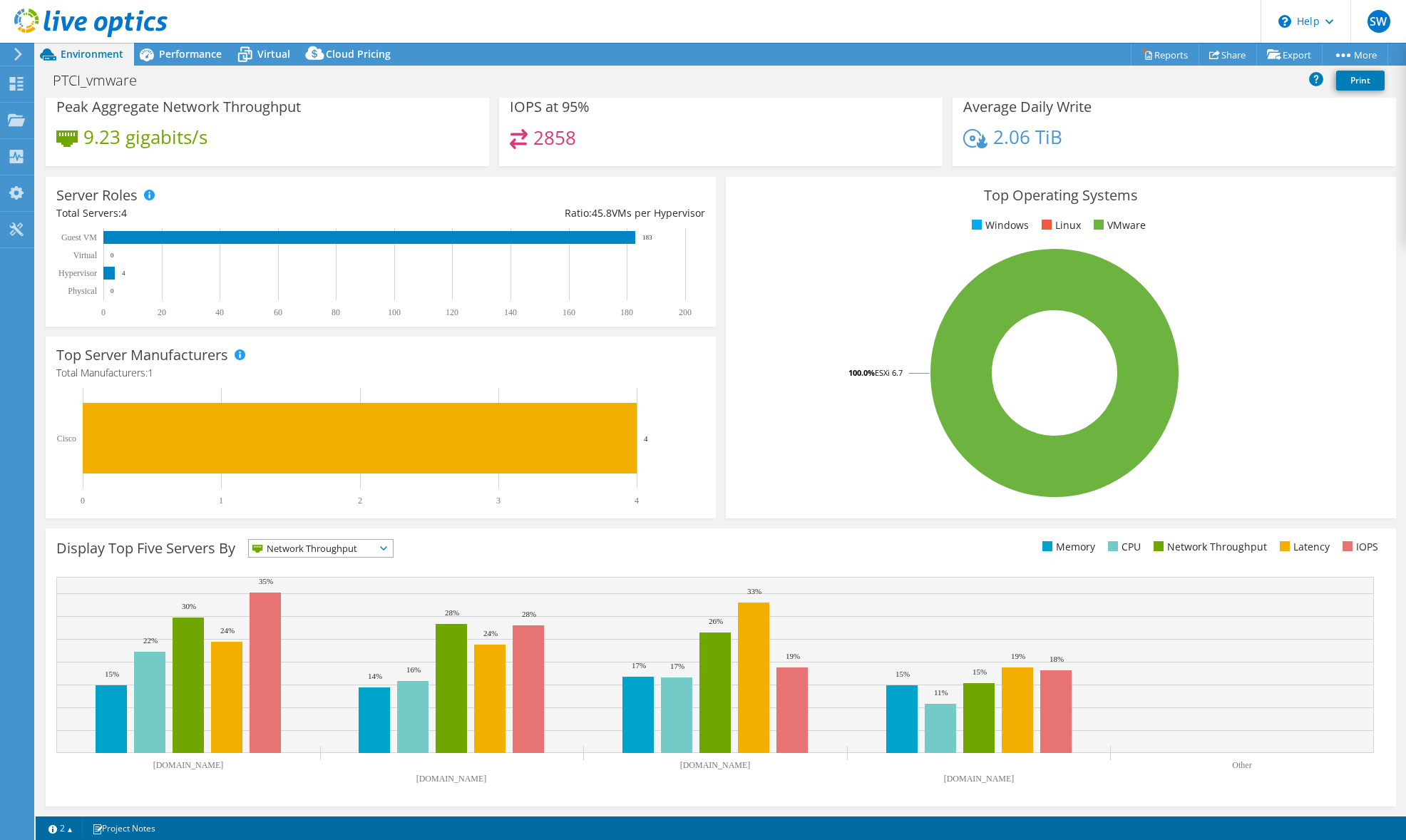
click at [896, 12] on header "SW End User [PERSON_NAME] [PERSON_NAME][EMAIL_ADDRESS][PERSON_NAME][DOMAIN_NAME…" at bounding box center [703, 21] width 1406 height 43
click at [719, 20] on header "SW End User [PERSON_NAME] [PERSON_NAME][EMAIL_ADDRESS][PERSON_NAME][DOMAIN_NAME…" at bounding box center [703, 21] width 1406 height 43
click at [550, 17] on header "SW End User [PERSON_NAME] [PERSON_NAME][EMAIL_ADDRESS][PERSON_NAME][DOMAIN_NAME…" at bounding box center [703, 21] width 1406 height 43
click at [614, 20] on header "SW End User [PERSON_NAME] [PERSON_NAME][EMAIL_ADDRESS][PERSON_NAME][DOMAIN_NAME…" at bounding box center [703, 21] width 1406 height 43
click at [615, 20] on header "SW End User [PERSON_NAME] [PERSON_NAME][EMAIL_ADDRESS][PERSON_NAME][DOMAIN_NAME…" at bounding box center [703, 21] width 1406 height 43
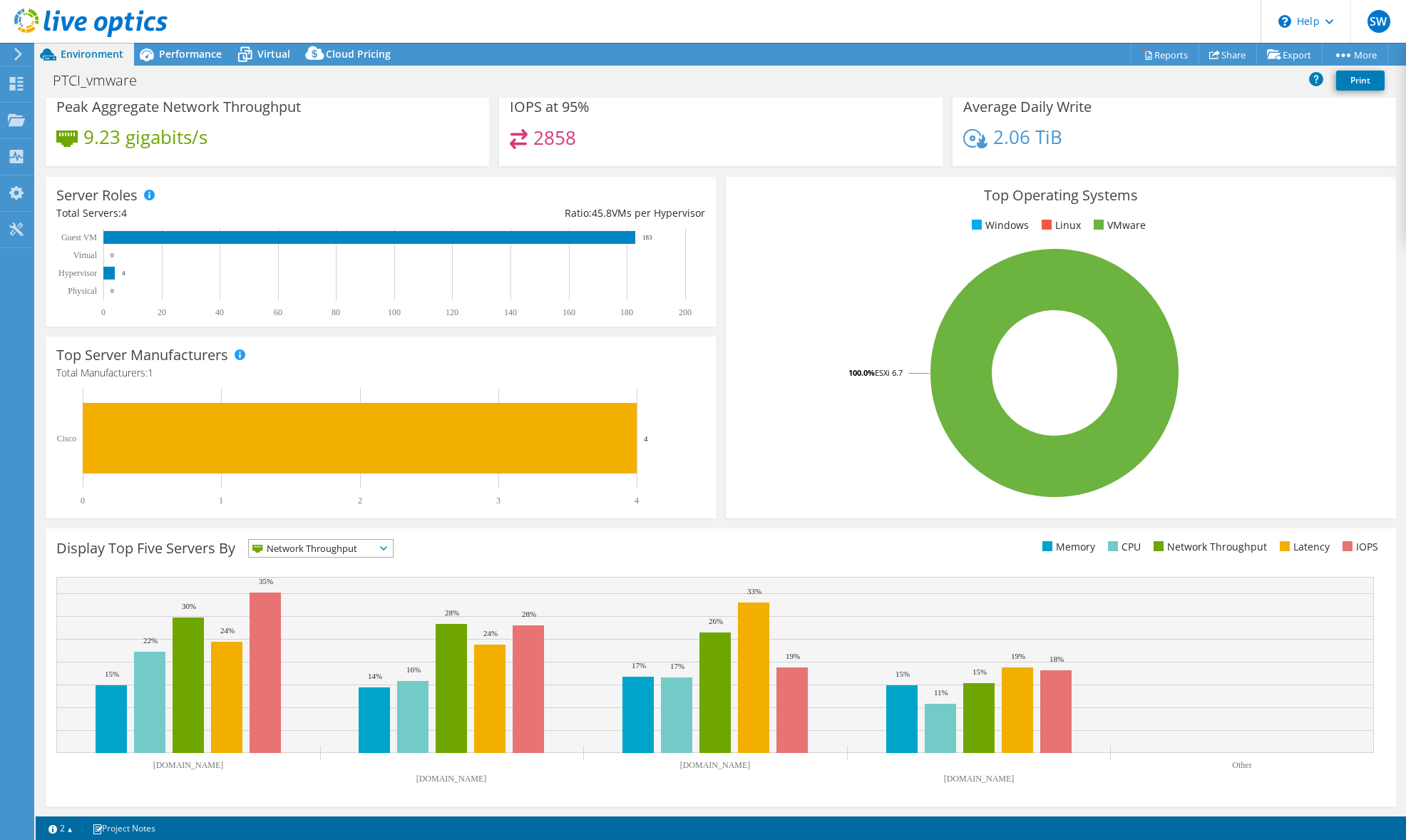
click at [722, 11] on header "SW End User [PERSON_NAME] [PERSON_NAME][EMAIL_ADDRESS][PERSON_NAME][DOMAIN_NAME…" at bounding box center [703, 21] width 1406 height 43
click at [1186, 11] on header "SW End User [PERSON_NAME] [PERSON_NAME][EMAIL_ADDRESS][PERSON_NAME][DOMAIN_NAME…" at bounding box center [703, 21] width 1406 height 43
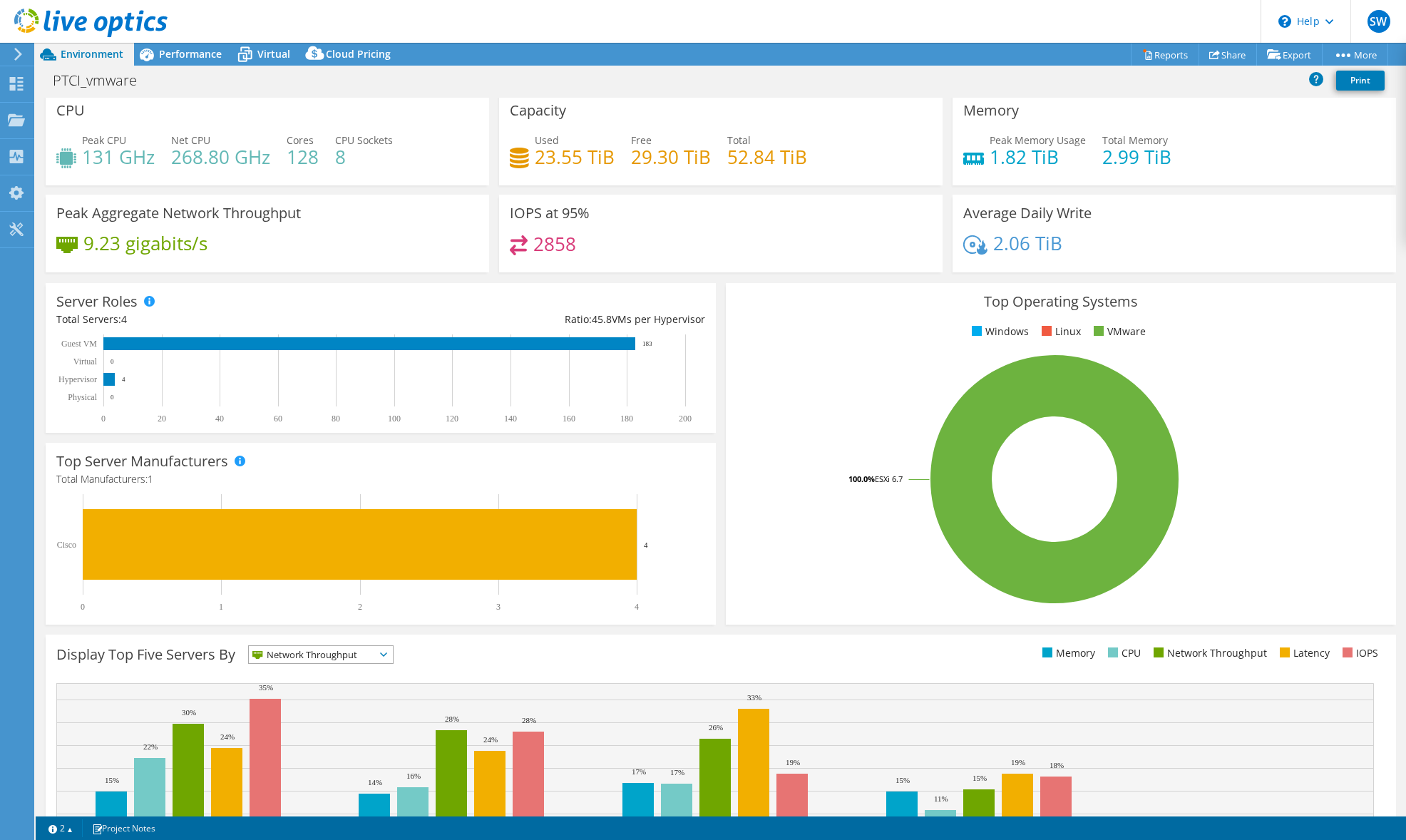
scroll to position [0, 0]
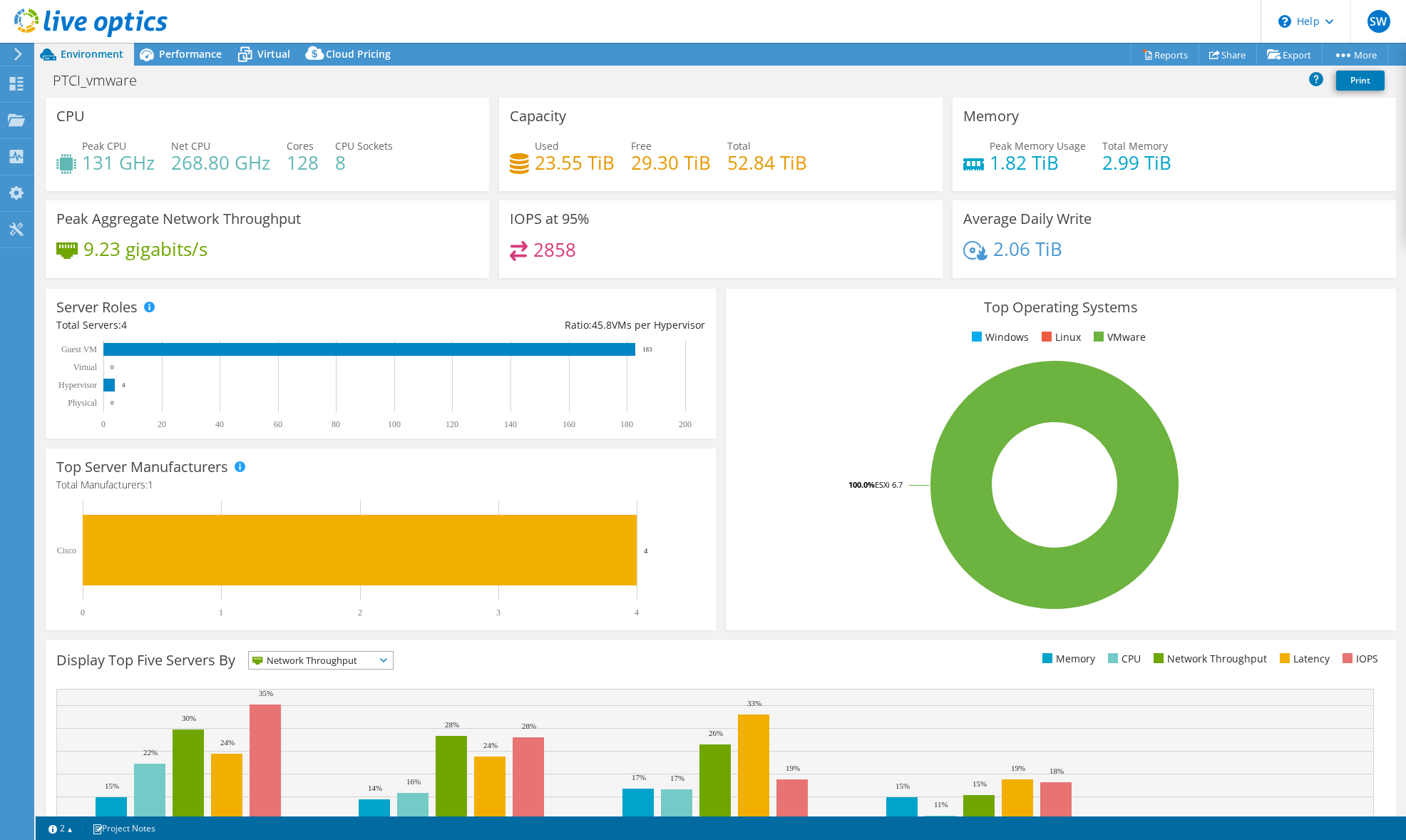
click at [784, 18] on header "SW End User [PERSON_NAME] [PERSON_NAME][EMAIL_ADDRESS][PERSON_NAME][DOMAIN_NAME…" at bounding box center [703, 21] width 1406 height 43
click at [783, 15] on header "SW End User [PERSON_NAME] [PERSON_NAME][EMAIL_ADDRESS][PERSON_NAME][DOMAIN_NAME…" at bounding box center [703, 21] width 1406 height 43
click at [989, 24] on header "SW End User [PERSON_NAME] [PERSON_NAME][EMAIL_ADDRESS][PERSON_NAME][DOMAIN_NAME…" at bounding box center [703, 21] width 1406 height 43
click at [960, 14] on header "SW End User [PERSON_NAME] [PERSON_NAME][EMAIL_ADDRESS][PERSON_NAME][DOMAIN_NAME…" at bounding box center [703, 21] width 1406 height 43
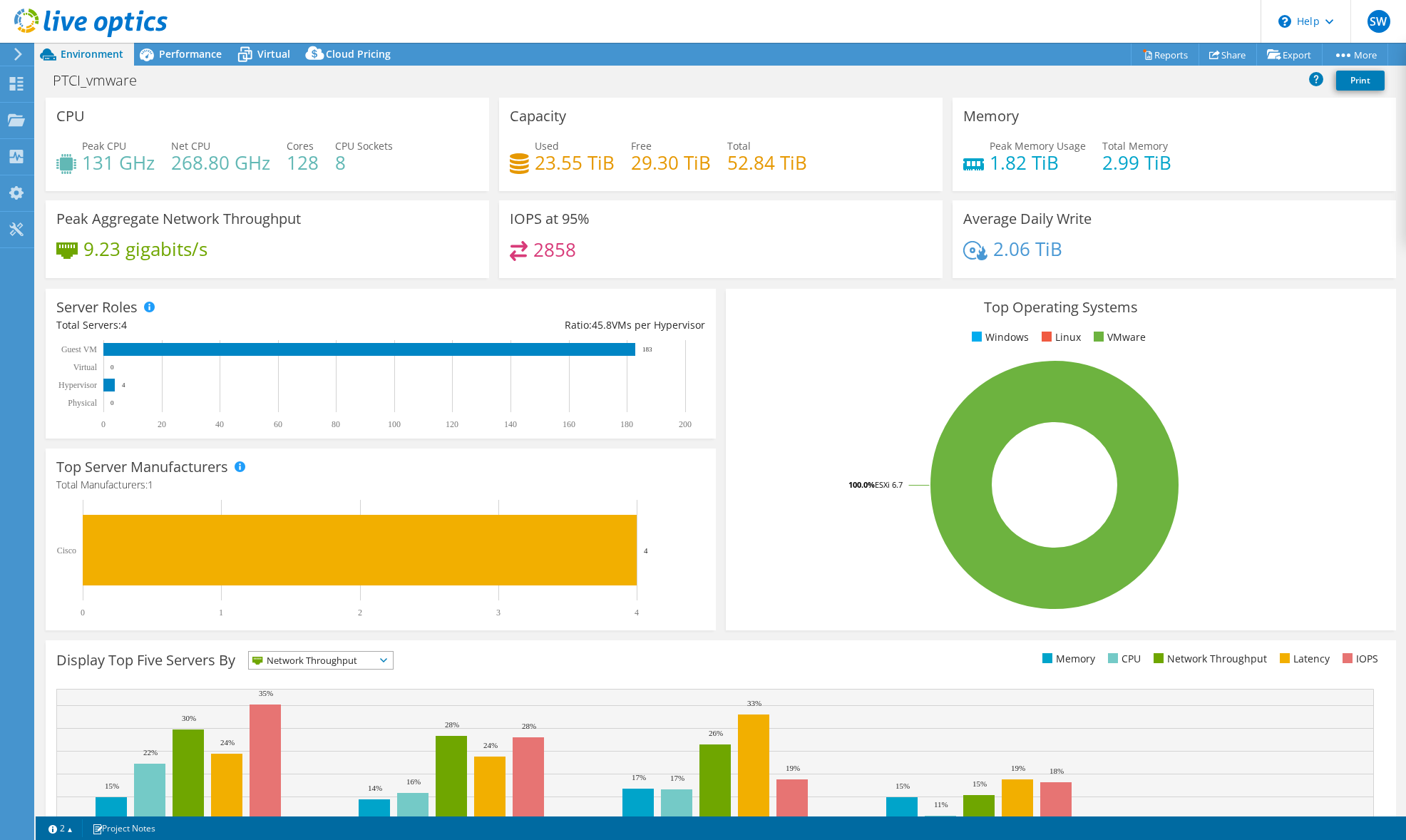
click at [960, 14] on header "SW End User [PERSON_NAME] [PERSON_NAME][EMAIL_ADDRESS][PERSON_NAME][DOMAIN_NAME…" at bounding box center [703, 21] width 1406 height 43
click at [944, 15] on header "SW End User [PERSON_NAME] [PERSON_NAME][EMAIL_ADDRESS][PERSON_NAME][DOMAIN_NAME…" at bounding box center [703, 21] width 1406 height 43
click at [1064, 22] on header "SW End User [PERSON_NAME] [PERSON_NAME][EMAIL_ADDRESS][PERSON_NAME][DOMAIN_NAME…" at bounding box center [703, 21] width 1406 height 43
click at [717, 13] on header "SW End User [PERSON_NAME] [PERSON_NAME][EMAIL_ADDRESS][PERSON_NAME][DOMAIN_NAME…" at bounding box center [703, 21] width 1406 height 43
click at [726, 17] on header "SW End User [PERSON_NAME] [PERSON_NAME][EMAIL_ADDRESS][PERSON_NAME][DOMAIN_NAME…" at bounding box center [703, 21] width 1406 height 43
